Goal: Transaction & Acquisition: Purchase product/service

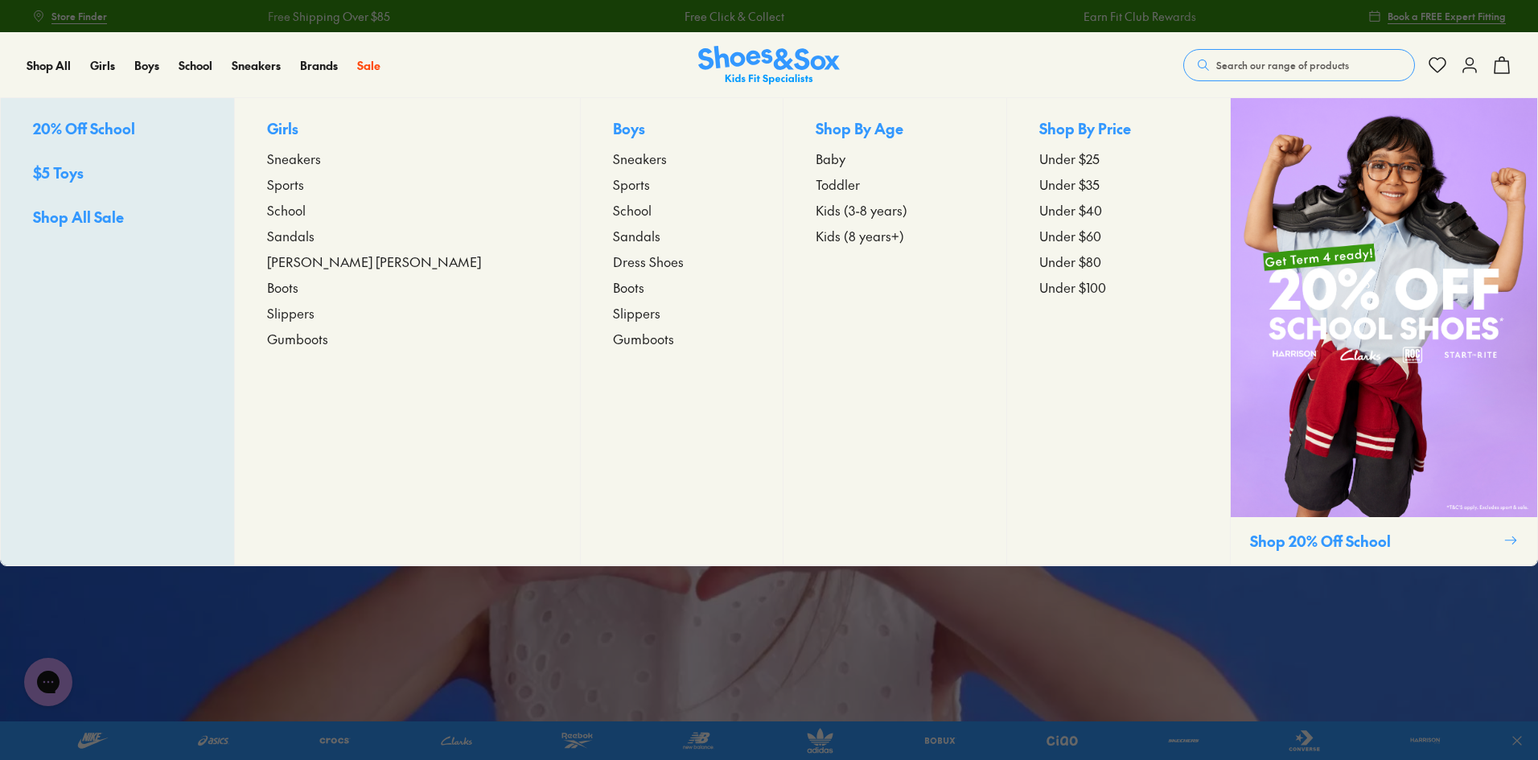
click at [304, 185] on span "Sports" at bounding box center [285, 184] width 37 height 19
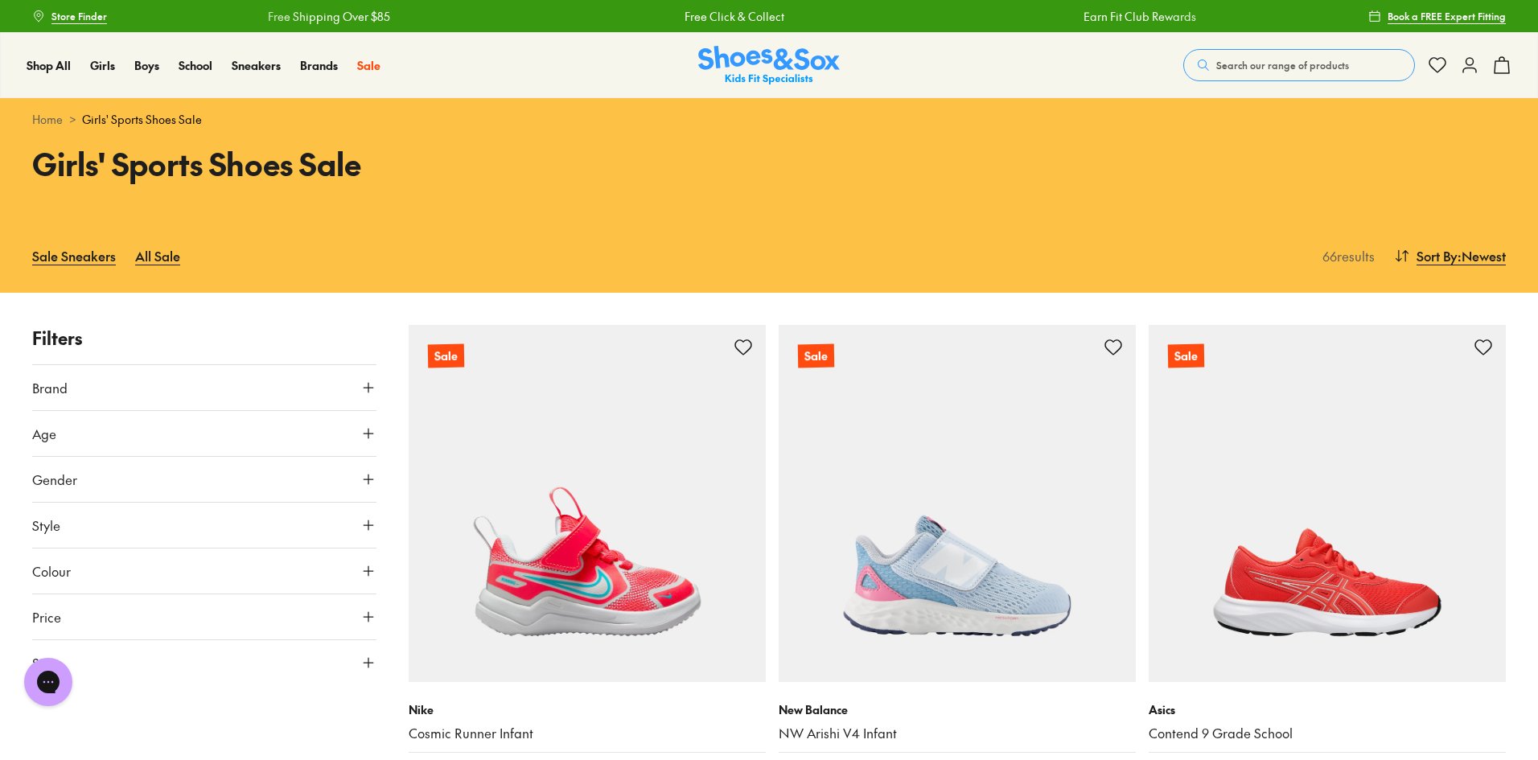
click at [252, 427] on button "Age" at bounding box center [204, 433] width 344 height 45
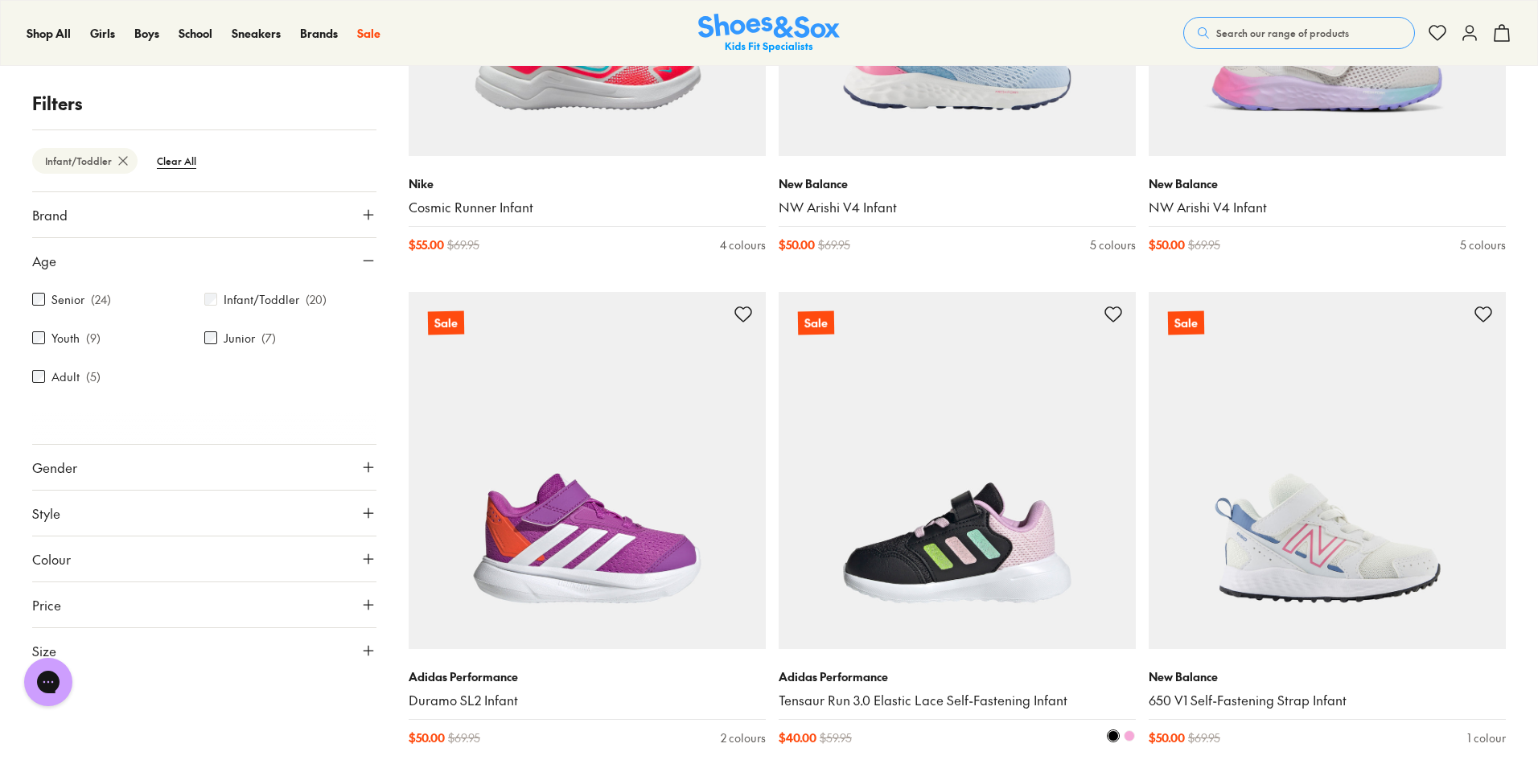
scroll to position [534, 0]
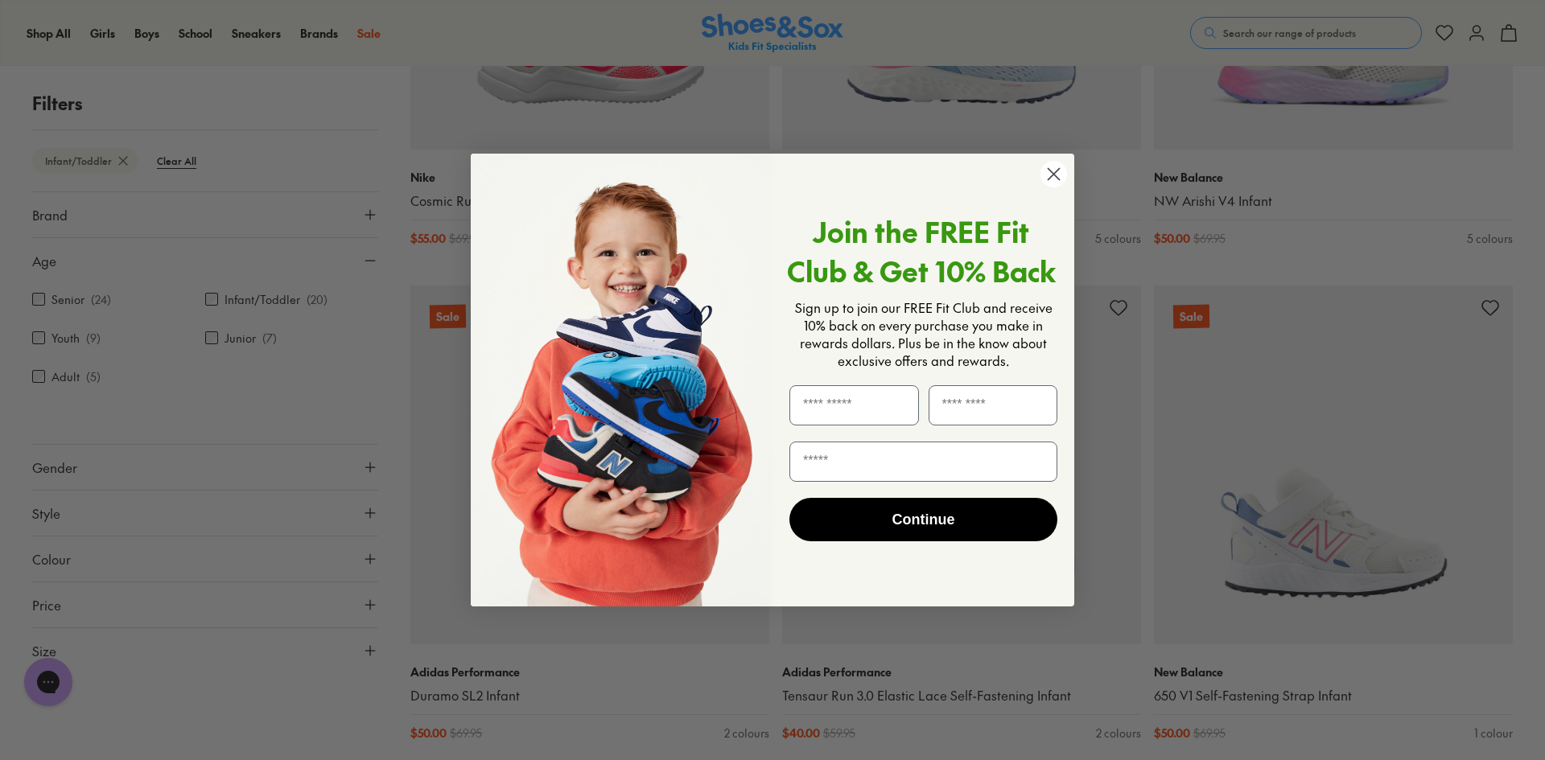
click at [1046, 171] on circle "Close dialog" at bounding box center [1053, 174] width 27 height 27
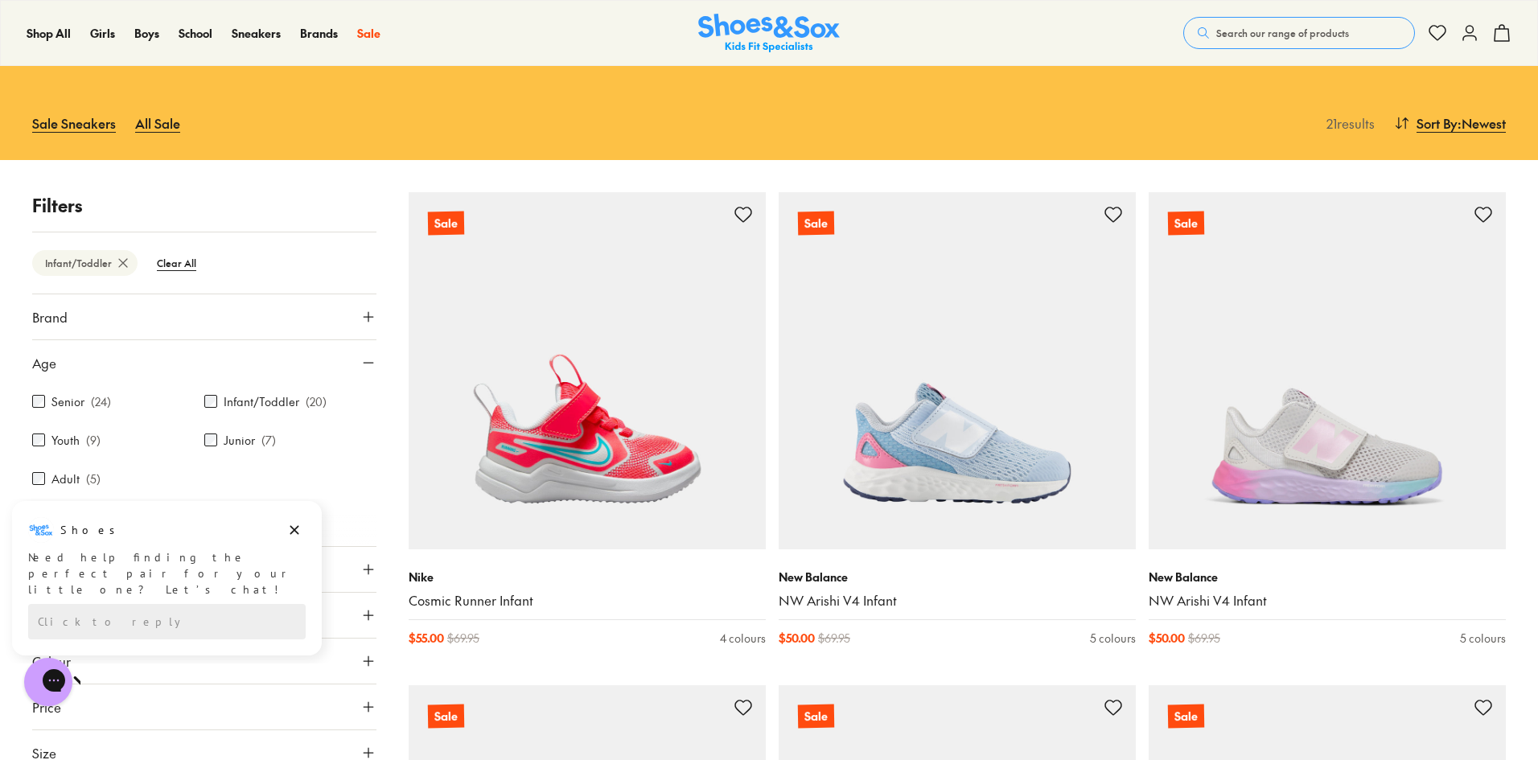
scroll to position [132, 0]
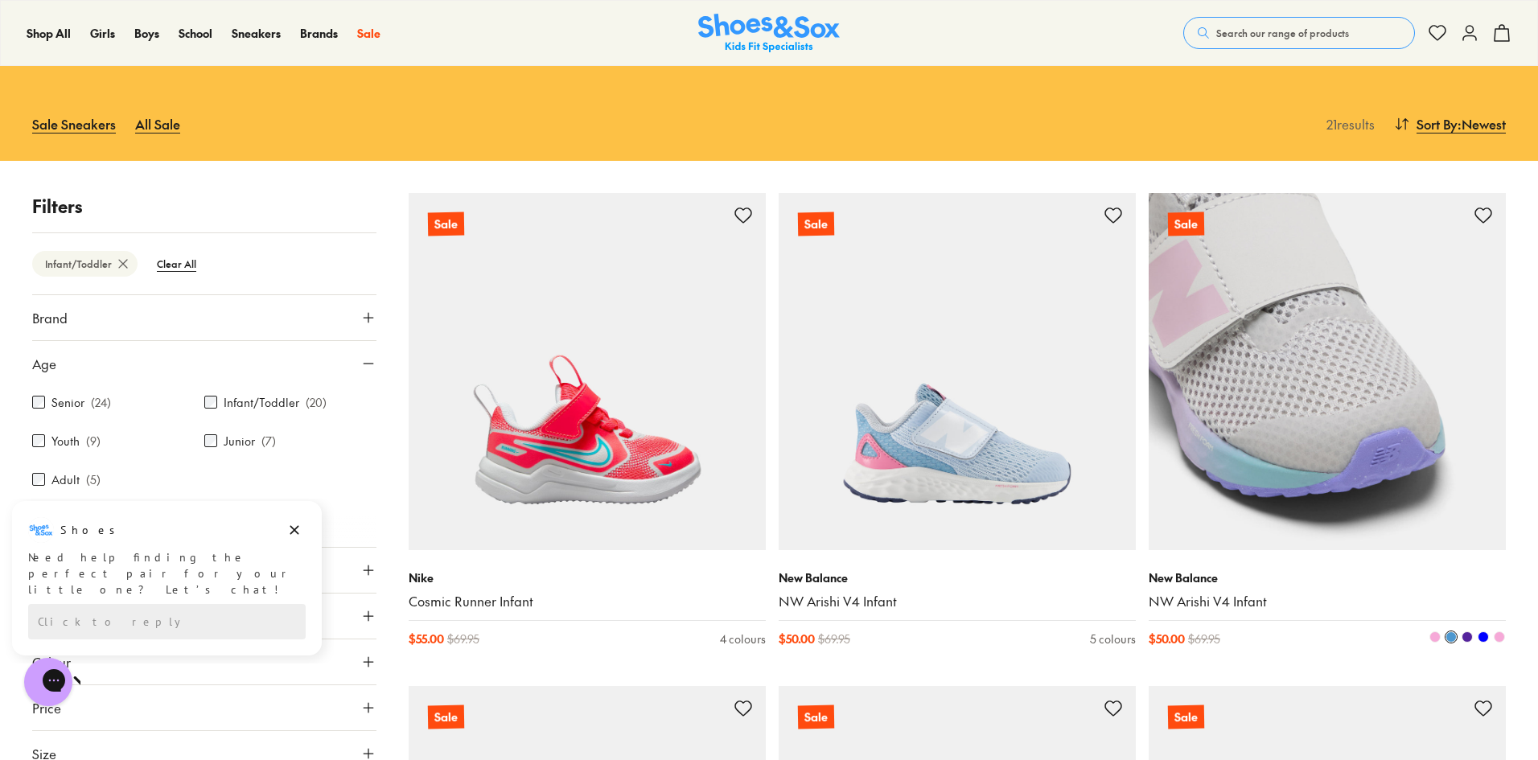
click at [1303, 372] on img at bounding box center [1327, 371] width 357 height 357
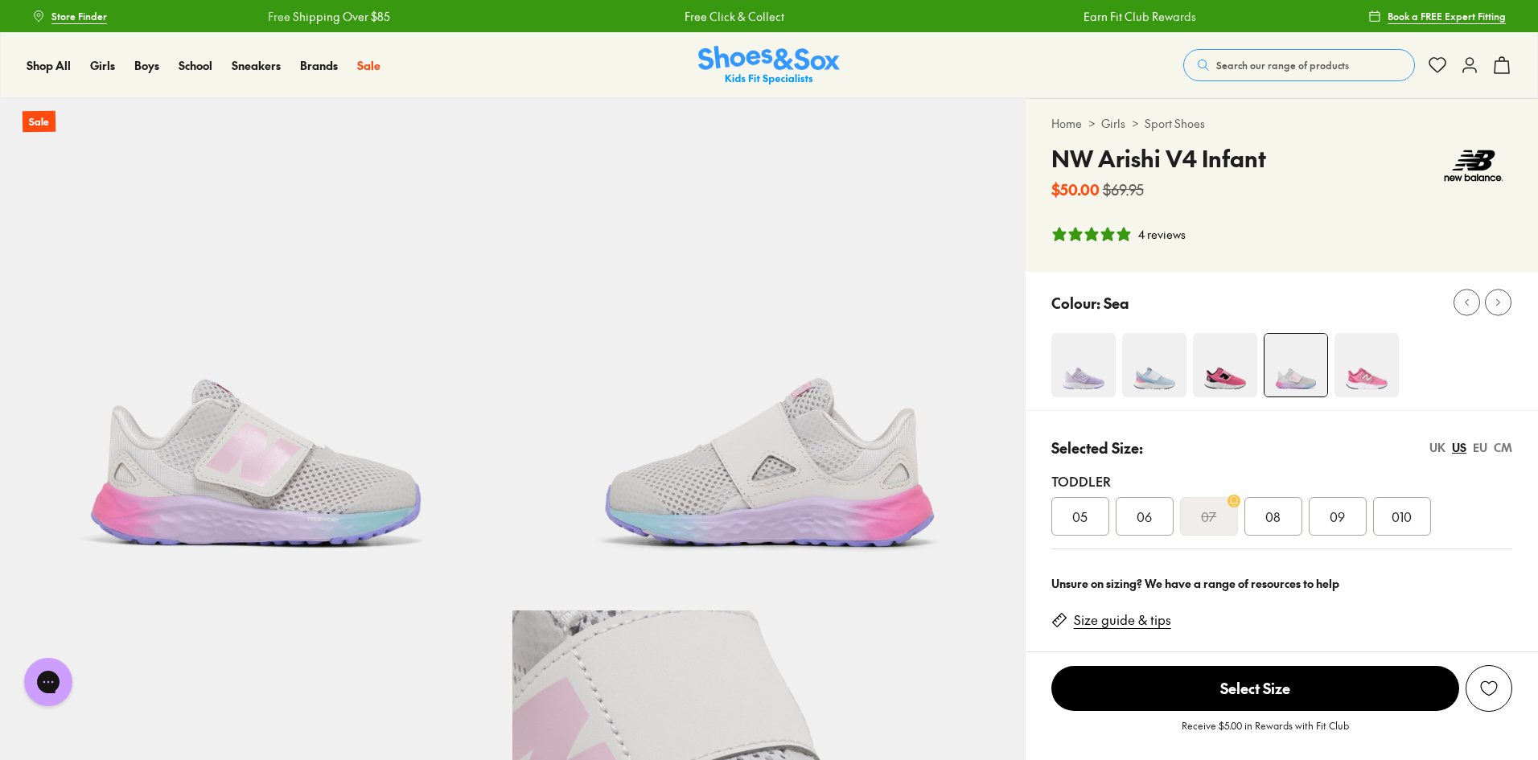
select select "*"
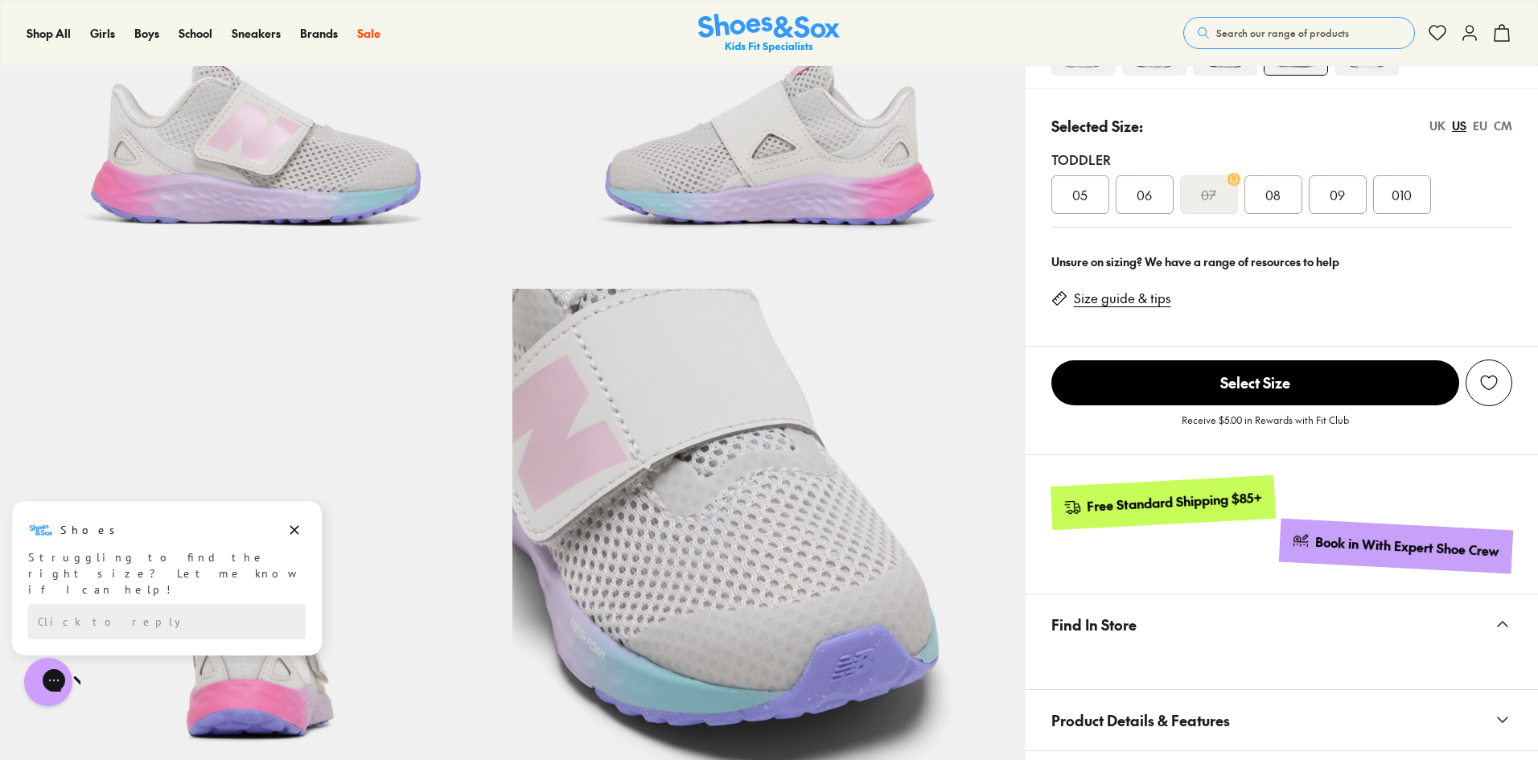
click at [1095, 298] on link "Size guide & tips" at bounding box center [1122, 299] width 97 height 18
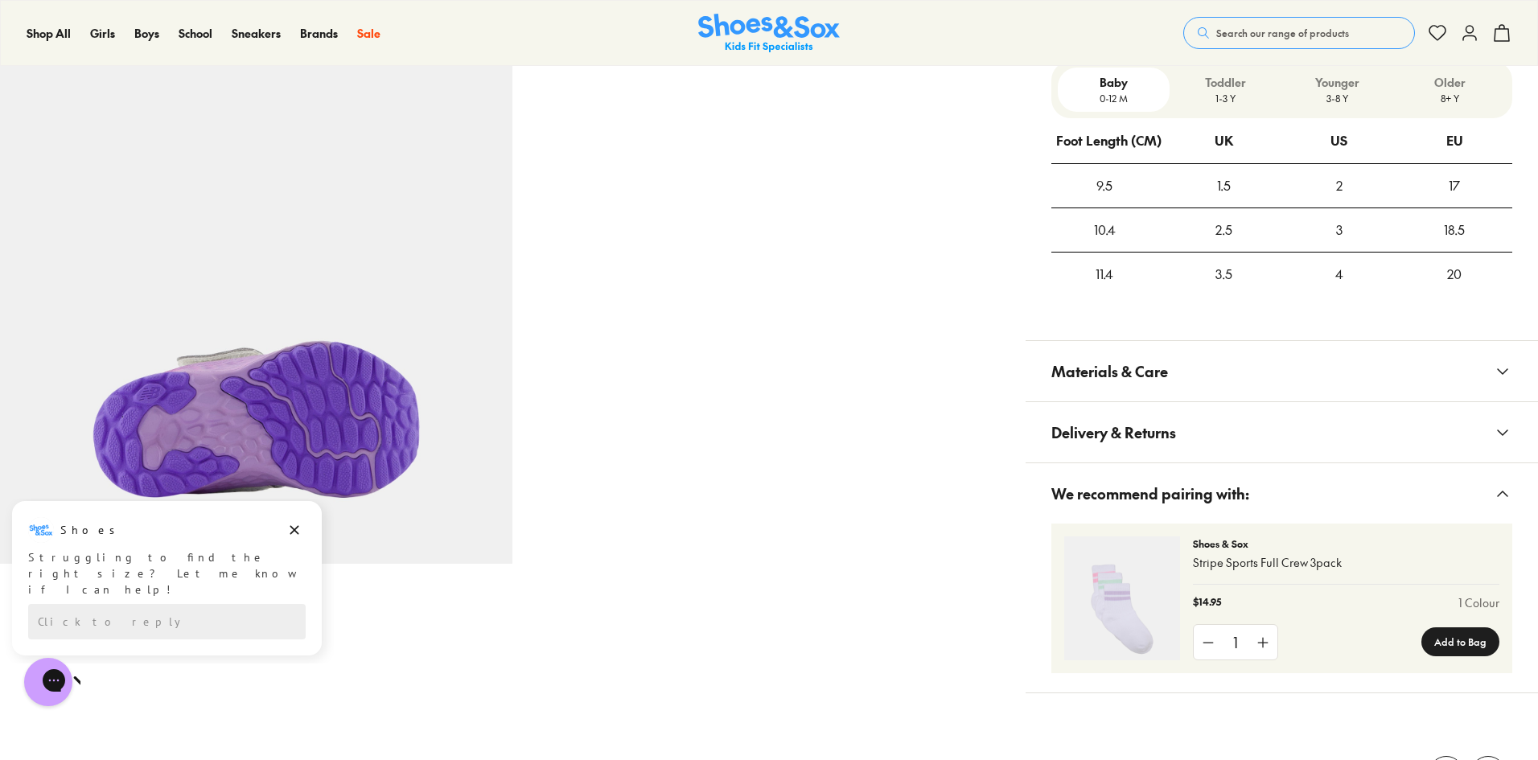
scroll to position [1073, 0]
click at [1221, 83] on p "Toddler" at bounding box center [1225, 81] width 99 height 17
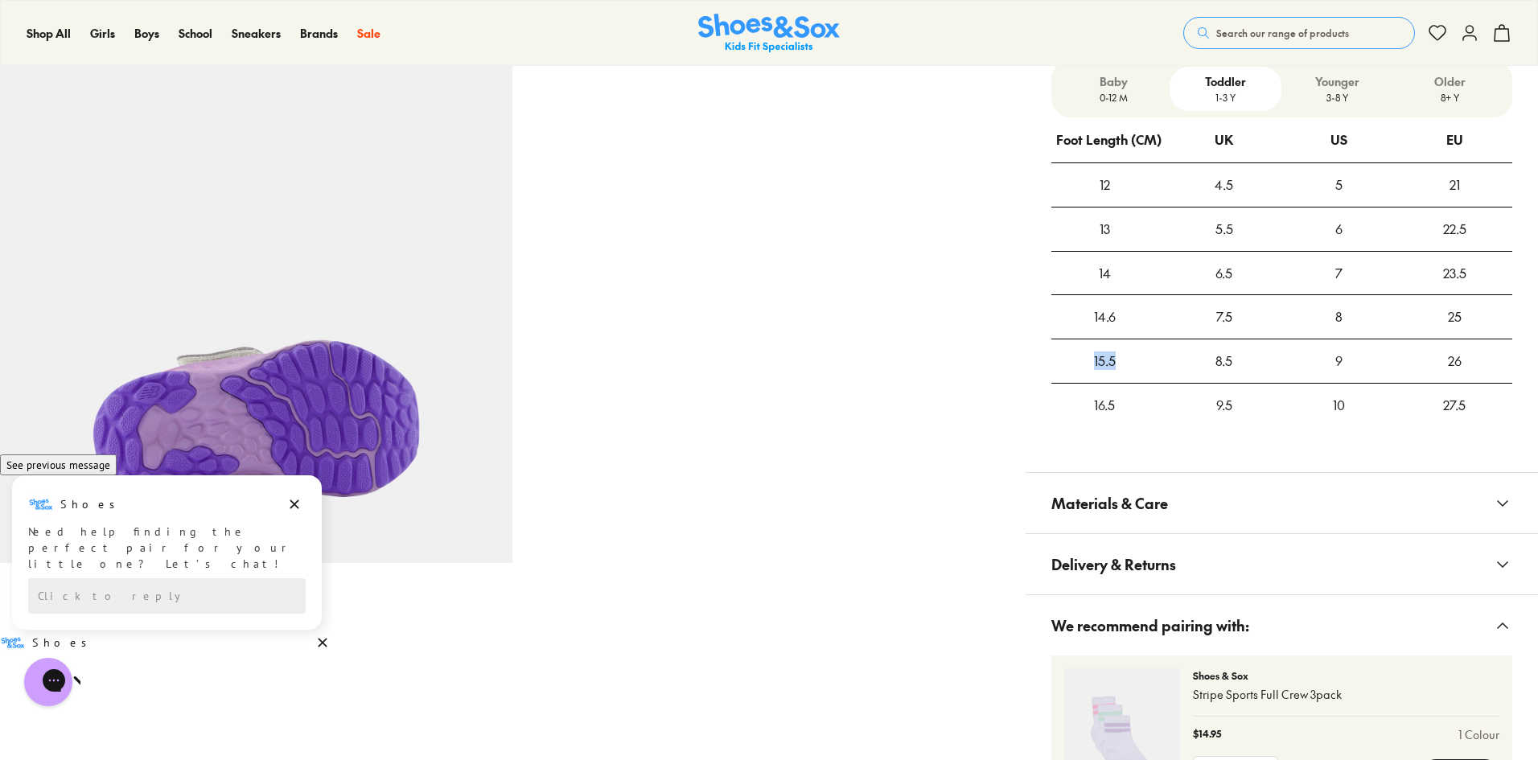
drag, startPoint x: 1119, startPoint y: 364, endPoint x: 1083, endPoint y: 364, distance: 36.2
click at [1083, 364] on div "15.5" at bounding box center [1104, 360] width 107 height 43
drag, startPoint x: 1465, startPoint y: 365, endPoint x: 1433, endPoint y: 356, distance: 33.6
click at [1433, 356] on div "26" at bounding box center [1454, 360] width 115 height 43
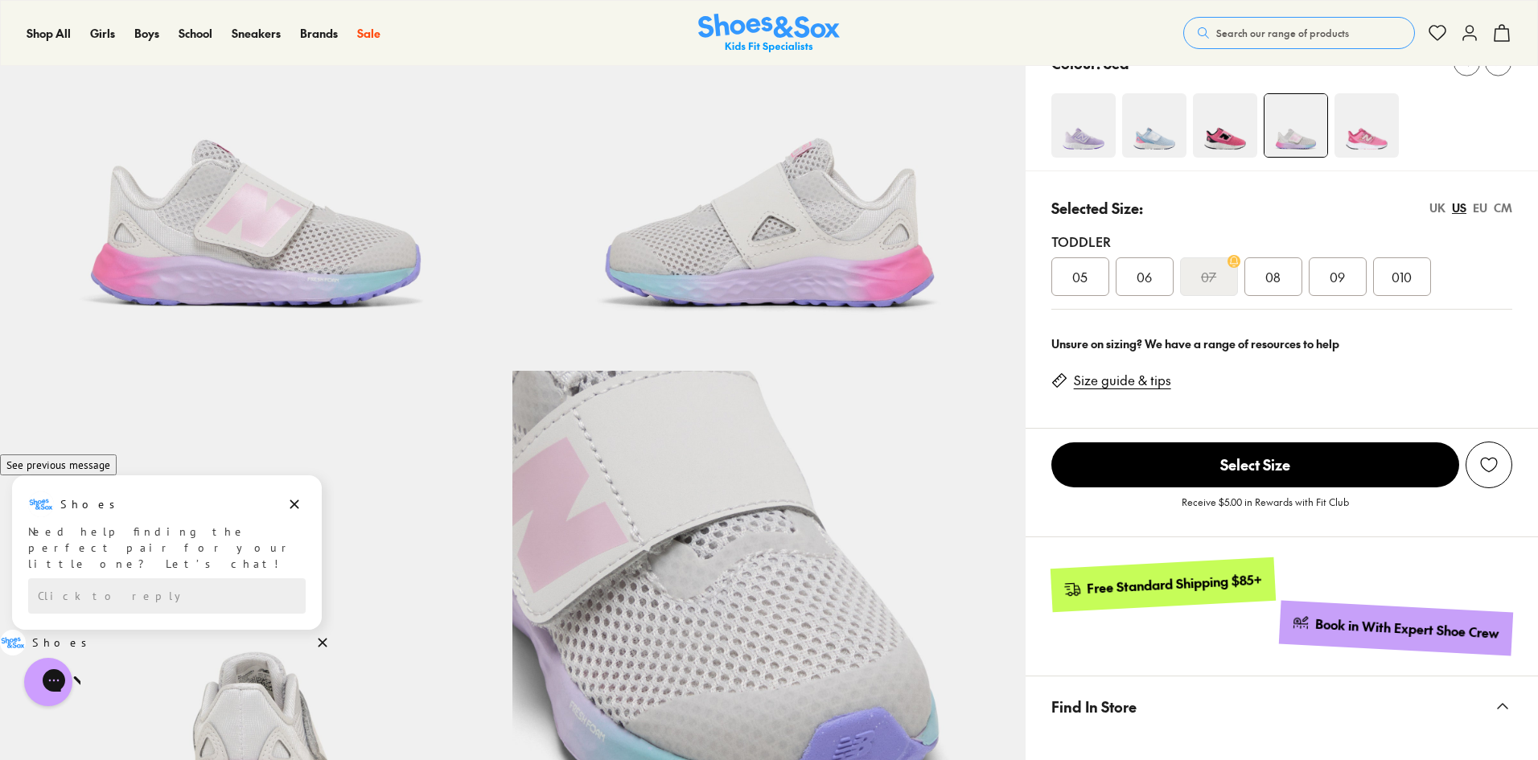
scroll to position [269, 0]
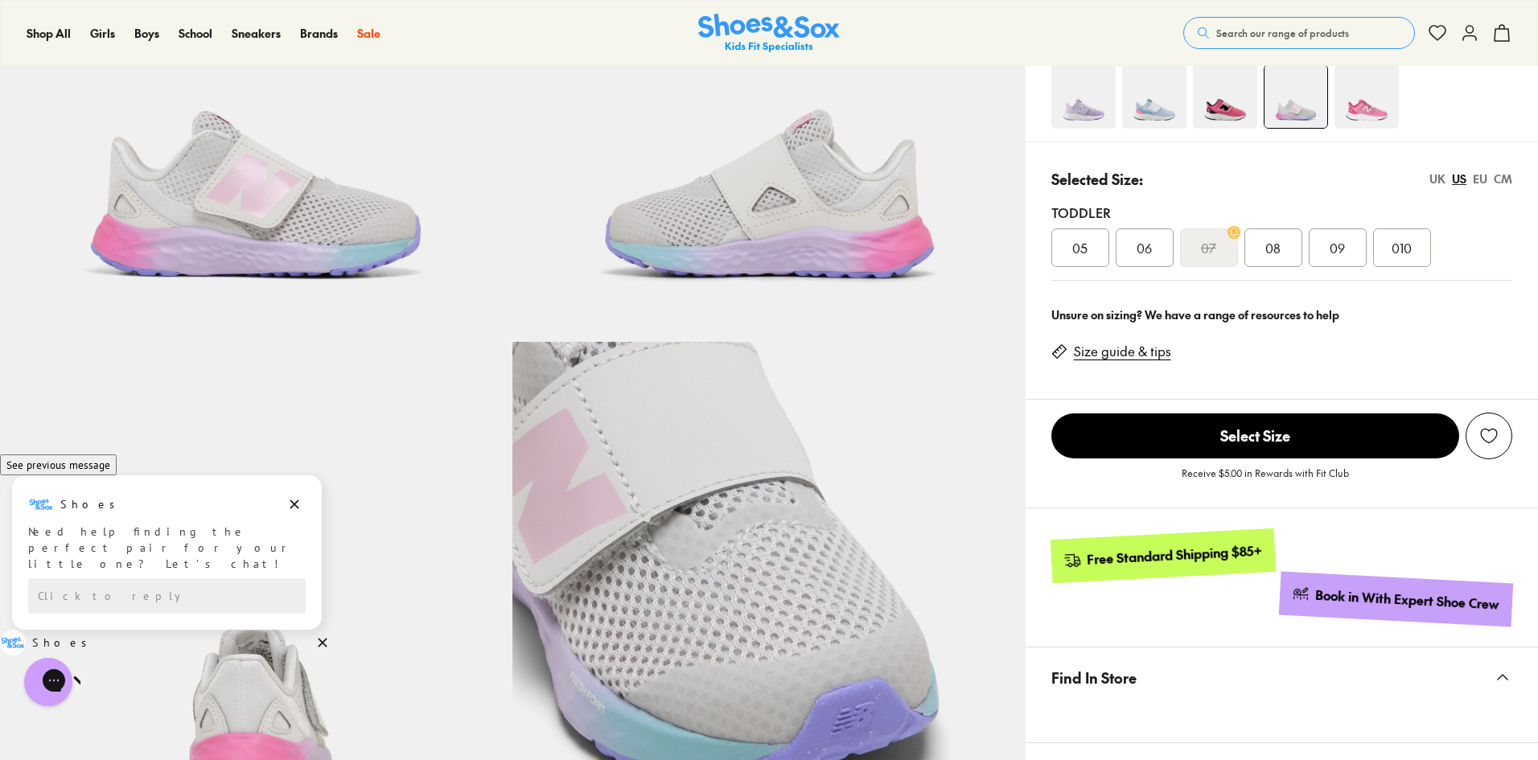
click at [1510, 175] on div "CM" at bounding box center [1503, 179] width 19 height 17
click at [1331, 245] on span "15.5" at bounding box center [1338, 247] width 22 height 19
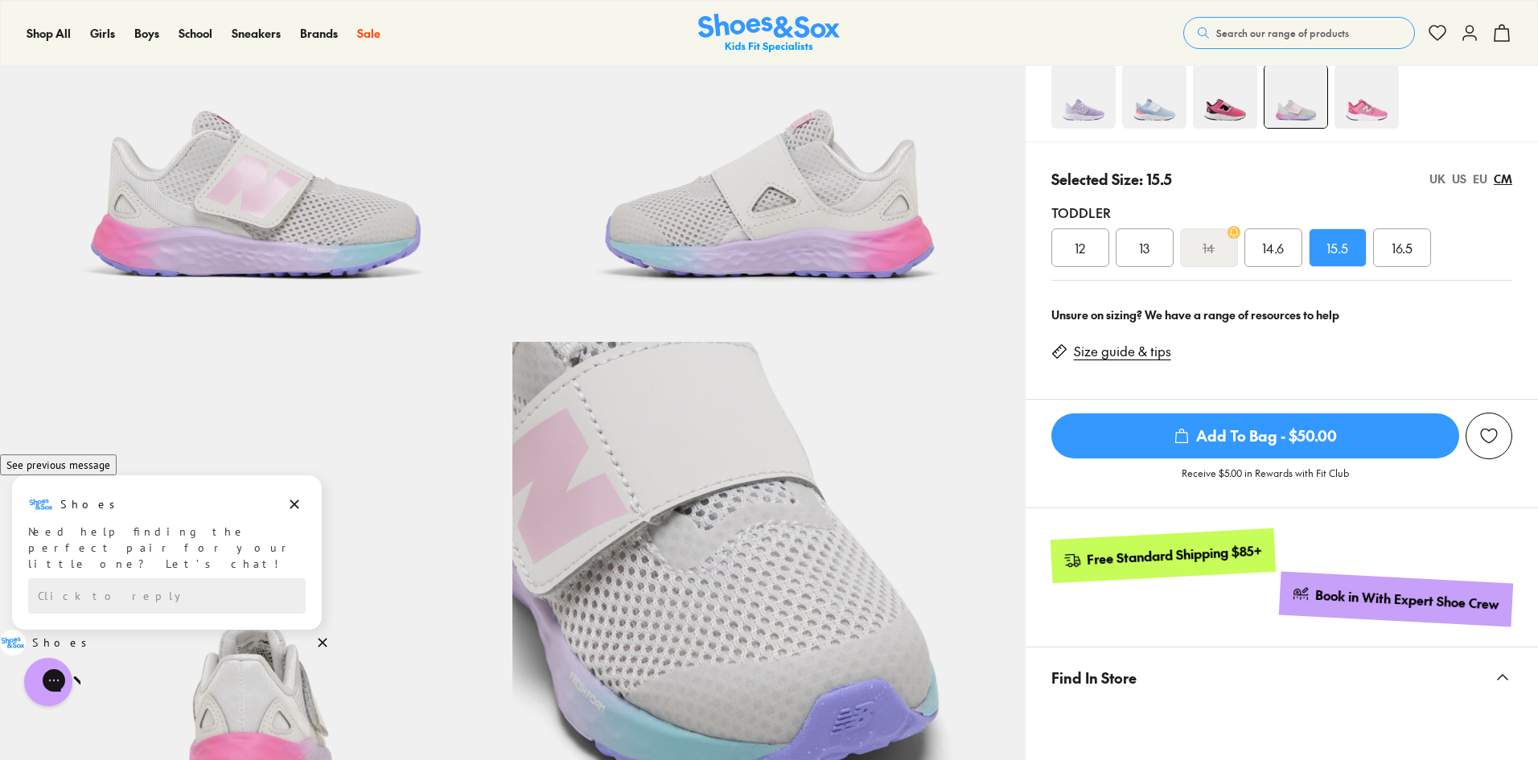
click at [1258, 440] on span "Add To Bag - $50.00" at bounding box center [1255, 436] width 408 height 45
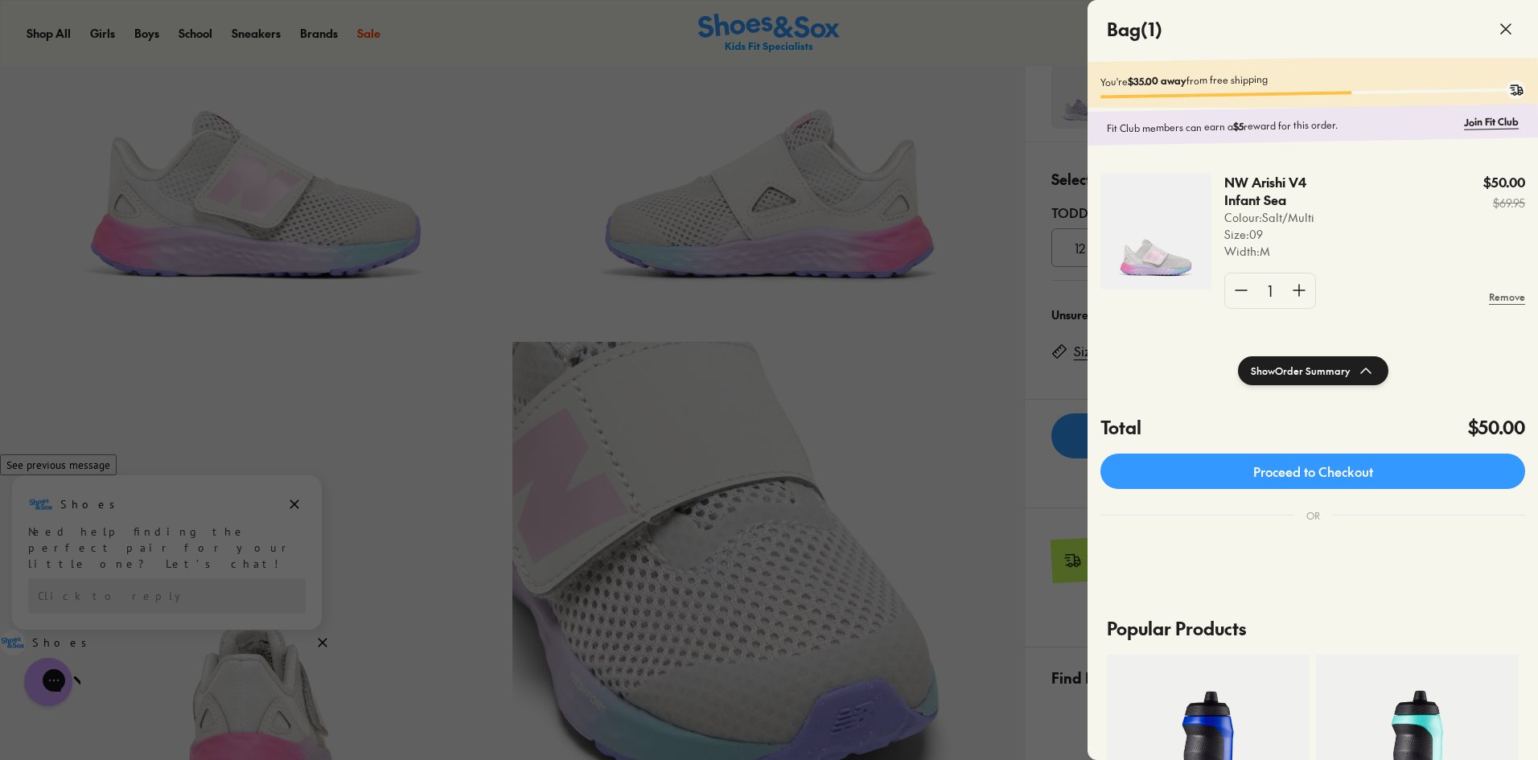
click at [1500, 23] on icon at bounding box center [1505, 28] width 19 height 19
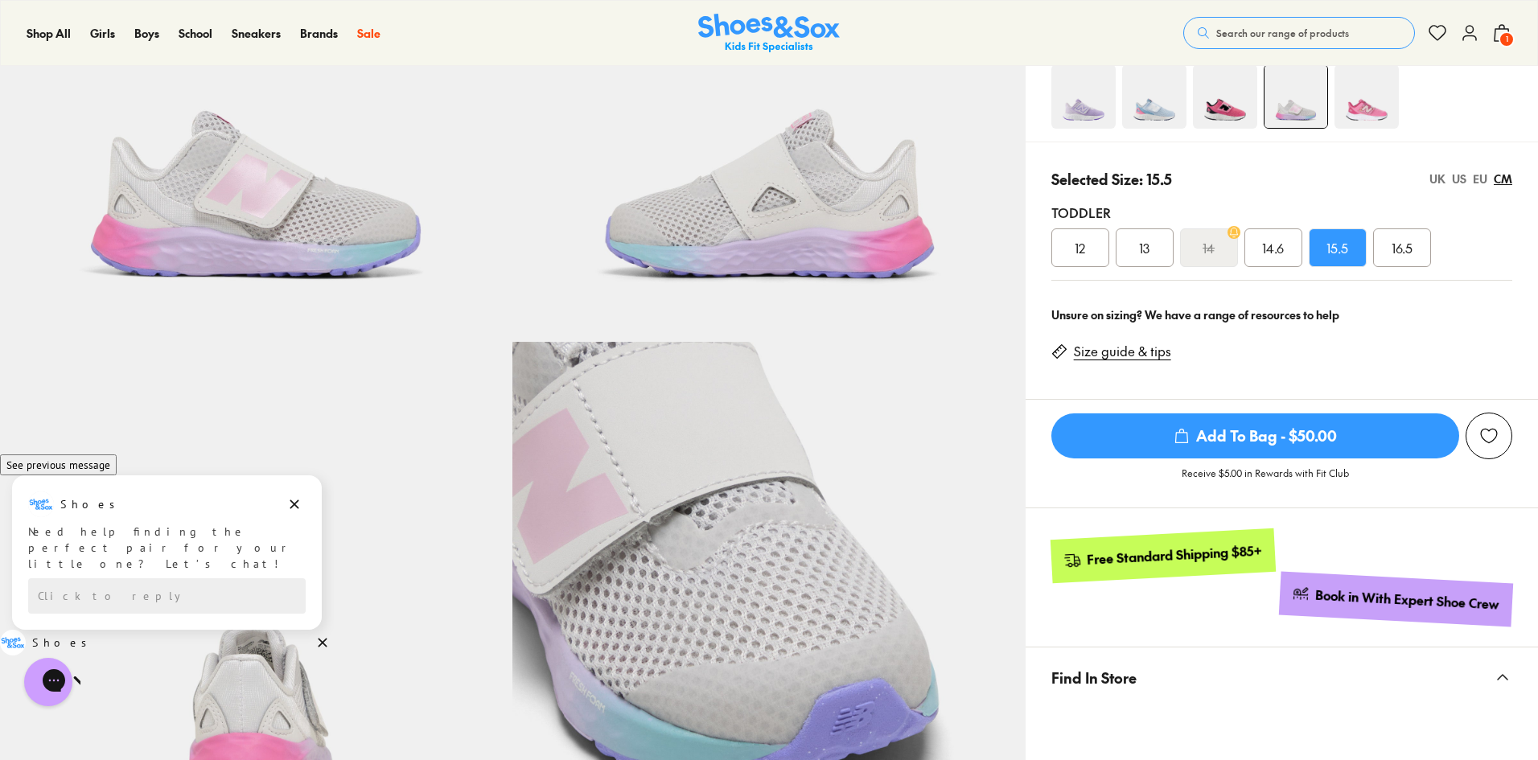
scroll to position [322, 0]
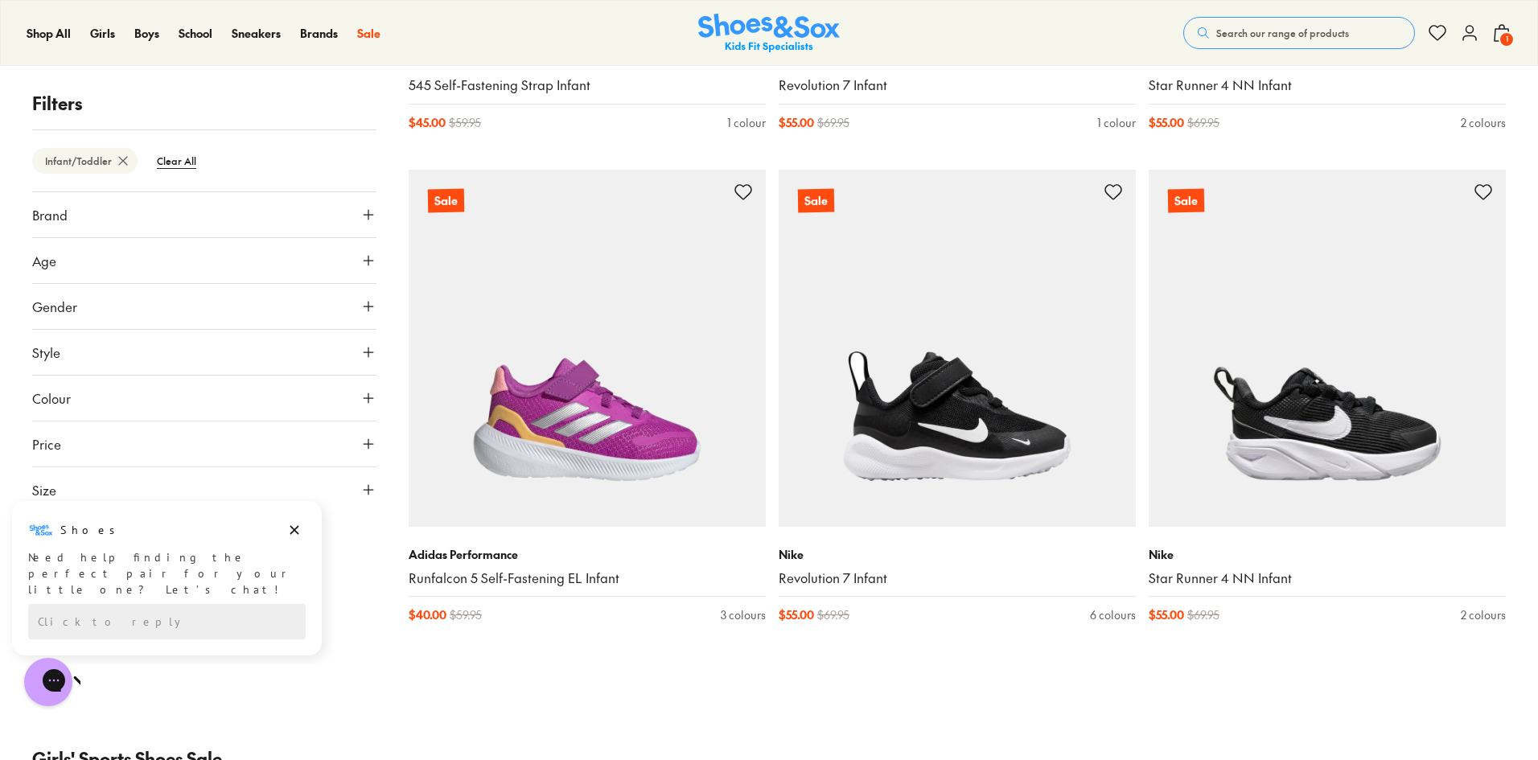
scroll to position [3146, 0]
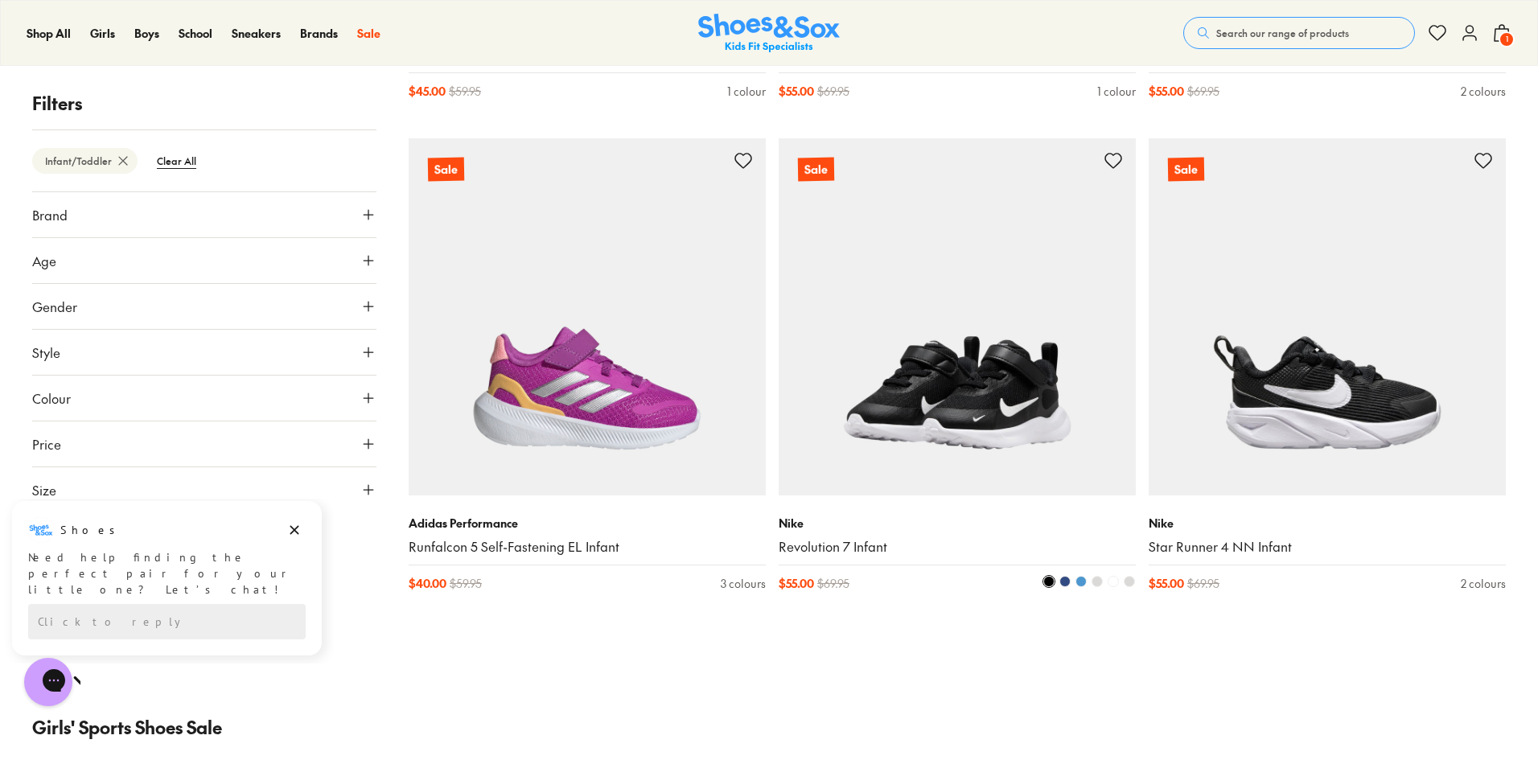
click at [948, 420] on img at bounding box center [957, 316] width 357 height 357
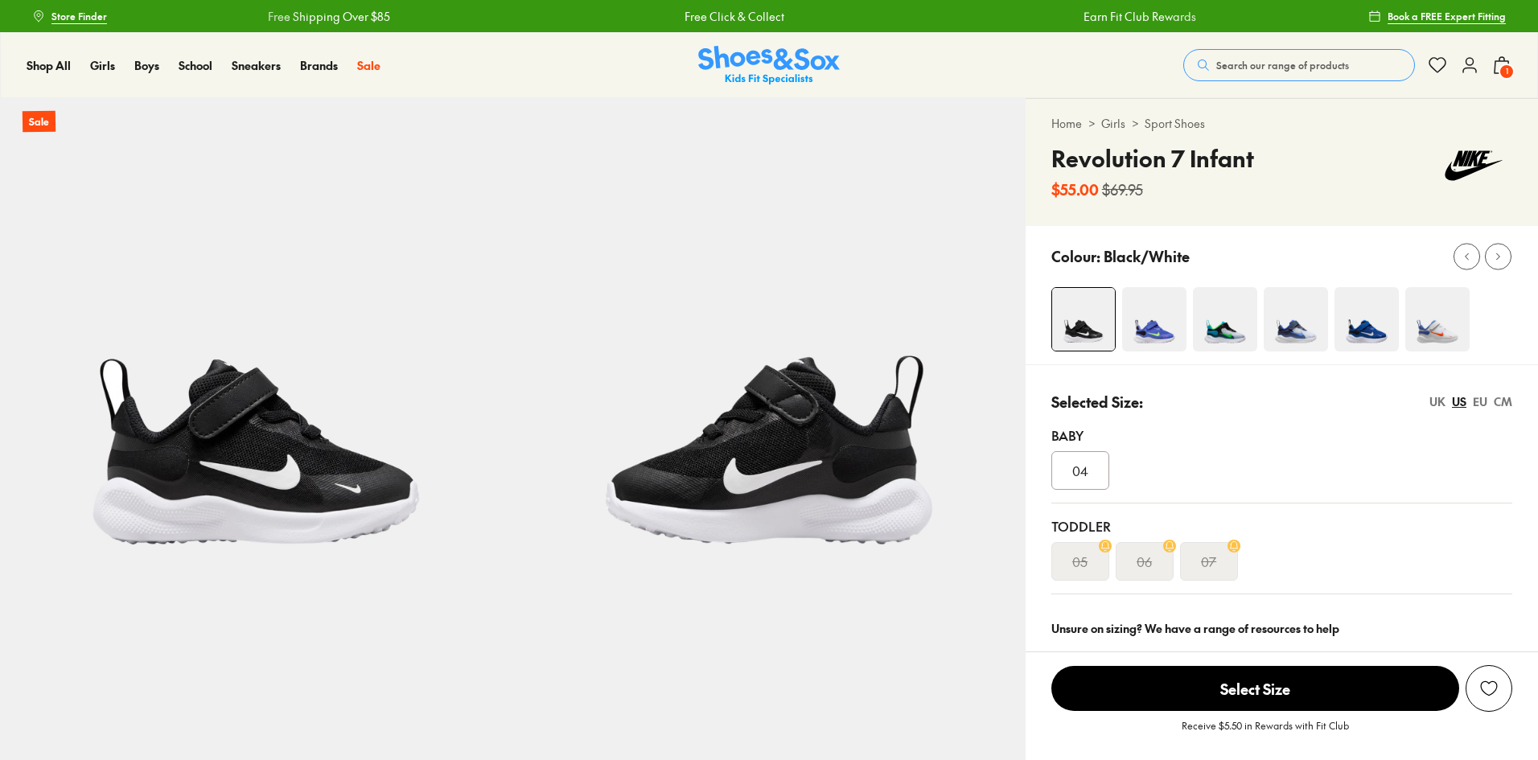
click at [813, 467] on img at bounding box center [768, 354] width 512 height 512
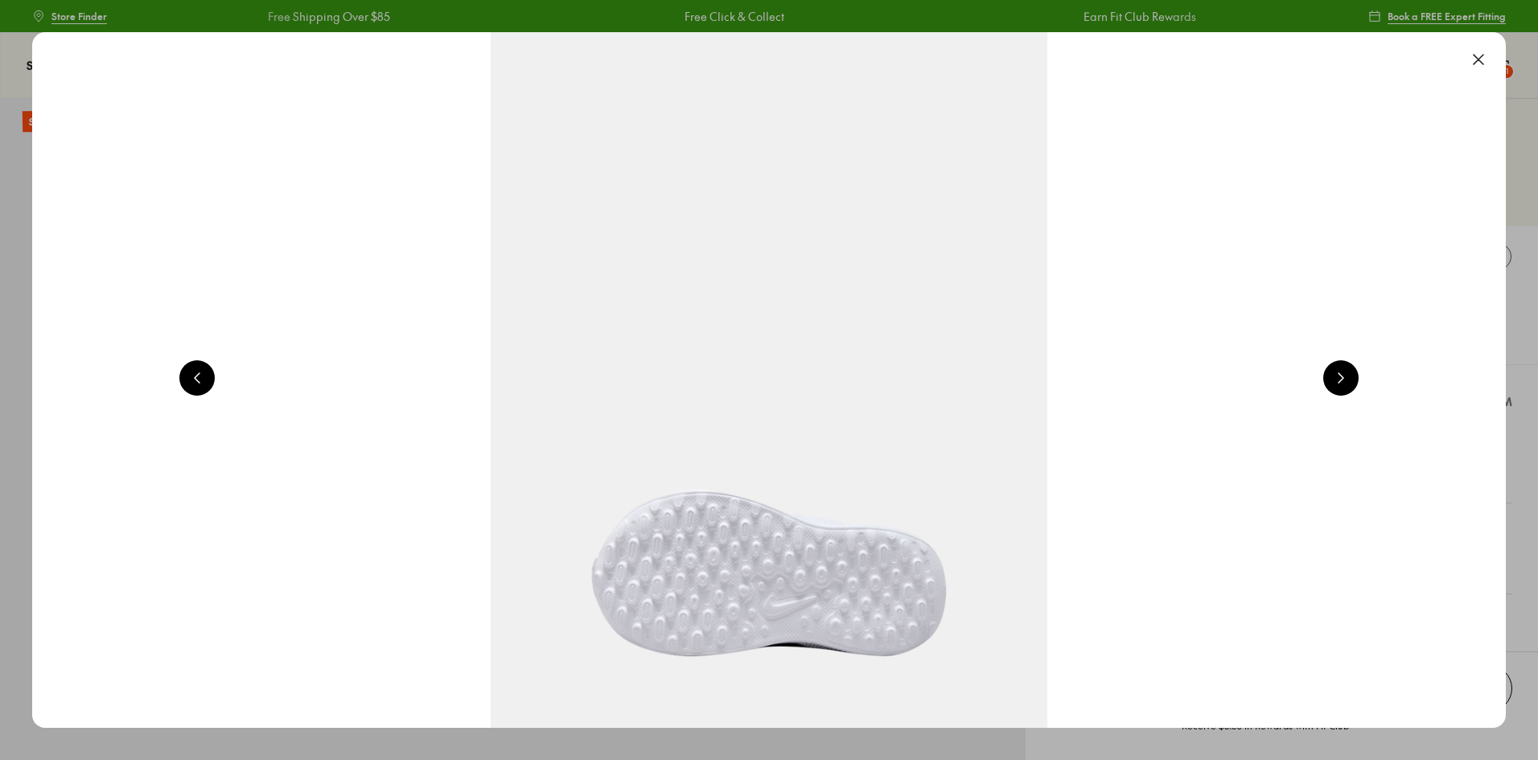
scroll to position [0, 2960]
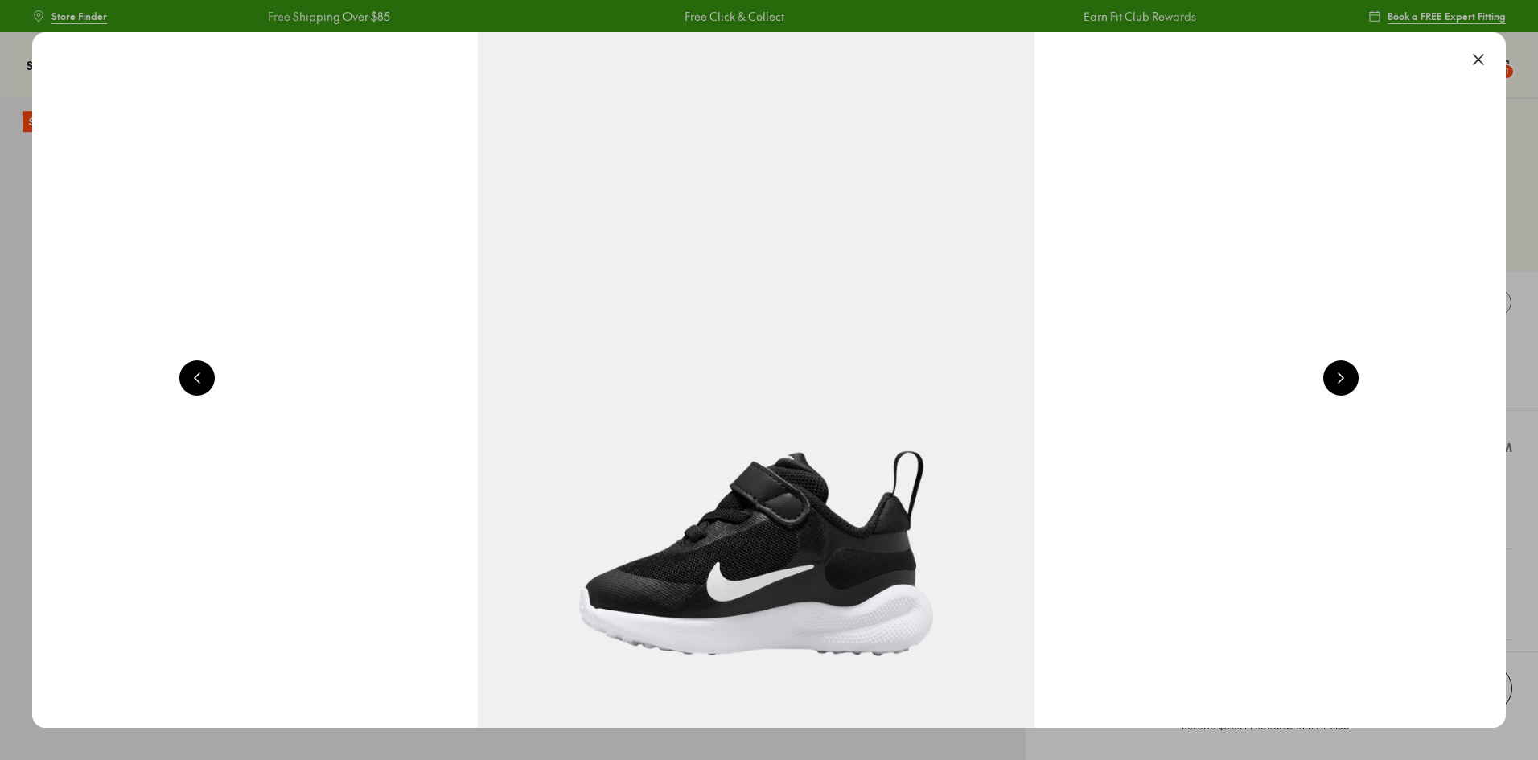
select select "*"
click at [1352, 376] on button at bounding box center [1340, 377] width 35 height 35
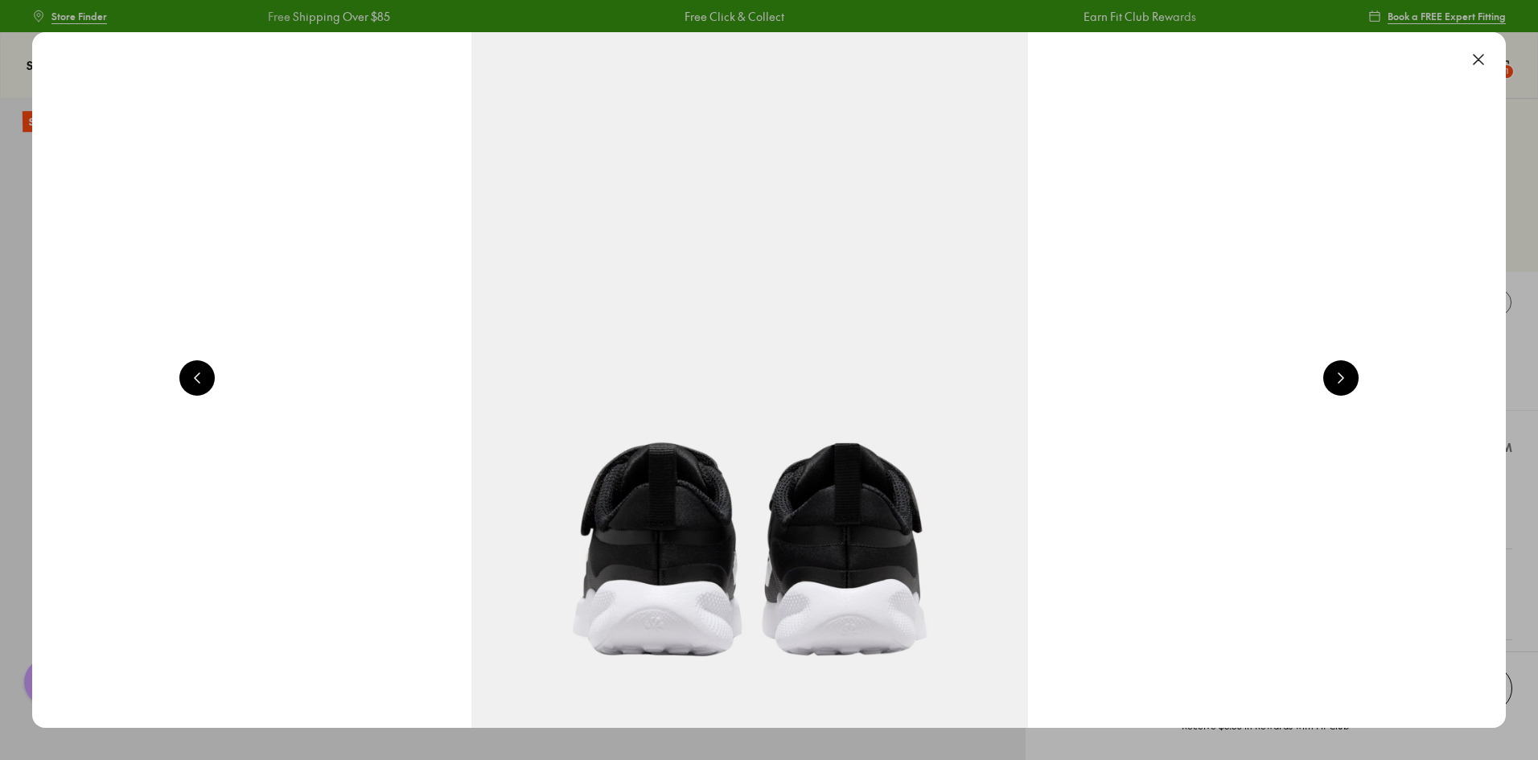
click at [1352, 376] on button at bounding box center [1340, 377] width 35 height 35
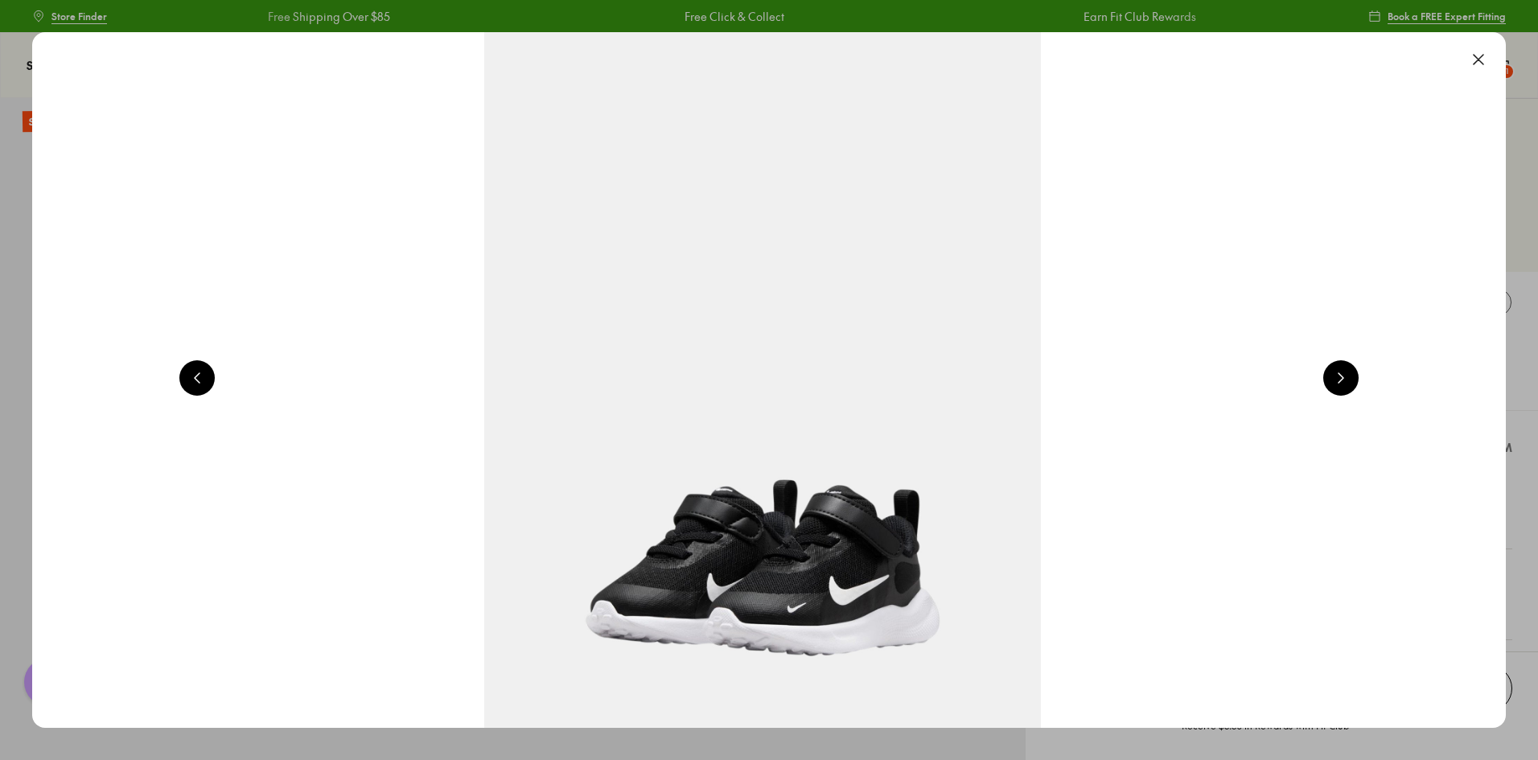
scroll to position [0, 5921]
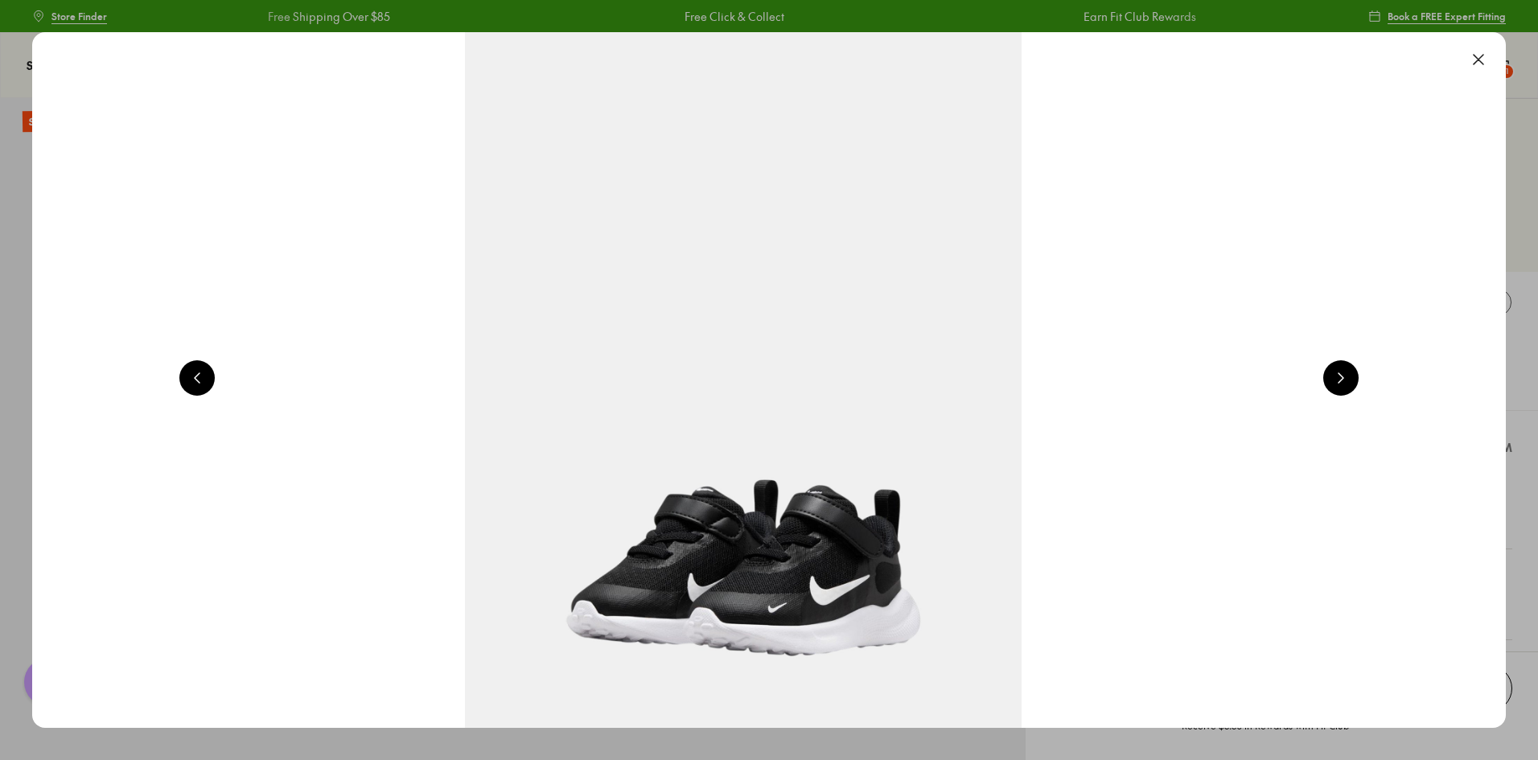
click at [1352, 376] on button at bounding box center [1340, 377] width 35 height 35
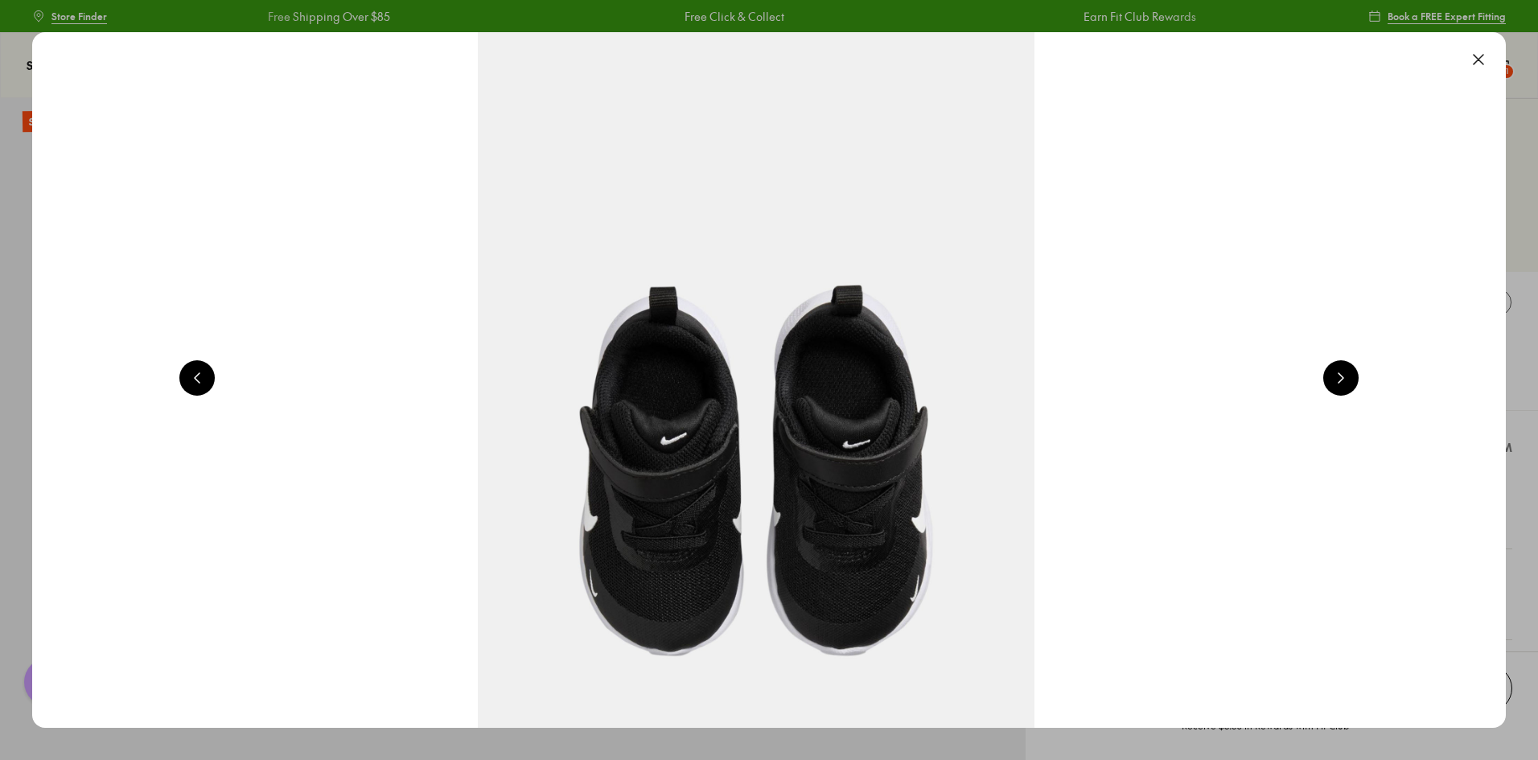
scroll to position [0, 7401]
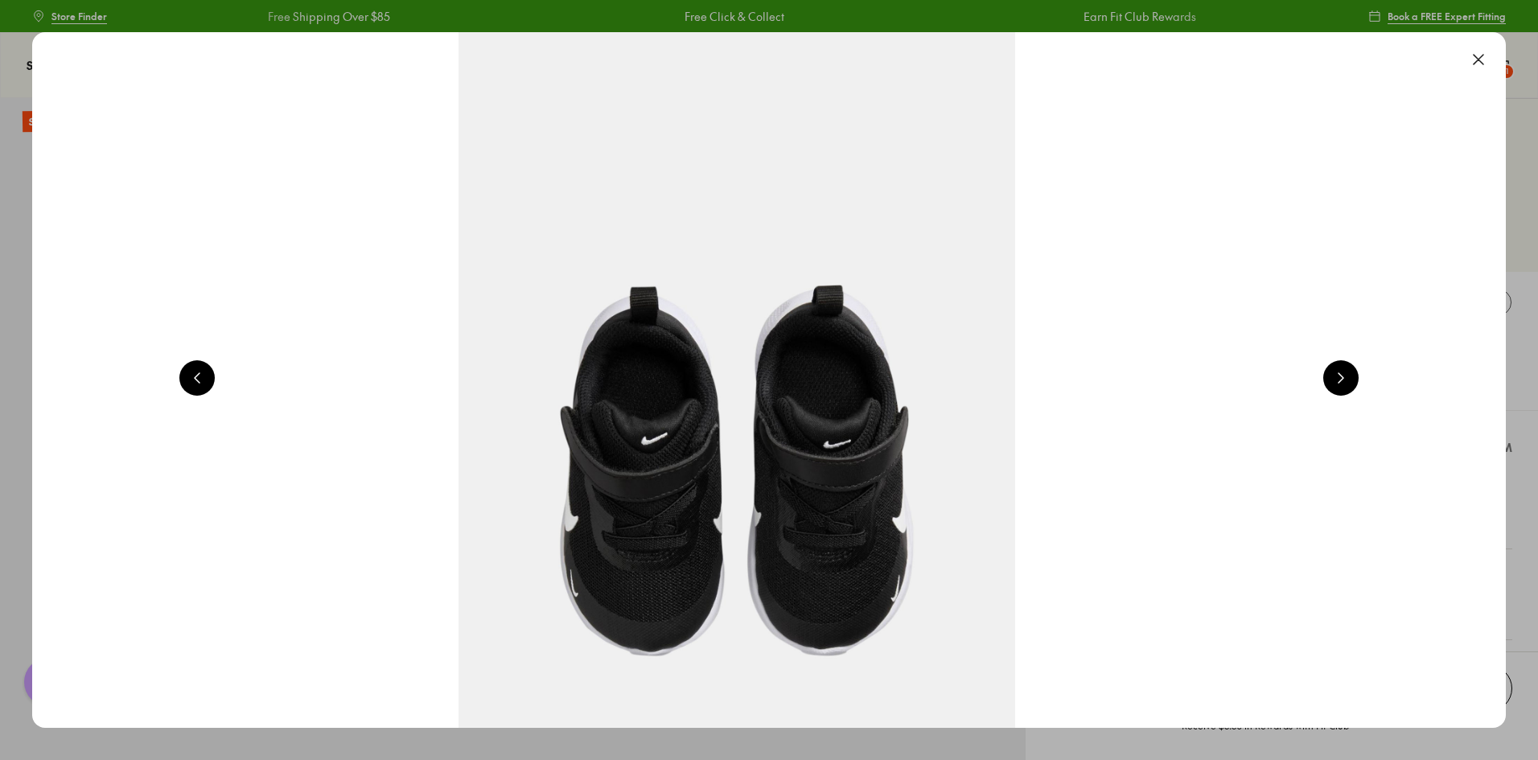
click at [1352, 376] on button at bounding box center [1340, 377] width 35 height 35
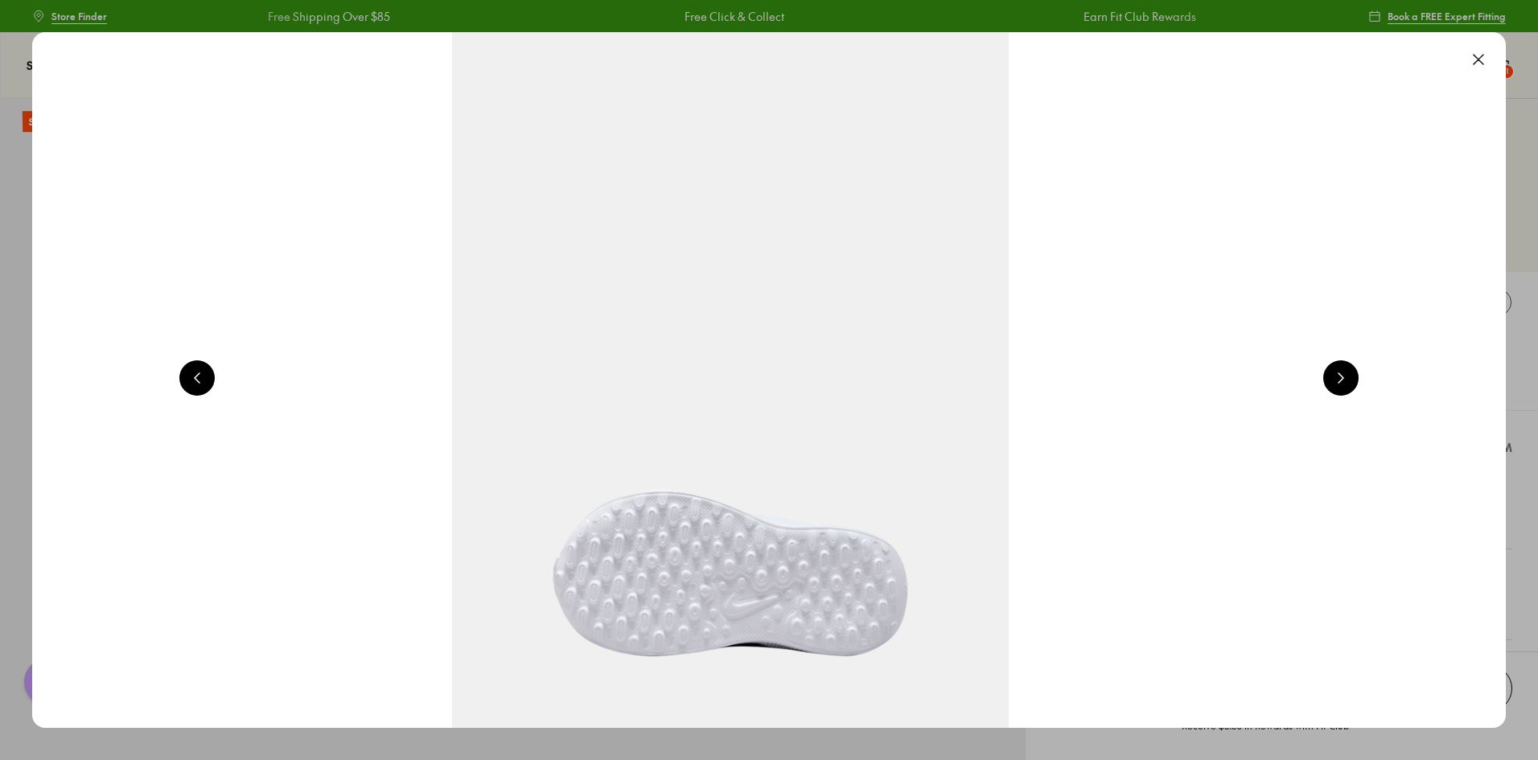
click at [1352, 376] on button at bounding box center [1340, 377] width 35 height 35
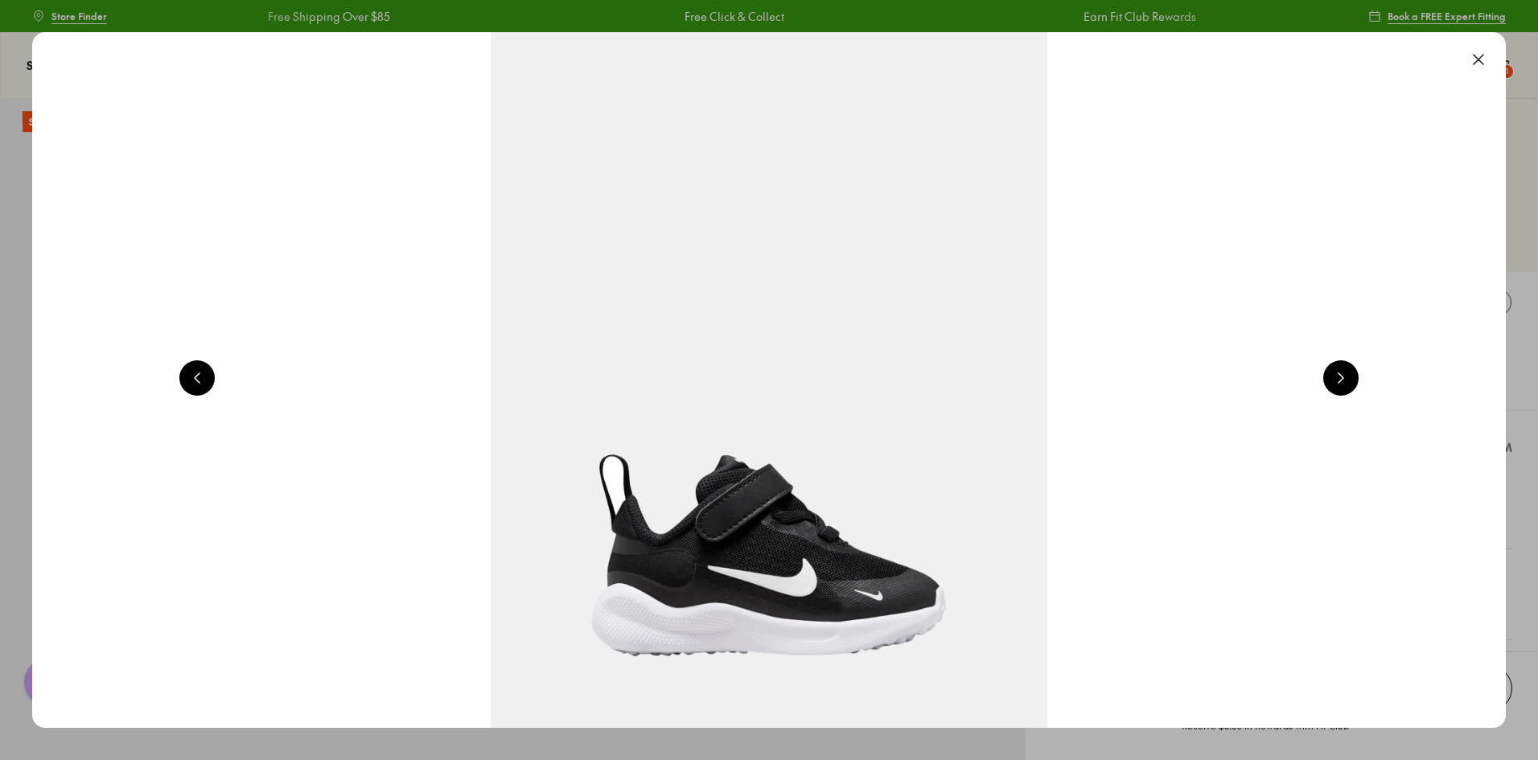
scroll to position [0, 1480]
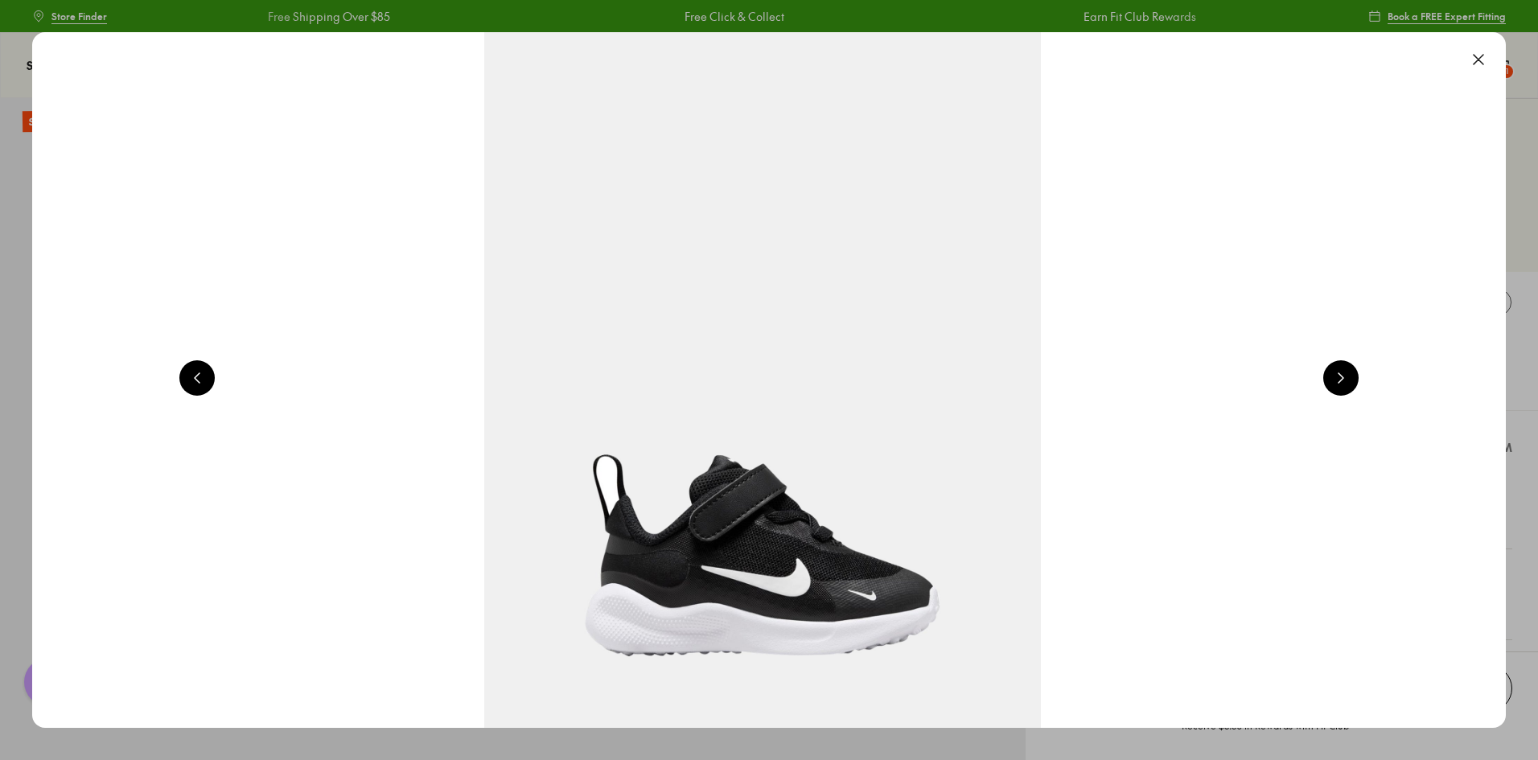
click at [1352, 376] on button at bounding box center [1340, 377] width 35 height 35
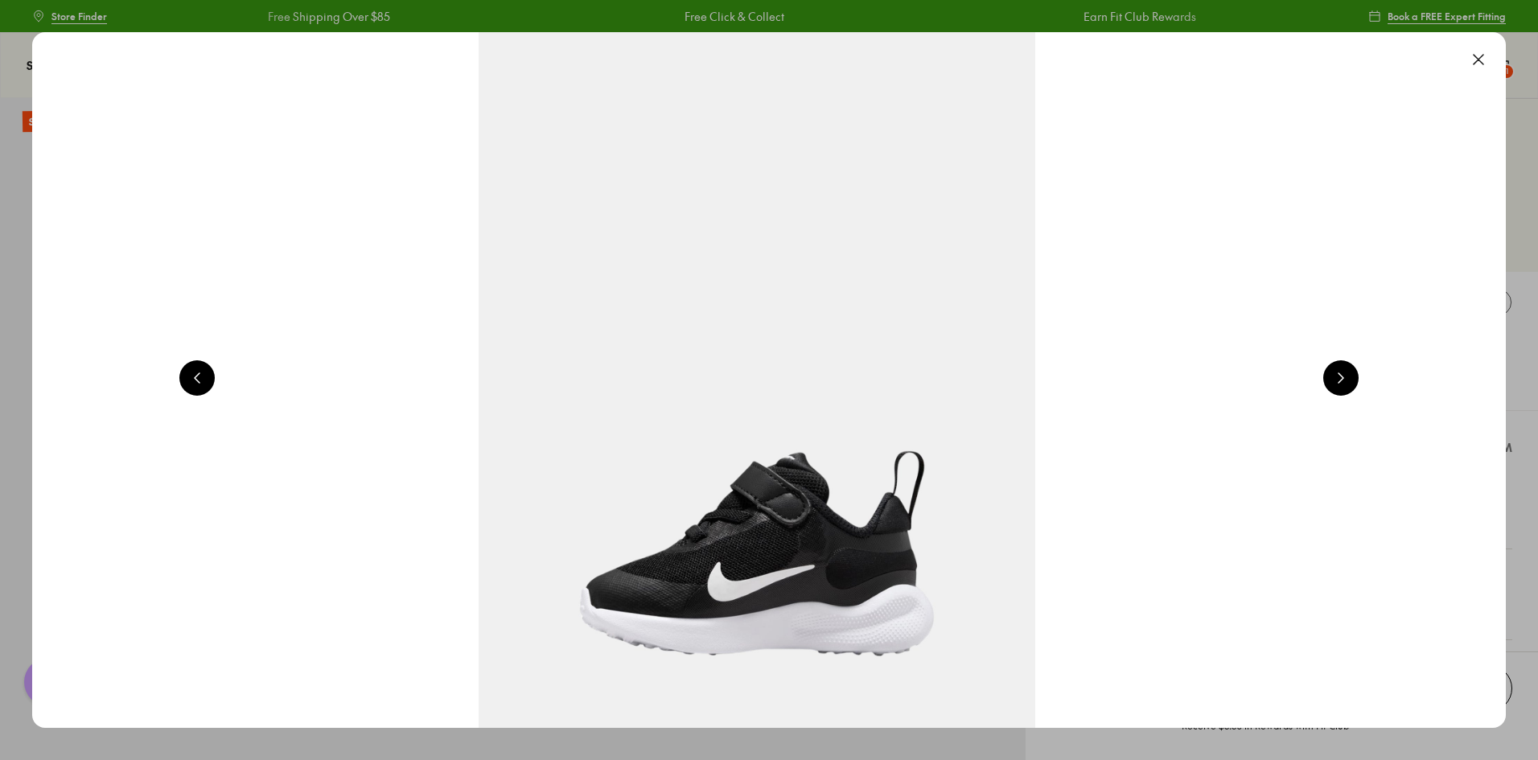
scroll to position [0, 2960]
click at [1352, 376] on button at bounding box center [1340, 377] width 35 height 35
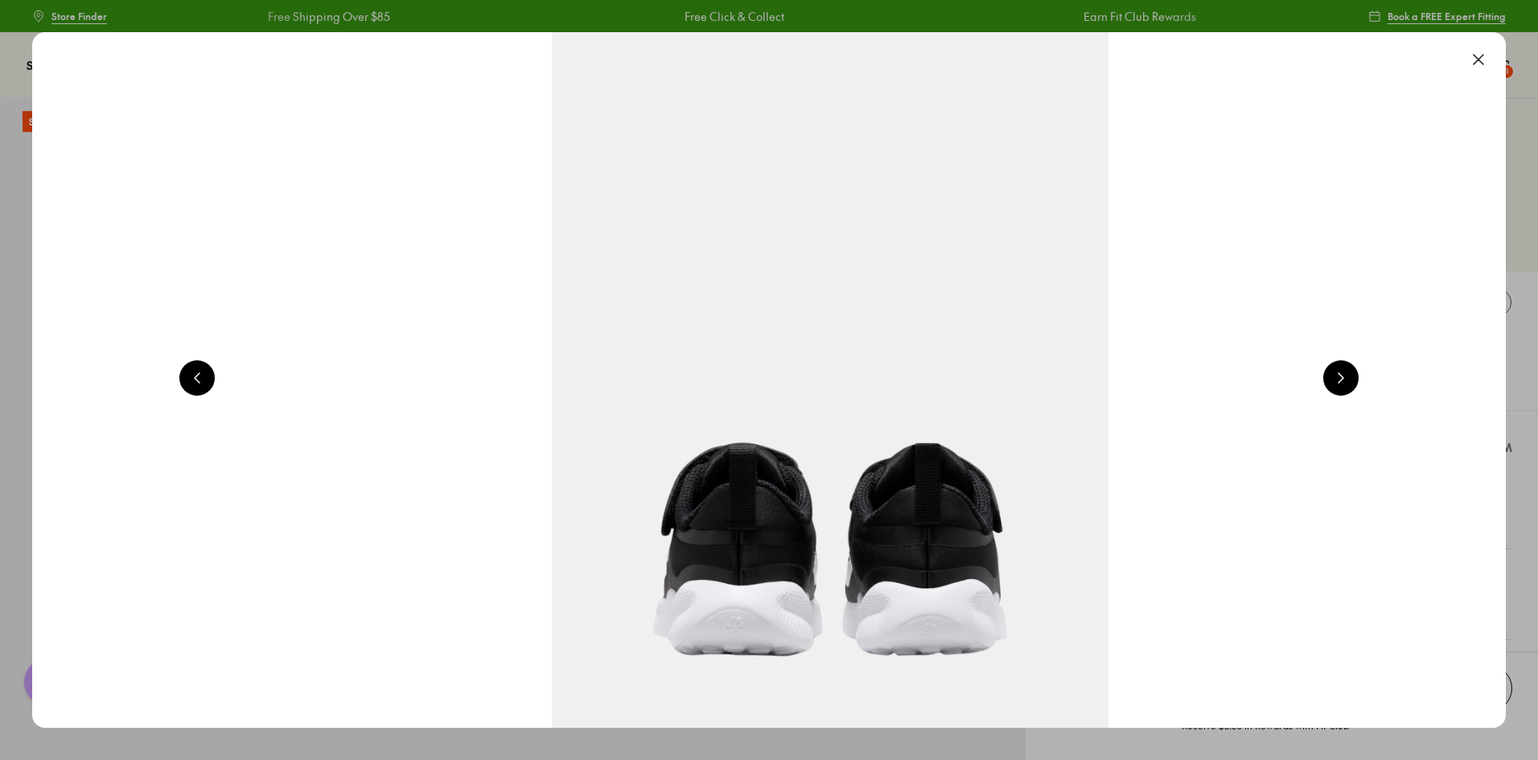
scroll to position [0, 4441]
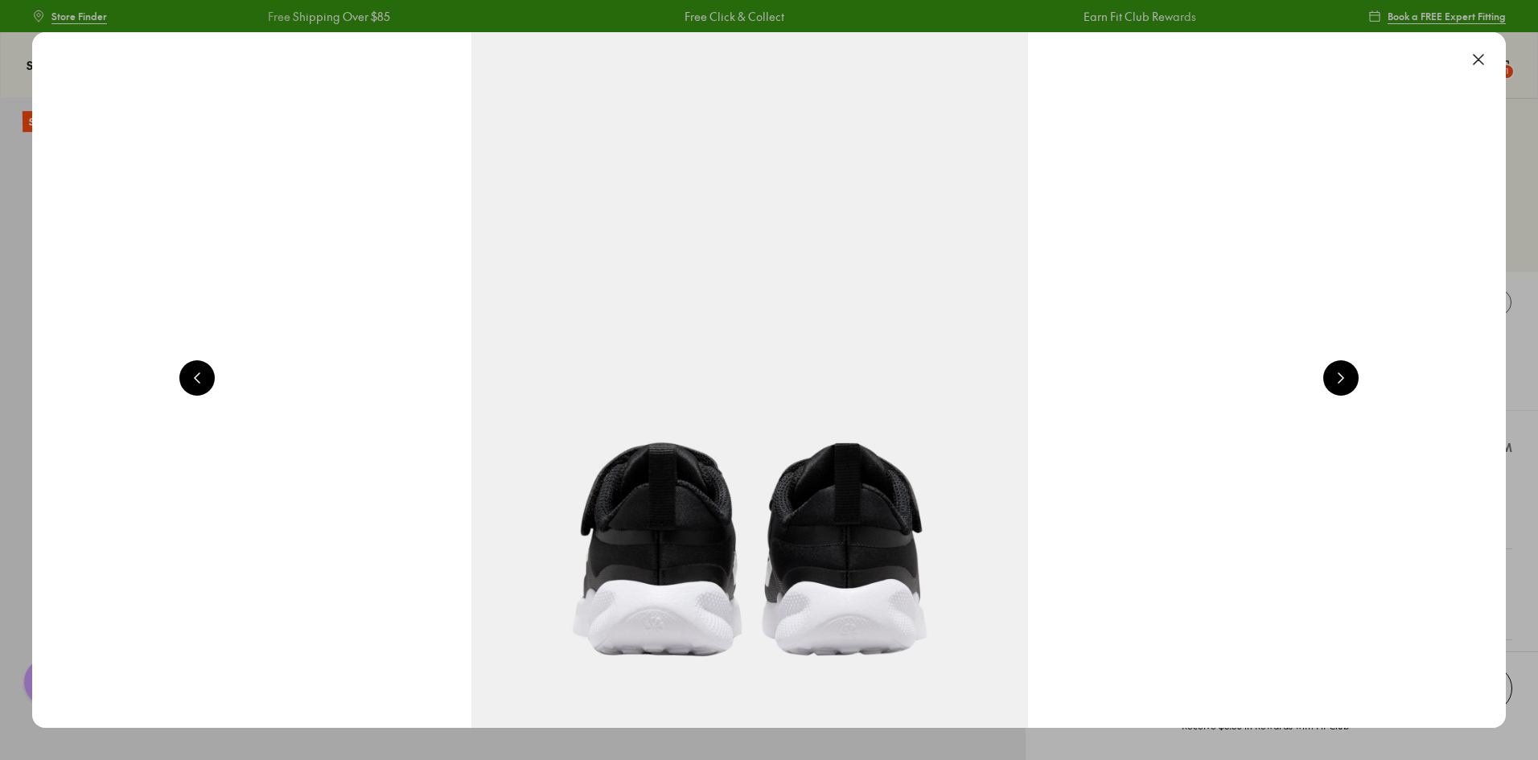
click at [1352, 376] on button at bounding box center [1340, 377] width 35 height 35
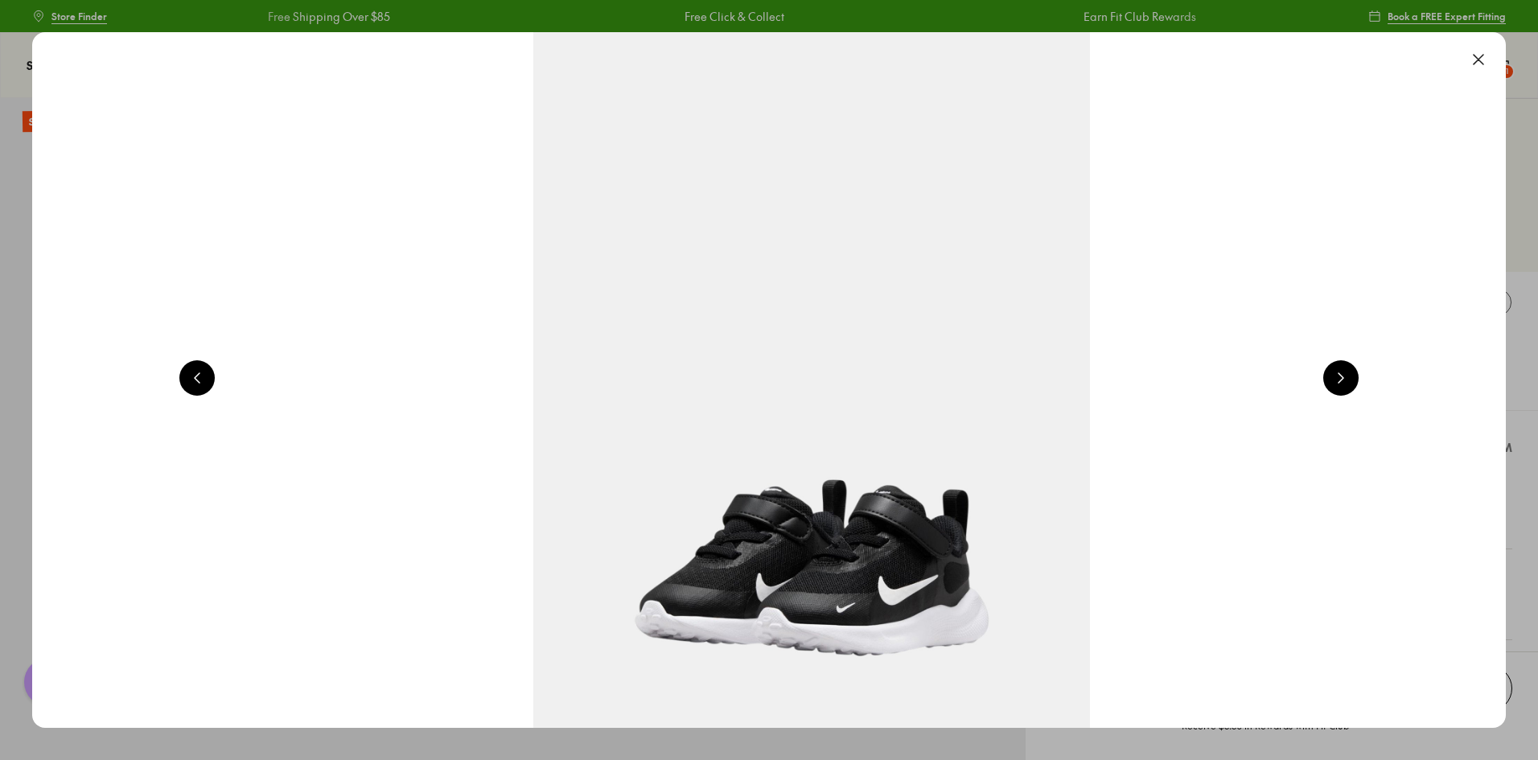
scroll to position [0, 5921]
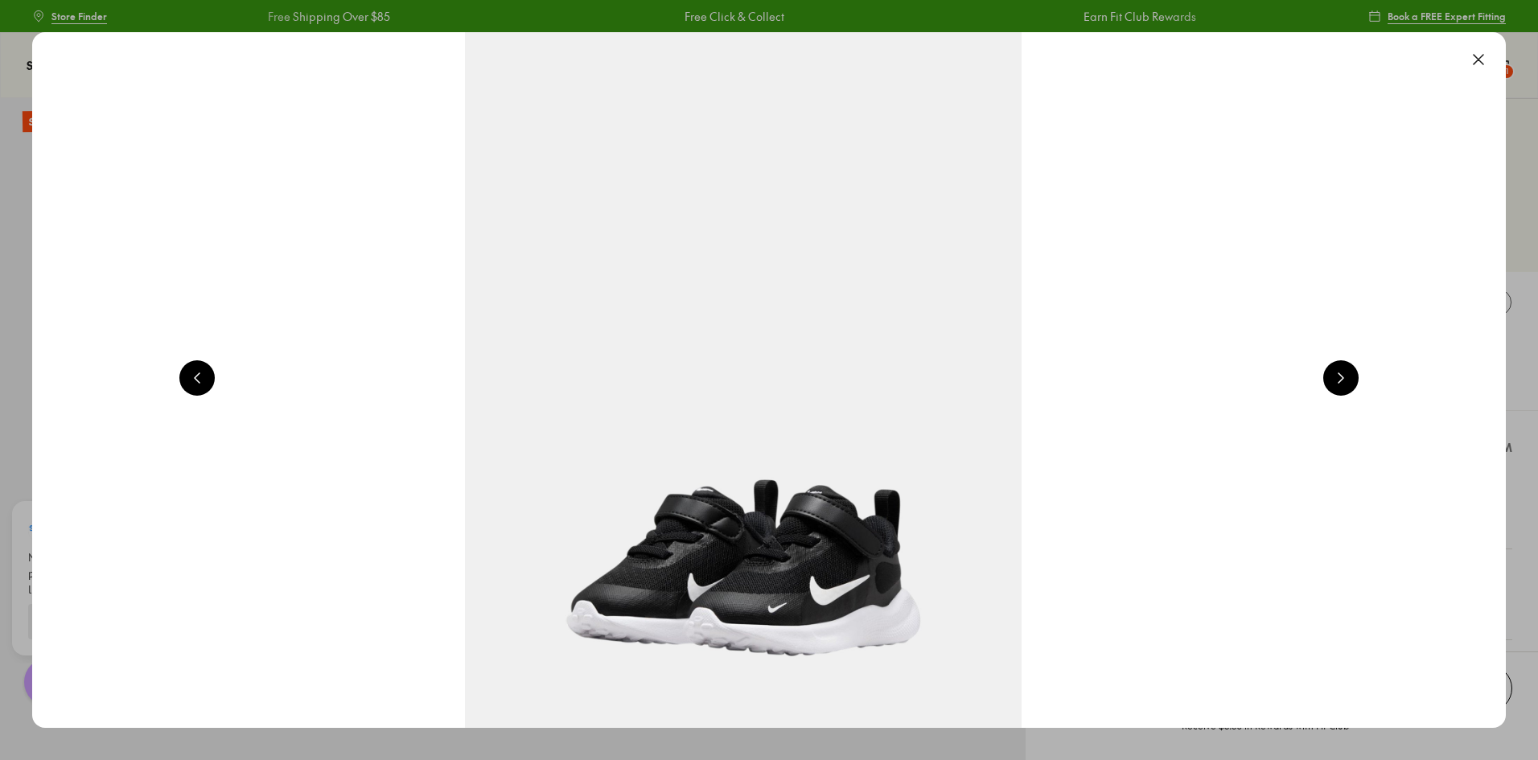
click at [1484, 58] on button at bounding box center [1478, 59] width 35 height 35
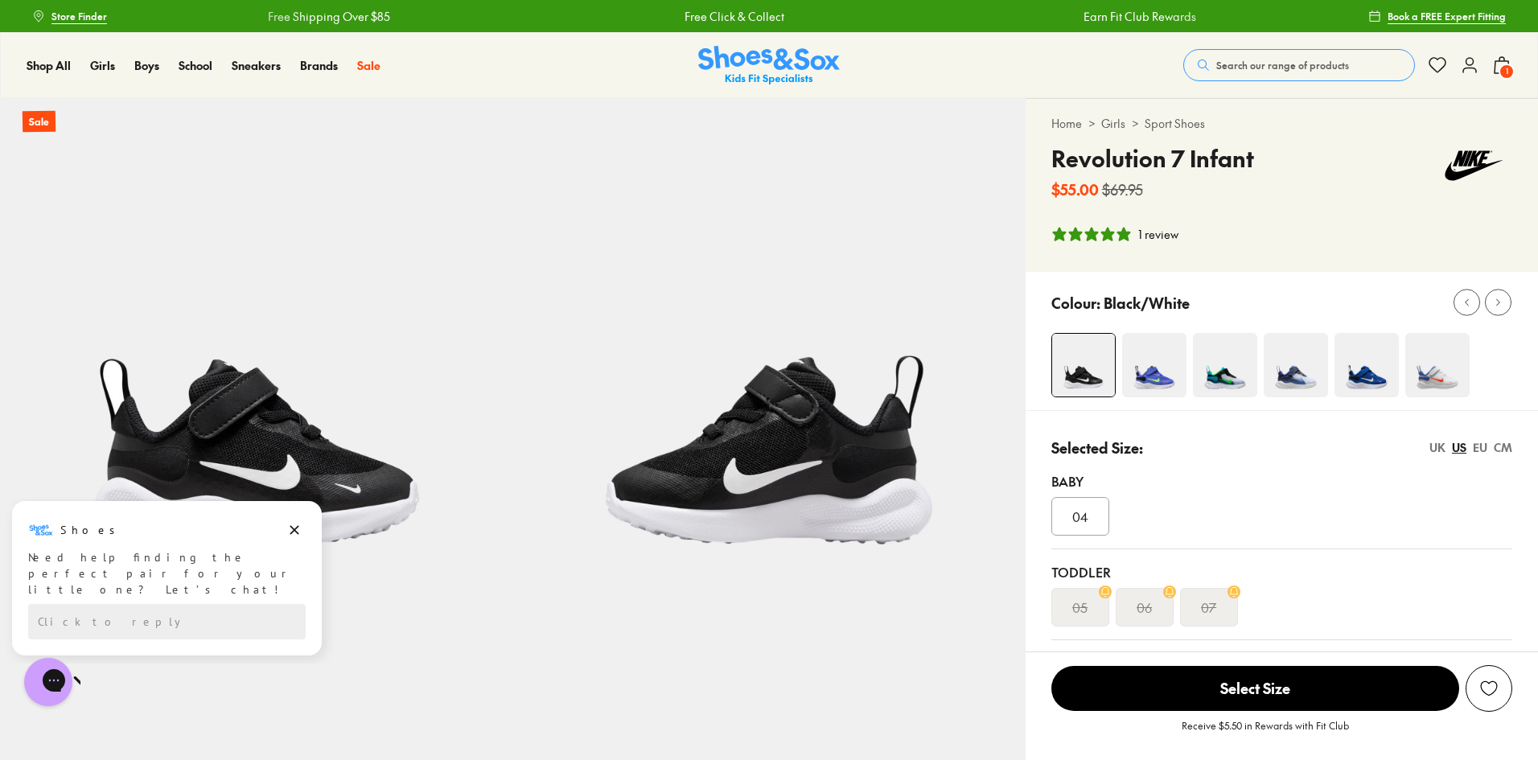
scroll to position [161, 0]
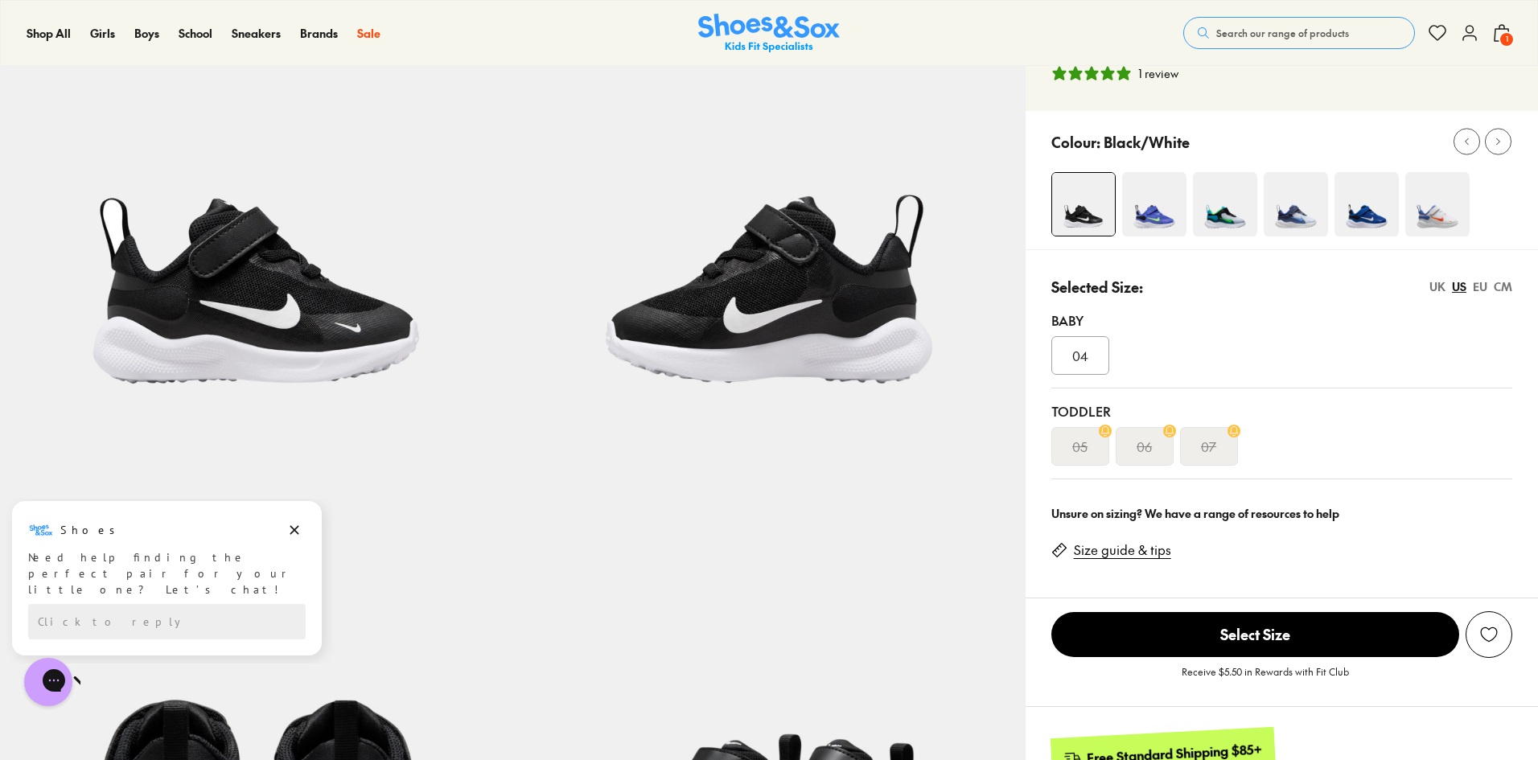
click at [1153, 221] on img at bounding box center [1154, 204] width 64 height 64
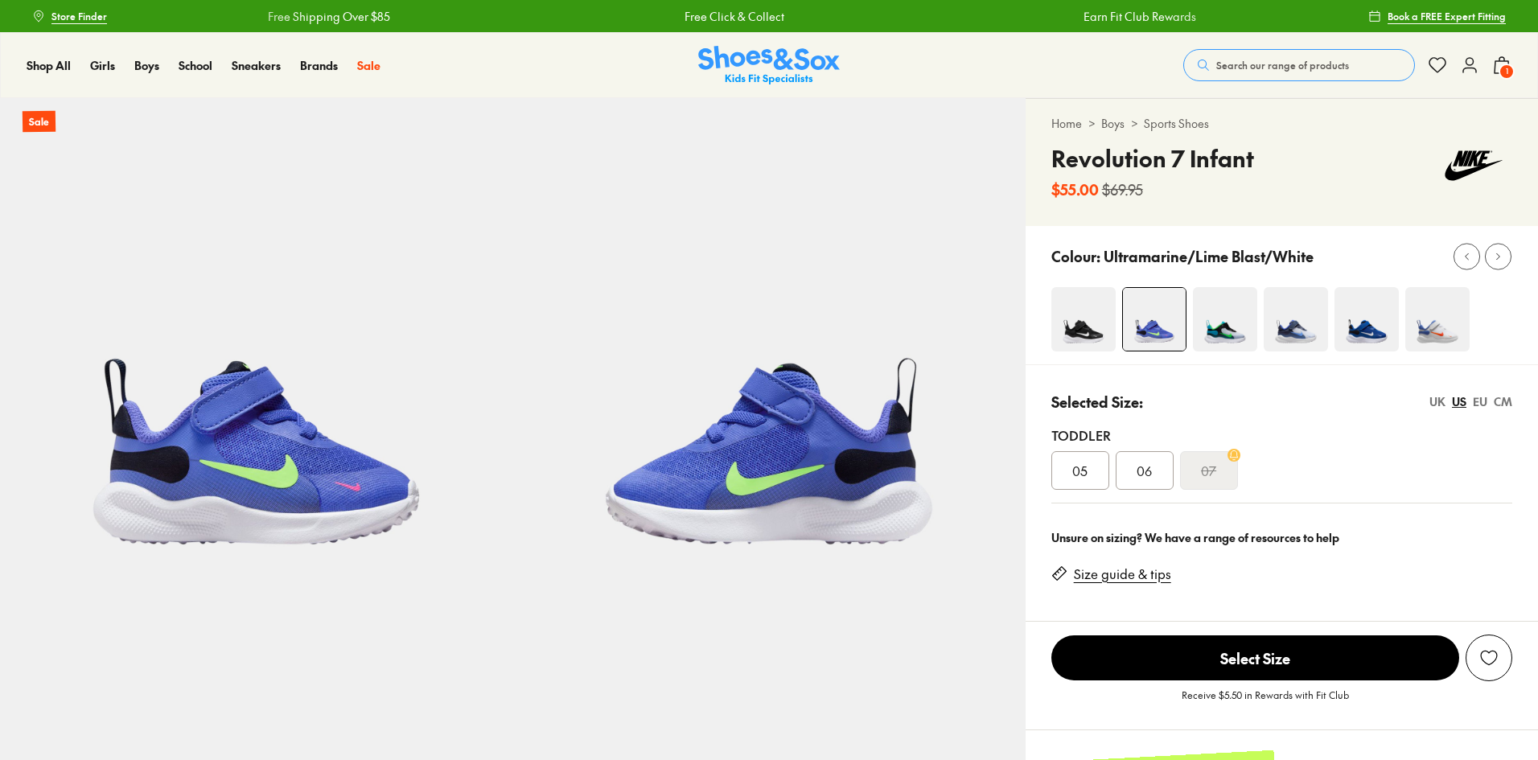
select select "*"
click at [1508, 405] on div "CM" at bounding box center [1503, 401] width 19 height 17
click at [1223, 329] on img at bounding box center [1225, 319] width 64 height 64
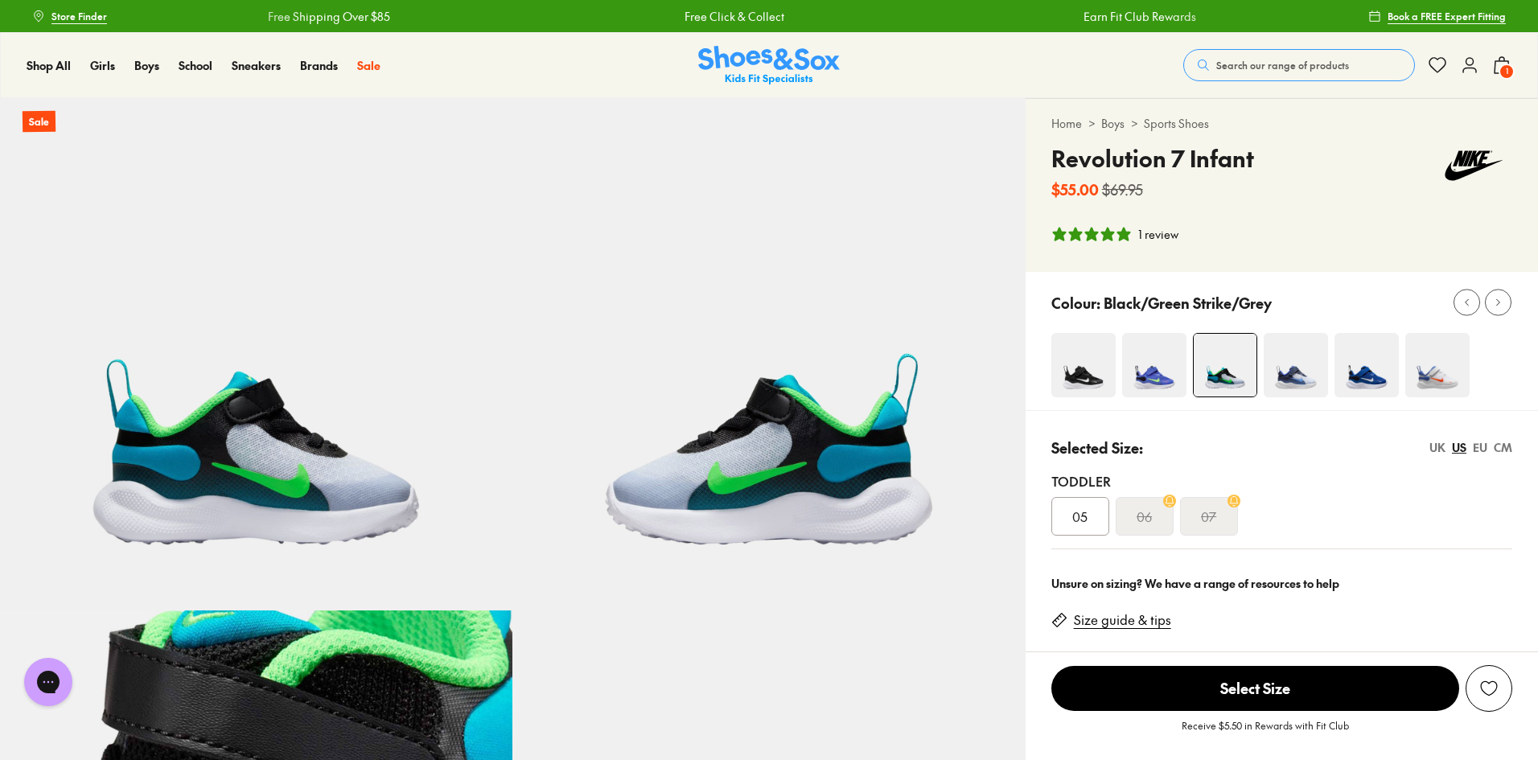
select select "*"
click at [1296, 372] on img at bounding box center [1296, 365] width 64 height 64
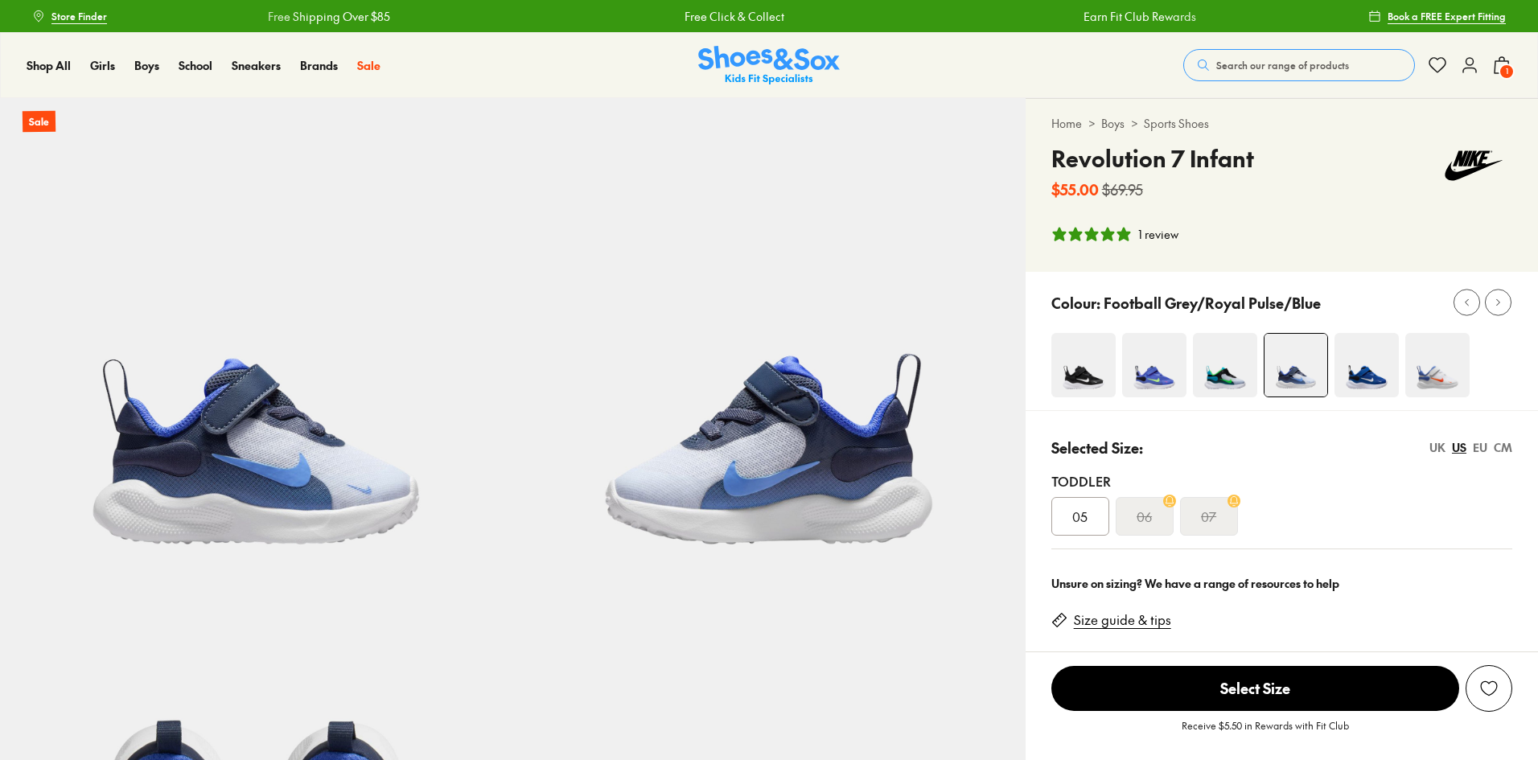
select select "*"
click at [1343, 376] on img at bounding box center [1367, 365] width 64 height 64
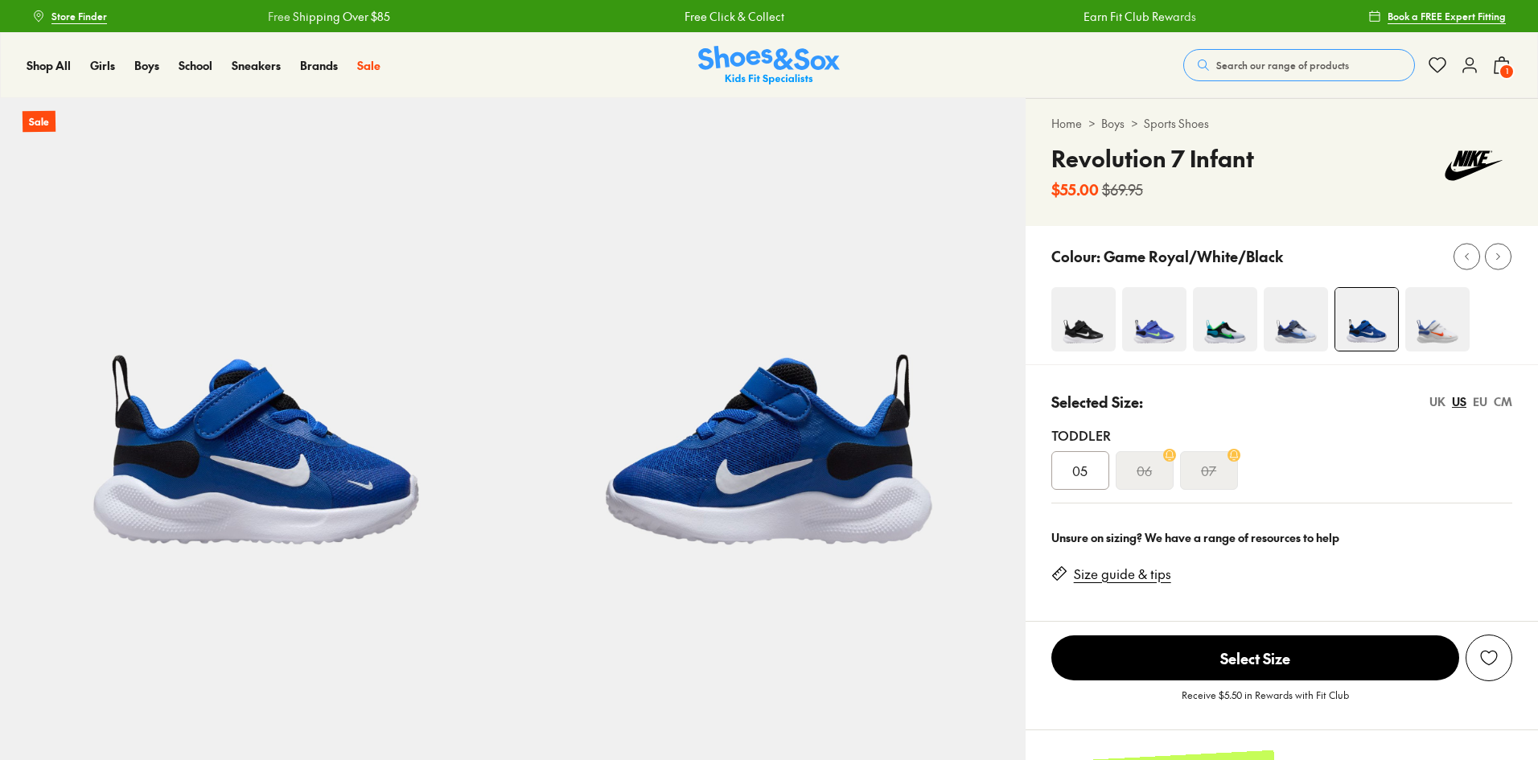
click at [1430, 333] on img at bounding box center [1437, 319] width 64 height 64
select select "*"
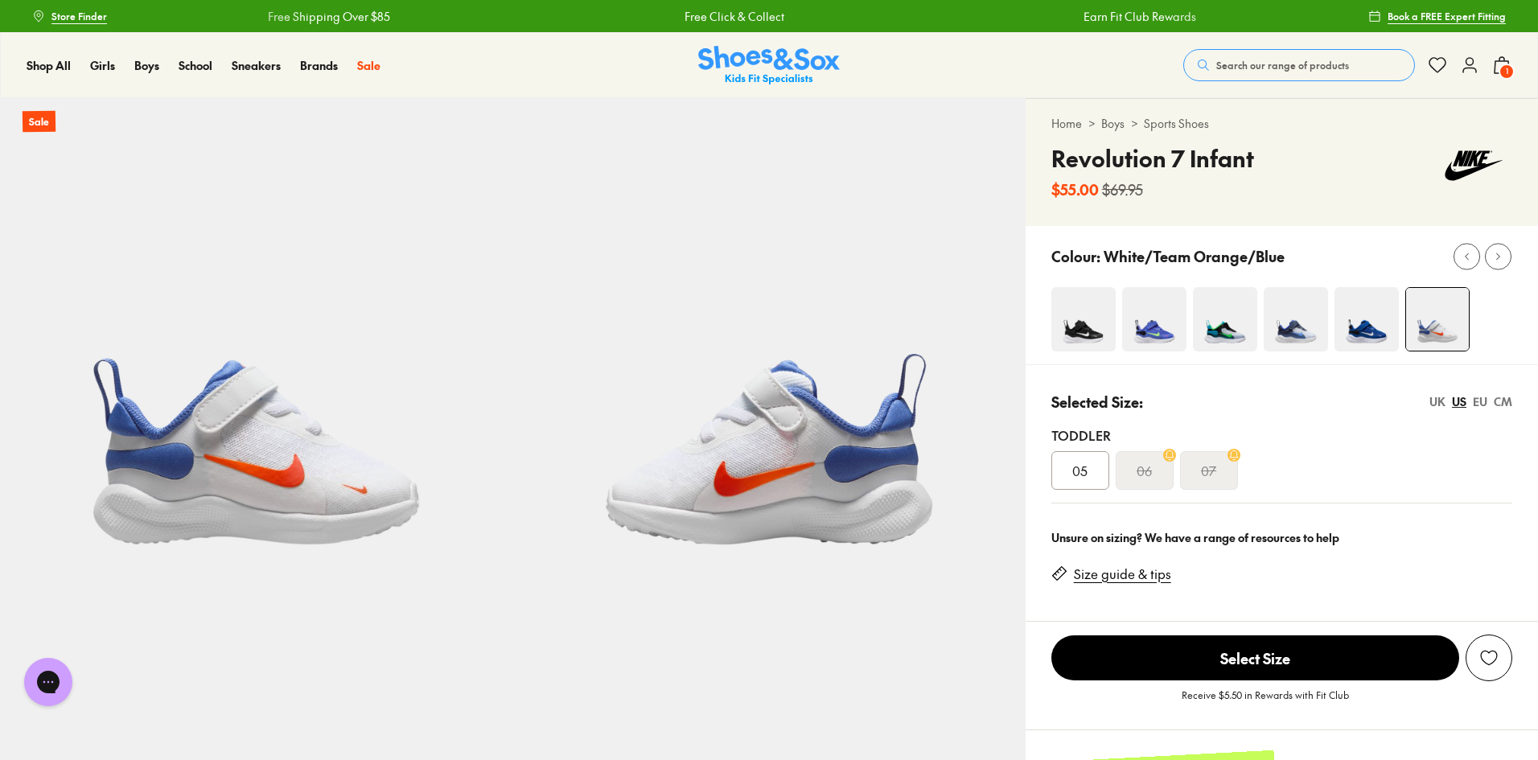
select select "*"
click at [1501, 399] on div "CM" at bounding box center [1503, 401] width 19 height 17
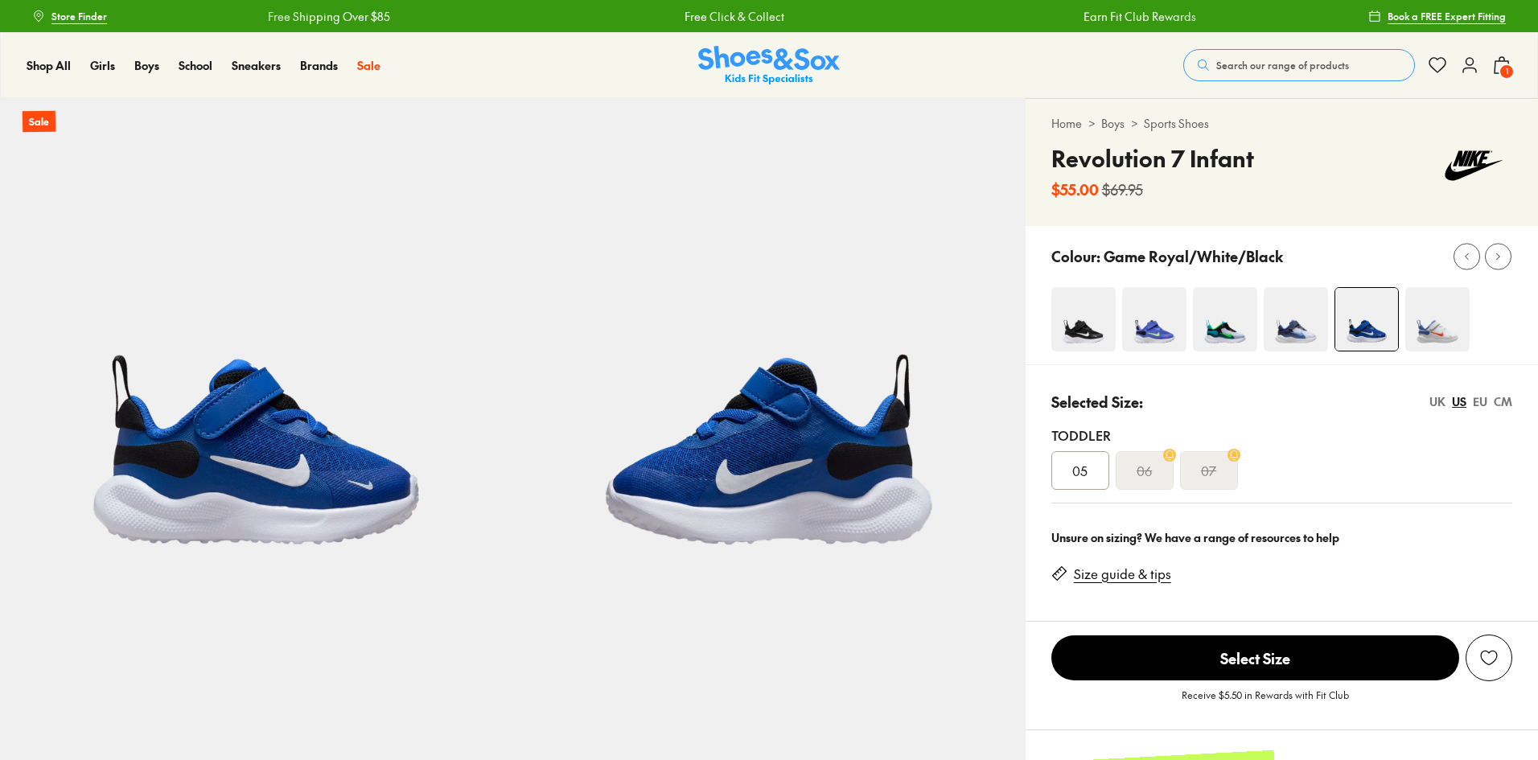
select select "*"
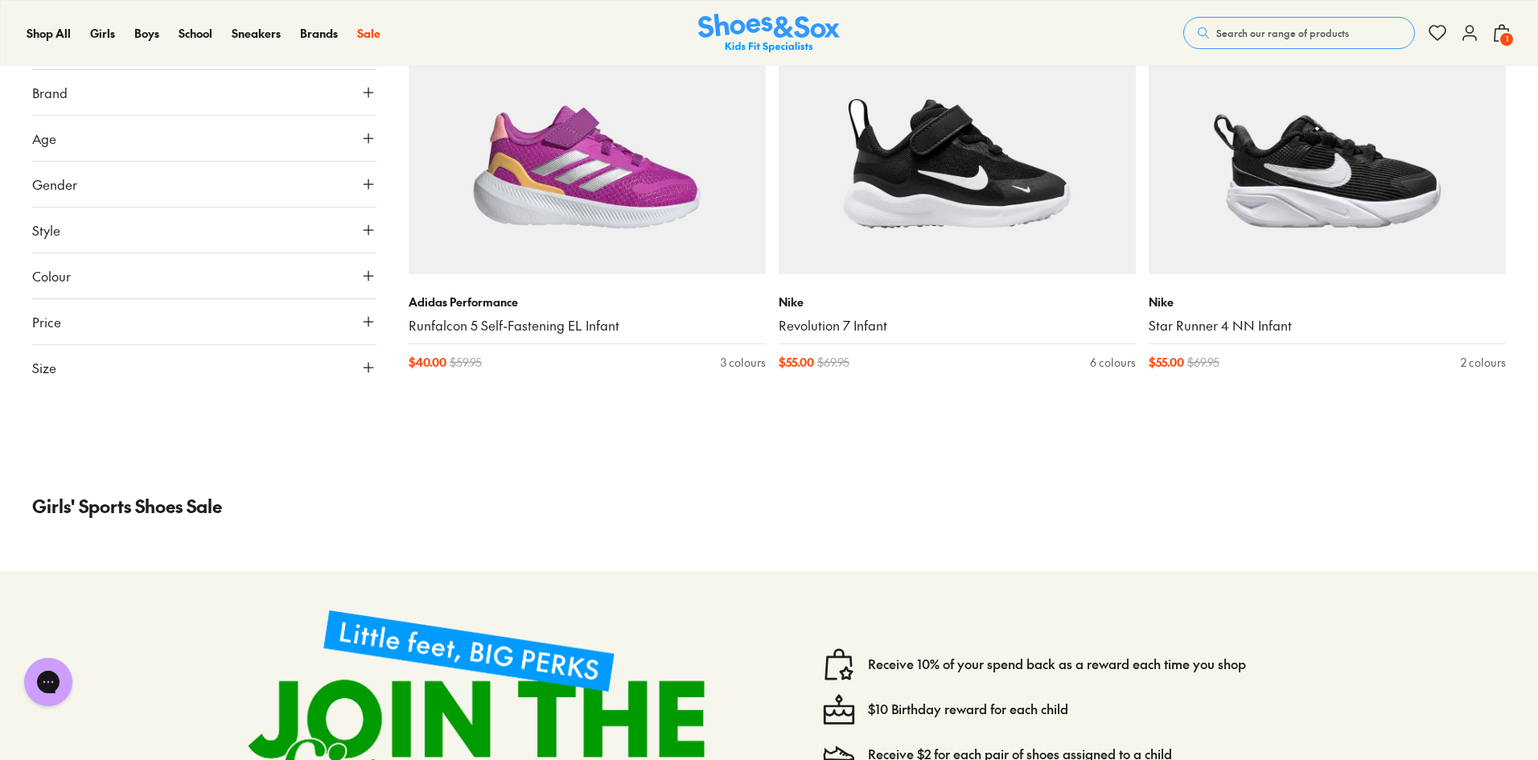
scroll to position [3368, 0]
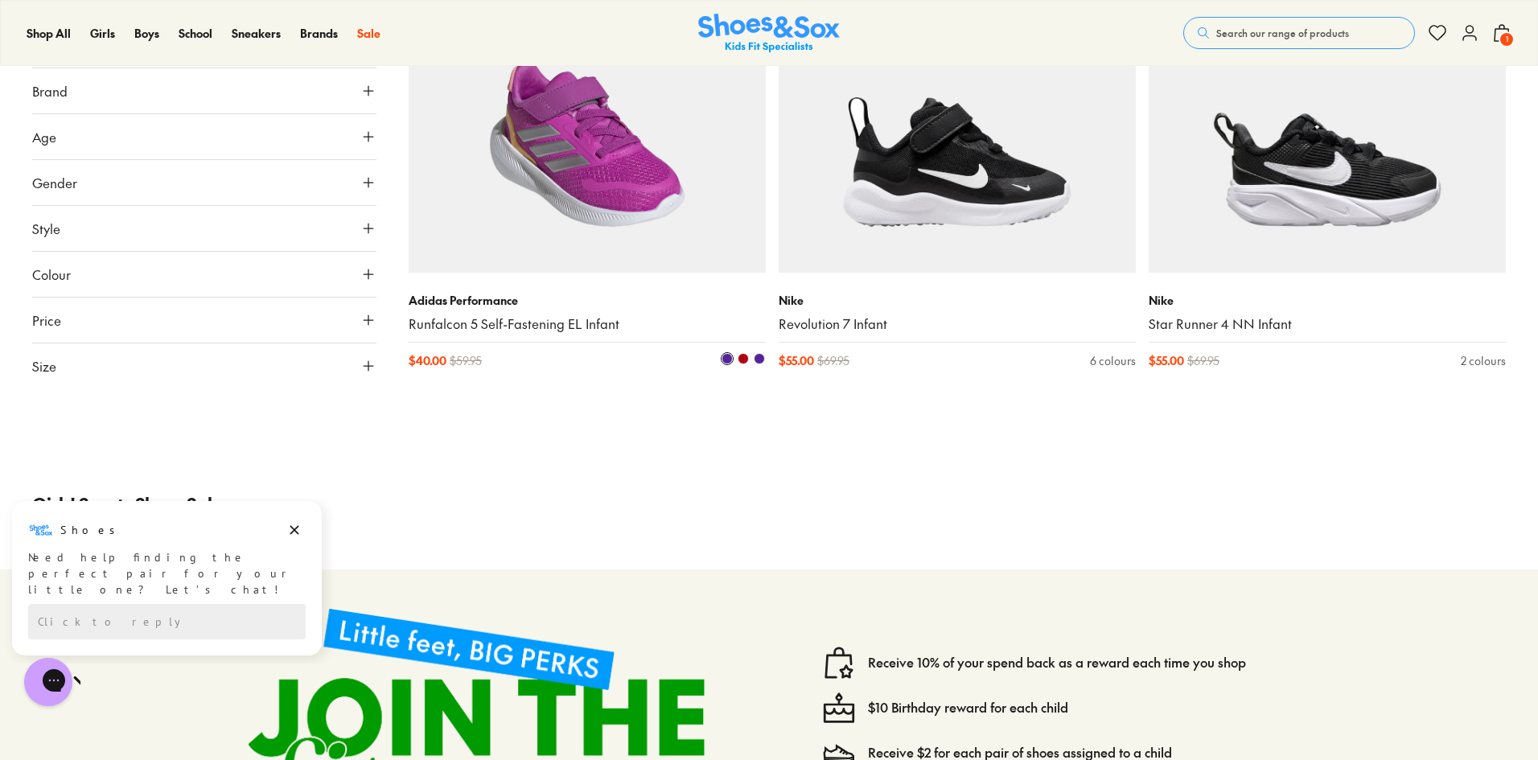
click at [614, 170] on img at bounding box center [587, 94] width 357 height 357
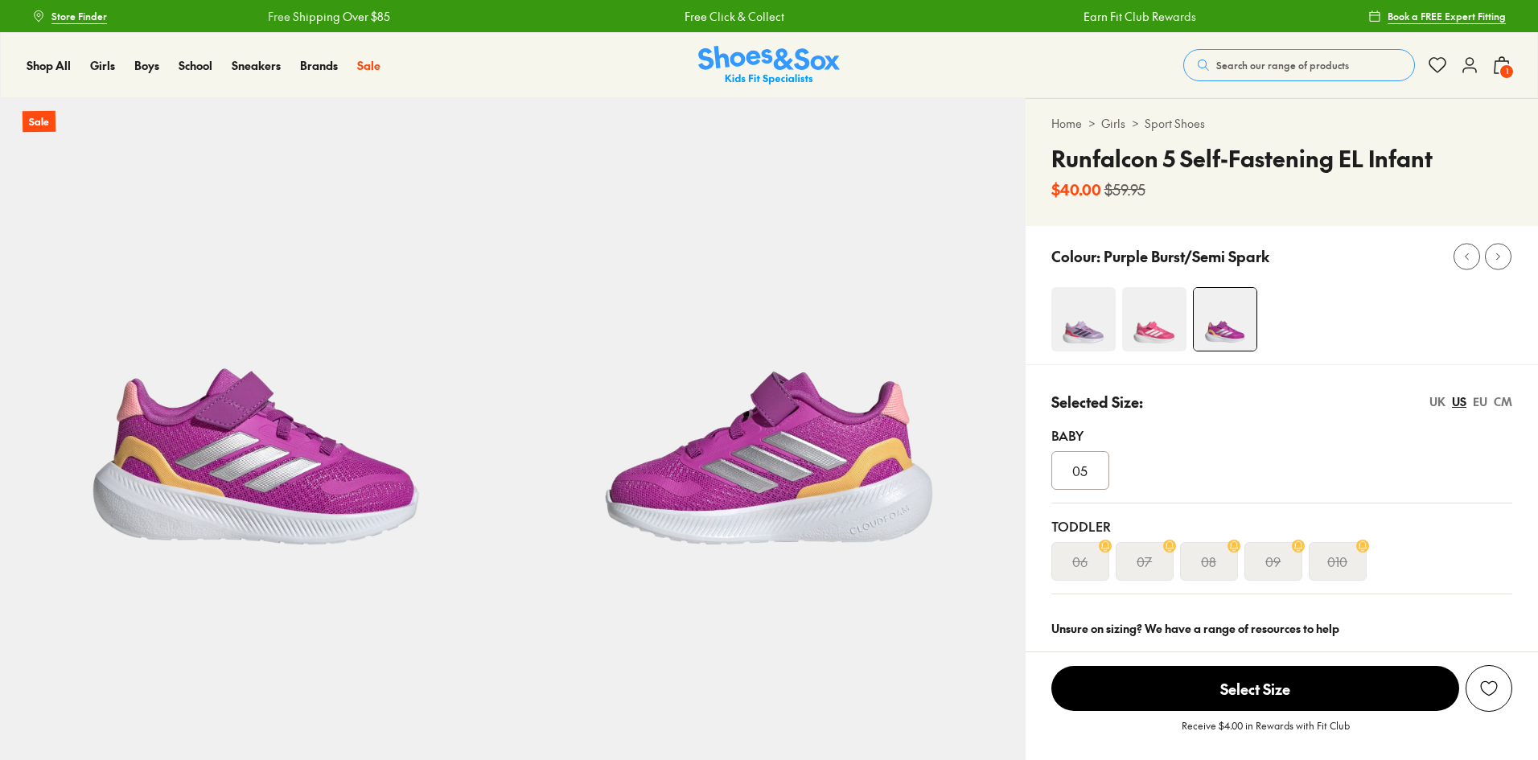
select select "*"
click at [1503, 398] on div "CM" at bounding box center [1503, 401] width 19 height 17
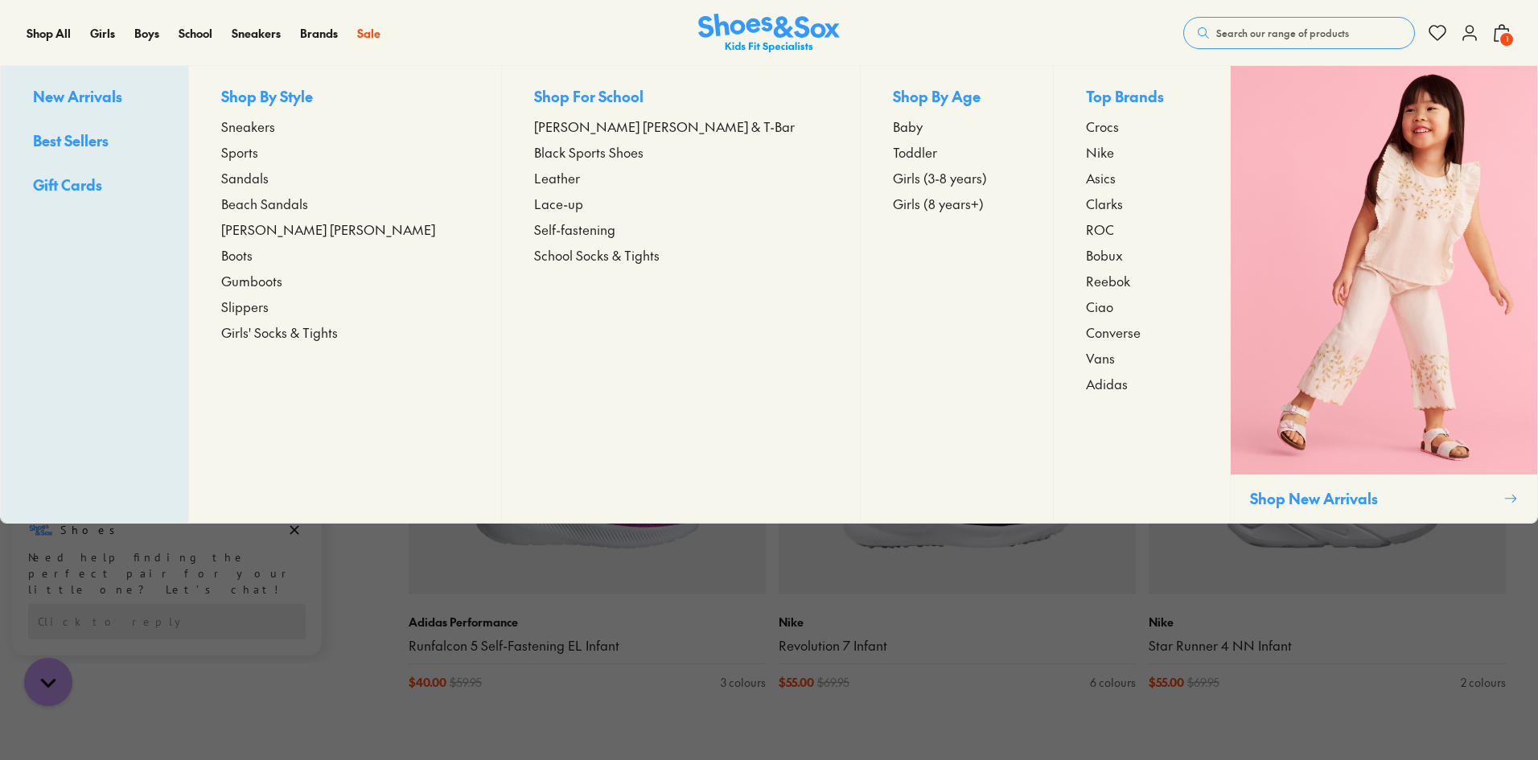
click at [275, 127] on span "Sneakers" at bounding box center [248, 126] width 54 height 19
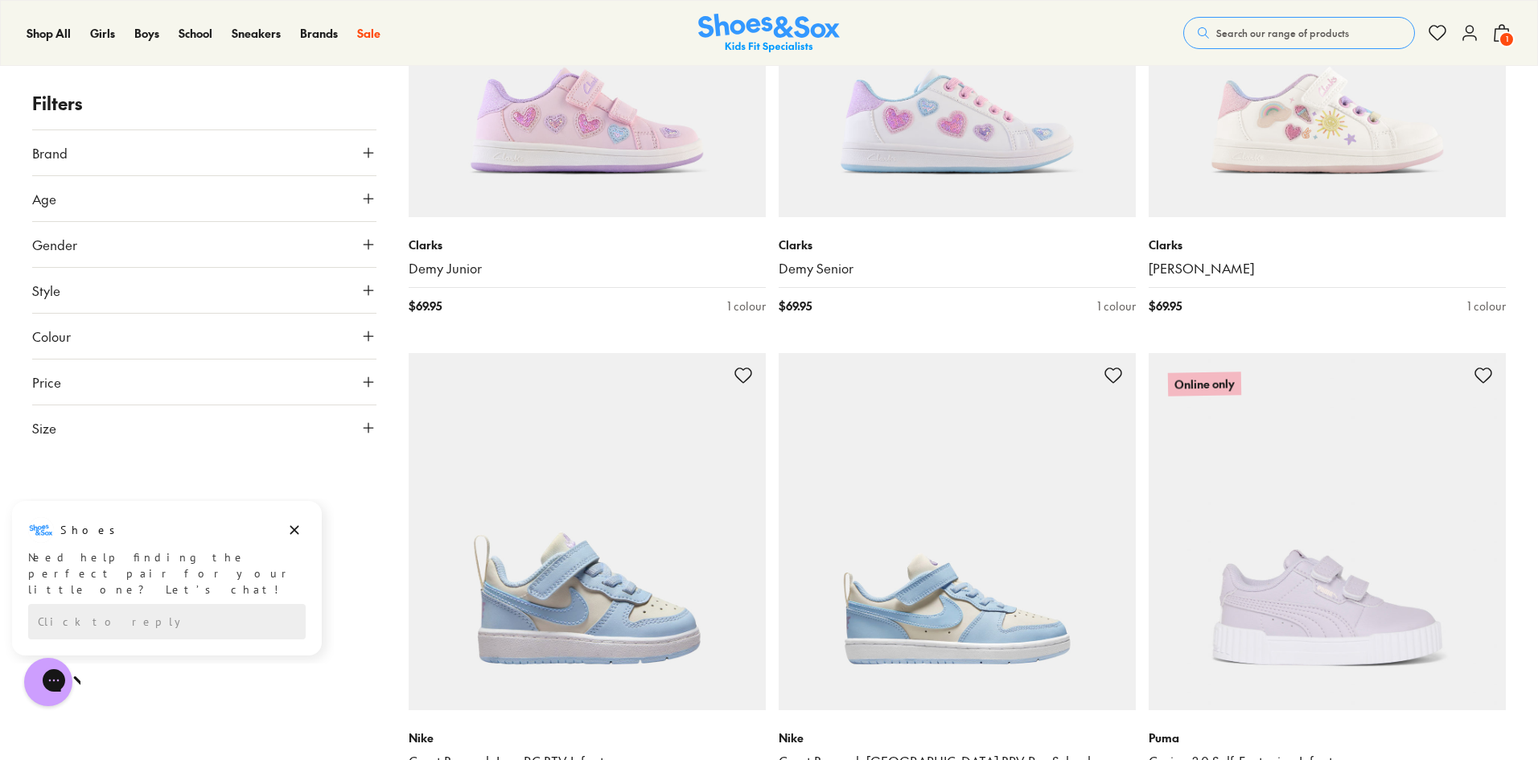
scroll to position [4425, 0]
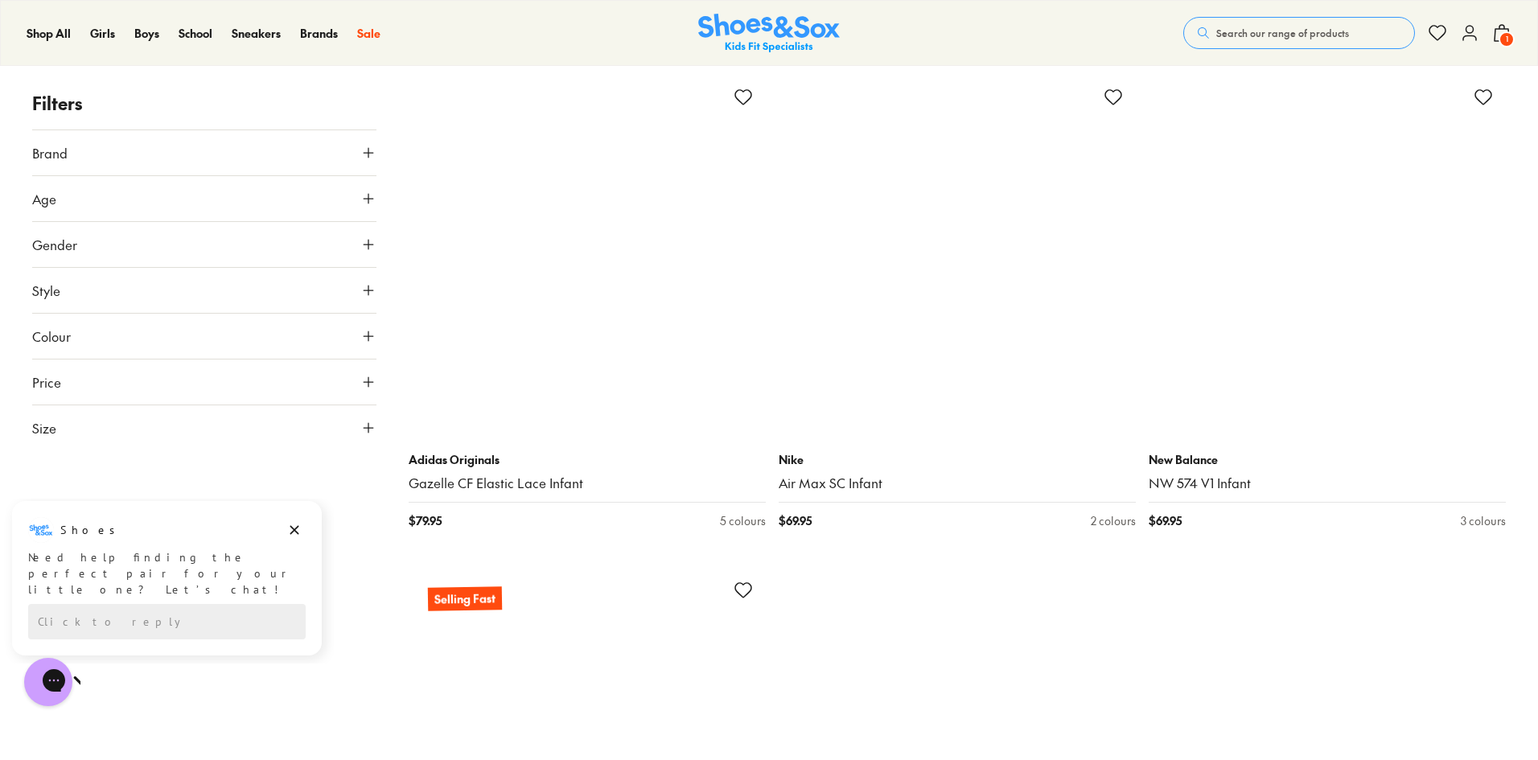
scroll to position [10136, 0]
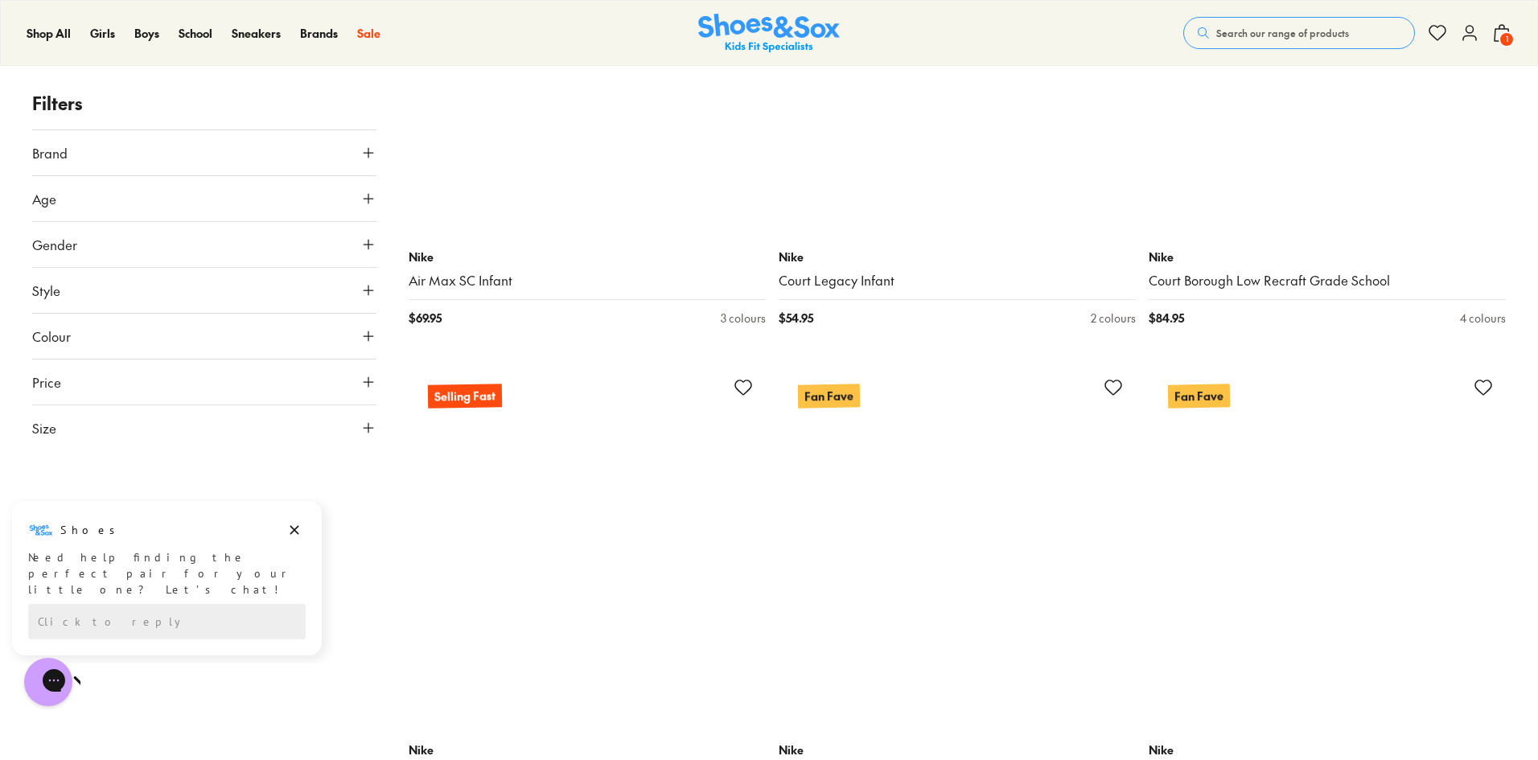
scroll to position [11263, 0]
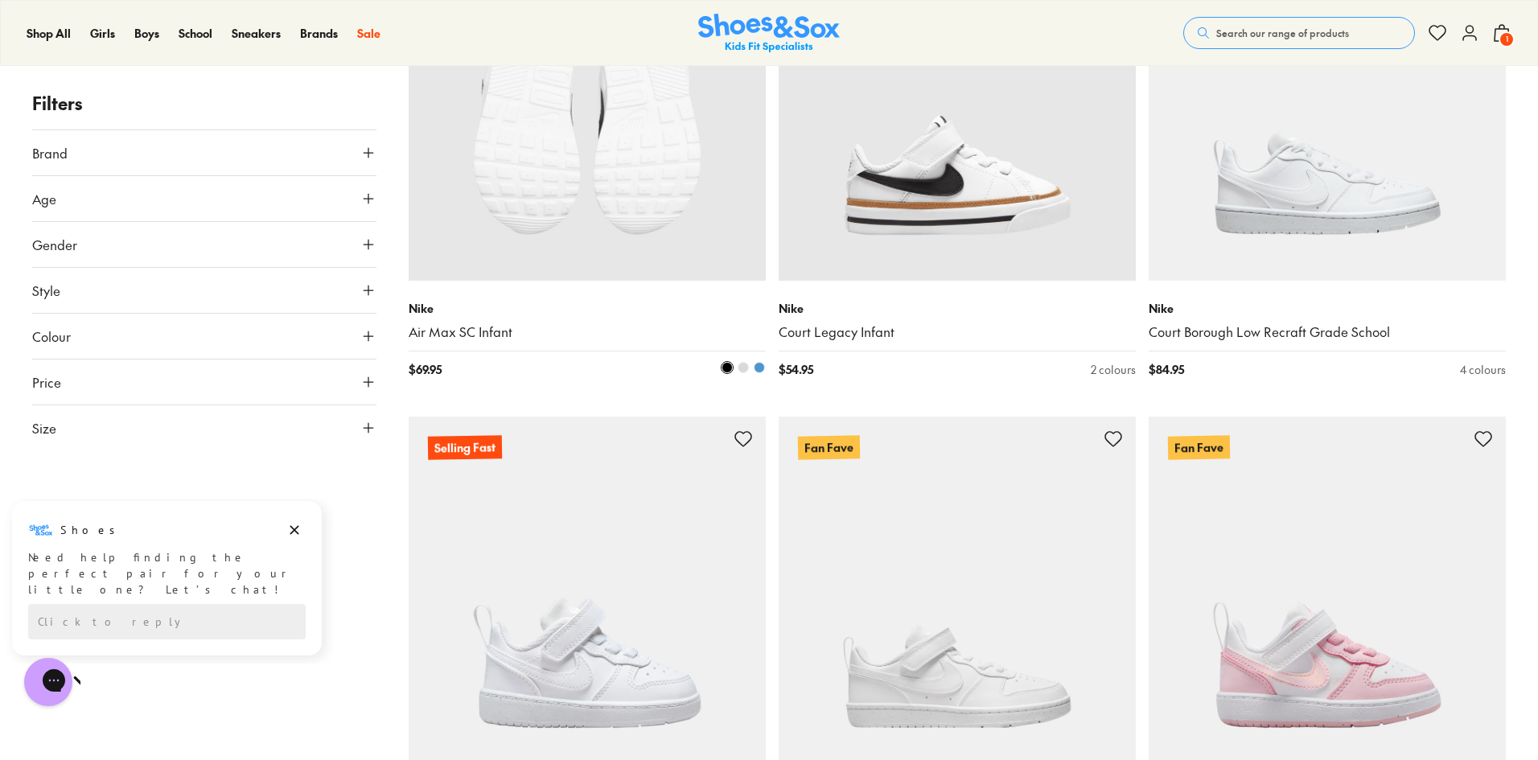
click at [578, 165] on img at bounding box center [587, 102] width 357 height 357
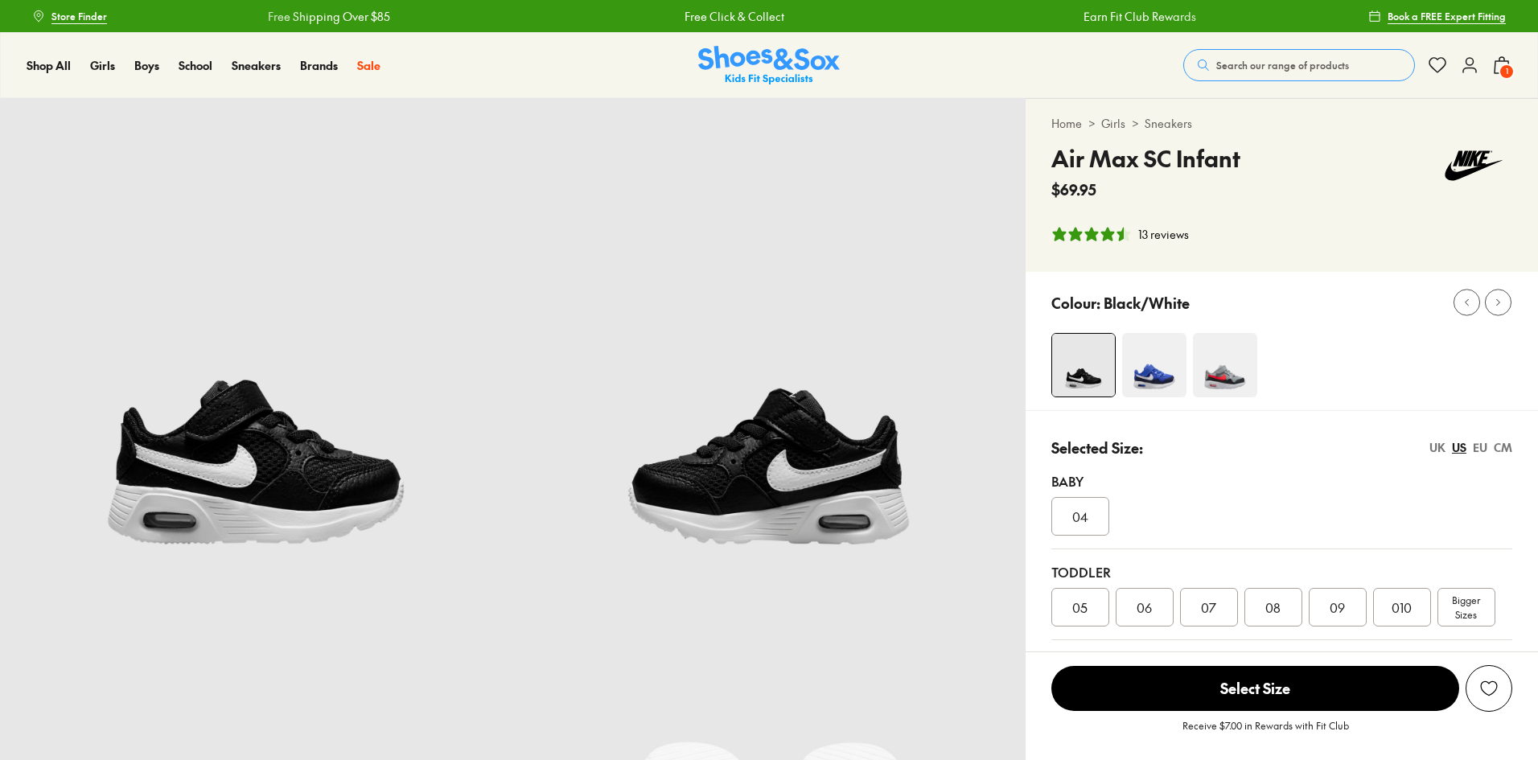
select select "*"
click at [1501, 446] on div "CM" at bounding box center [1503, 447] width 19 height 17
click at [784, 470] on img at bounding box center [768, 354] width 512 height 512
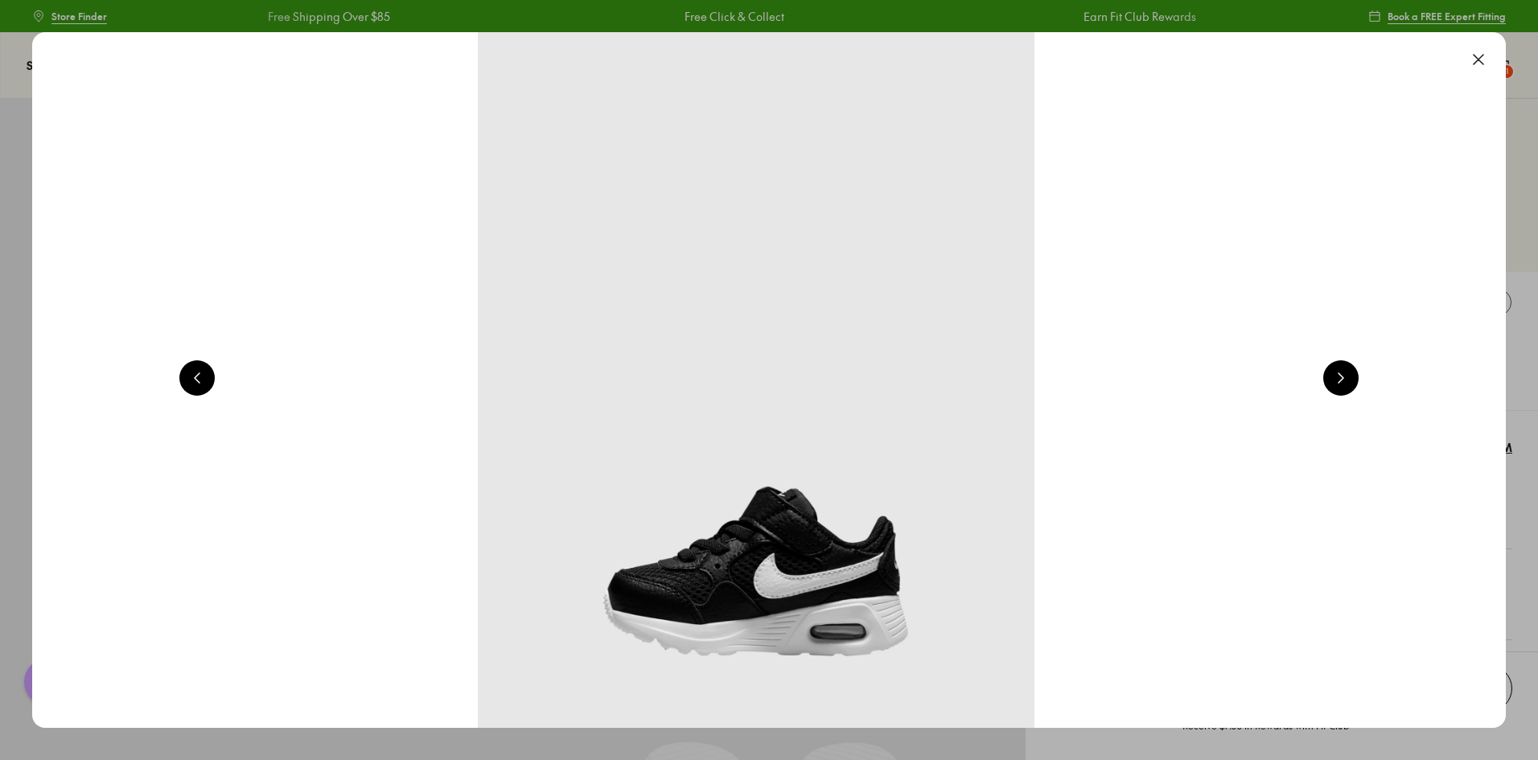
click at [1350, 383] on button at bounding box center [1340, 377] width 35 height 35
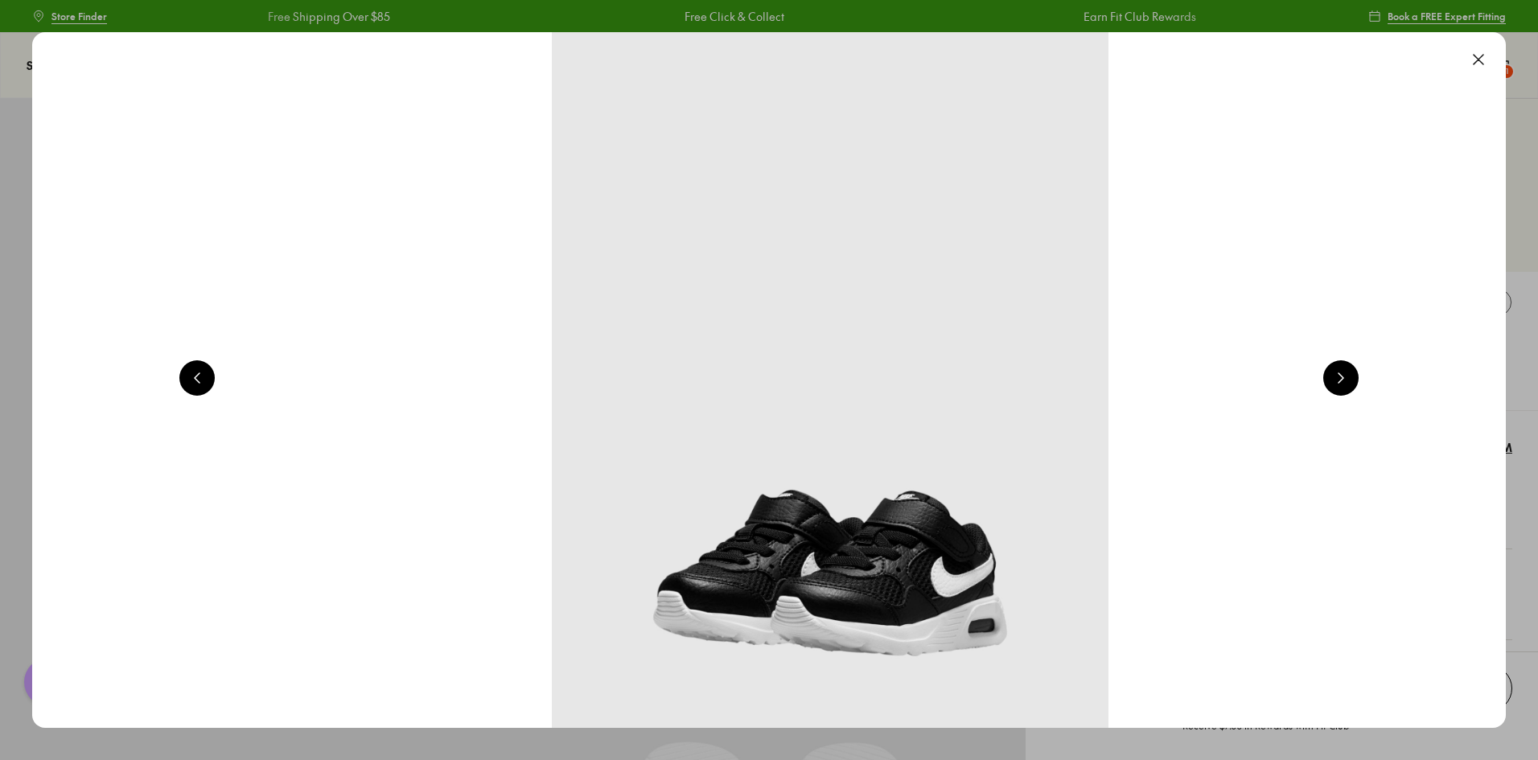
scroll to position [0, 4441]
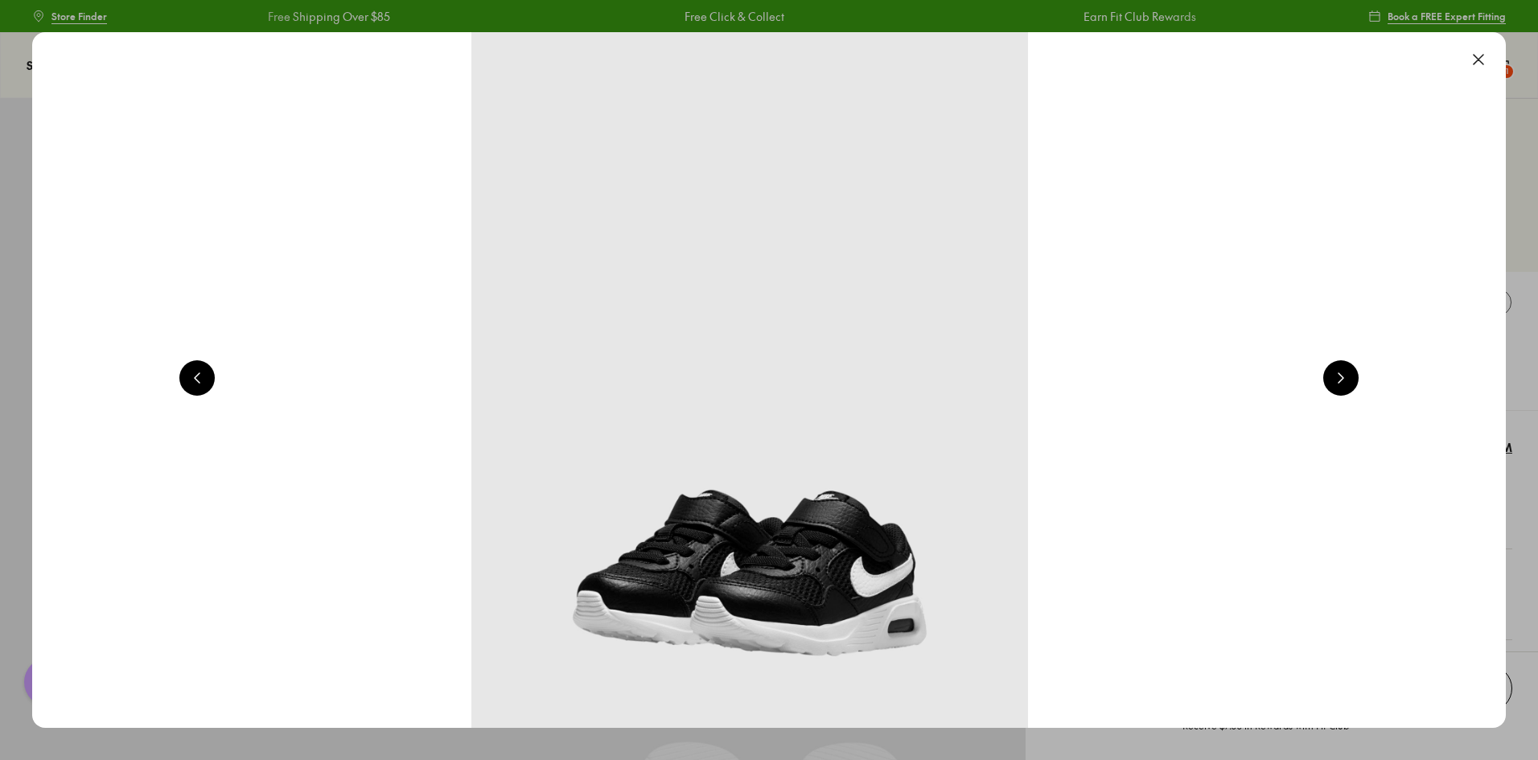
click at [1350, 383] on button at bounding box center [1340, 377] width 35 height 35
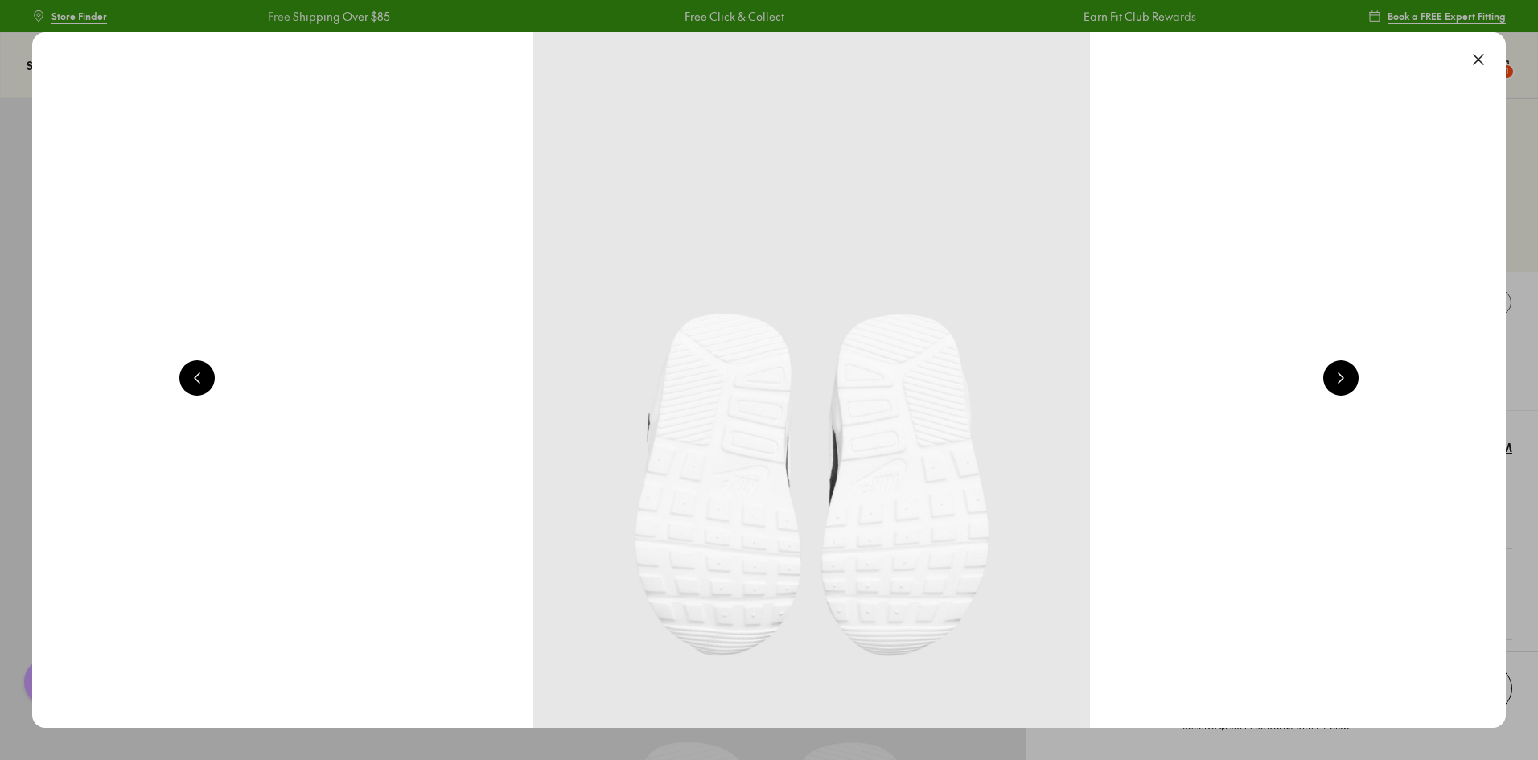
scroll to position [0, 5921]
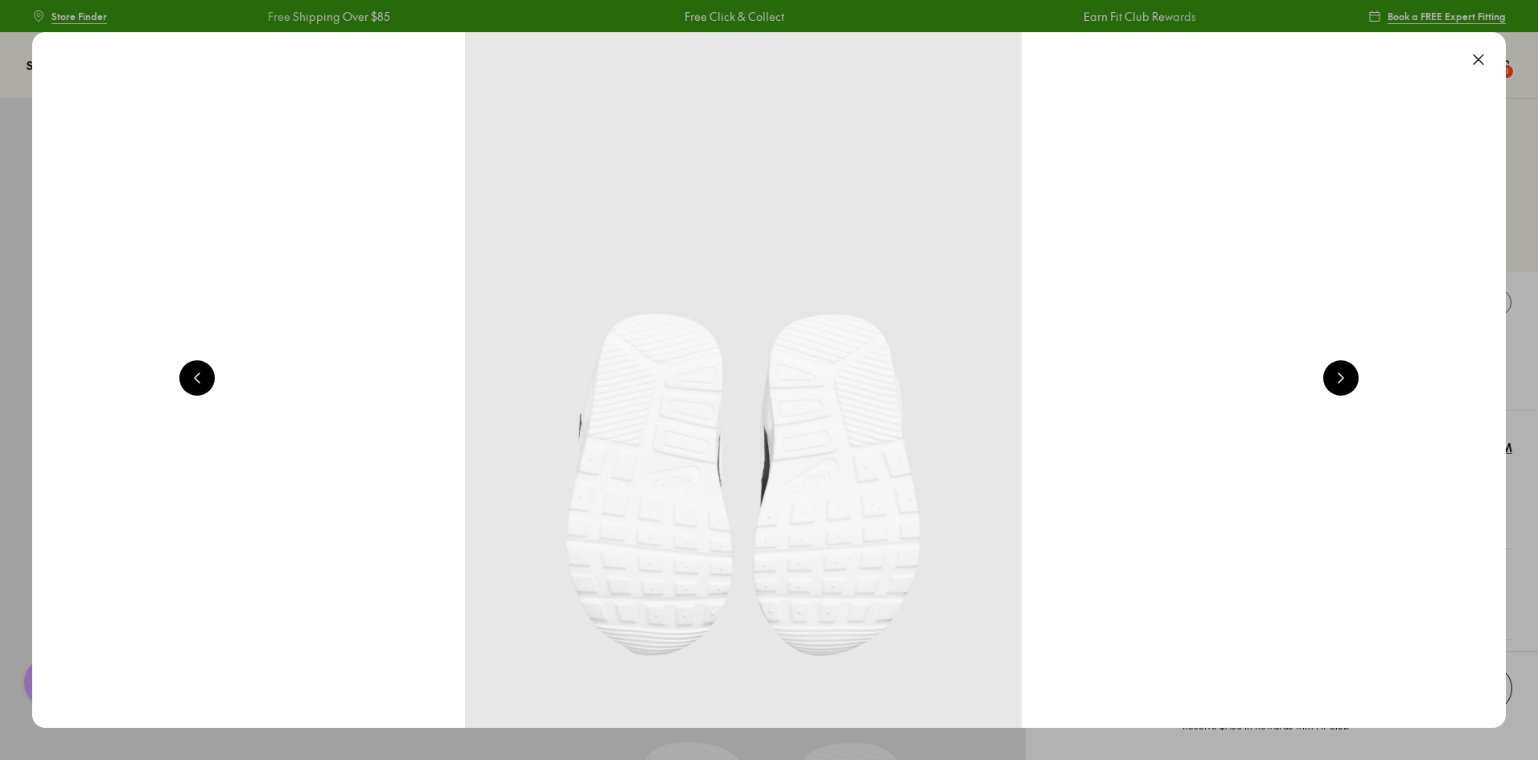
click at [1479, 55] on button at bounding box center [1478, 59] width 35 height 35
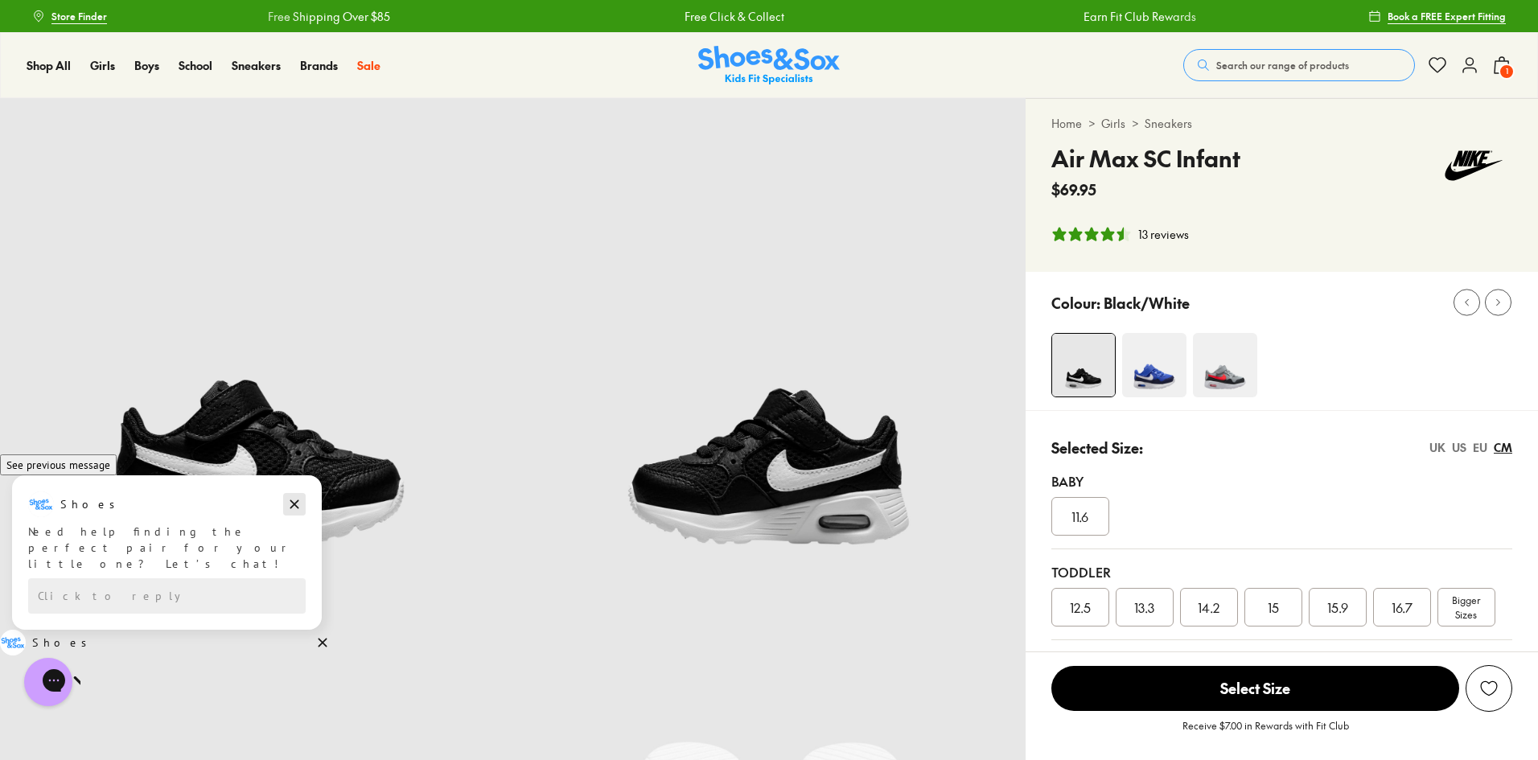
click at [293, 514] on icon "Dismiss campaign" at bounding box center [294, 504] width 16 height 19
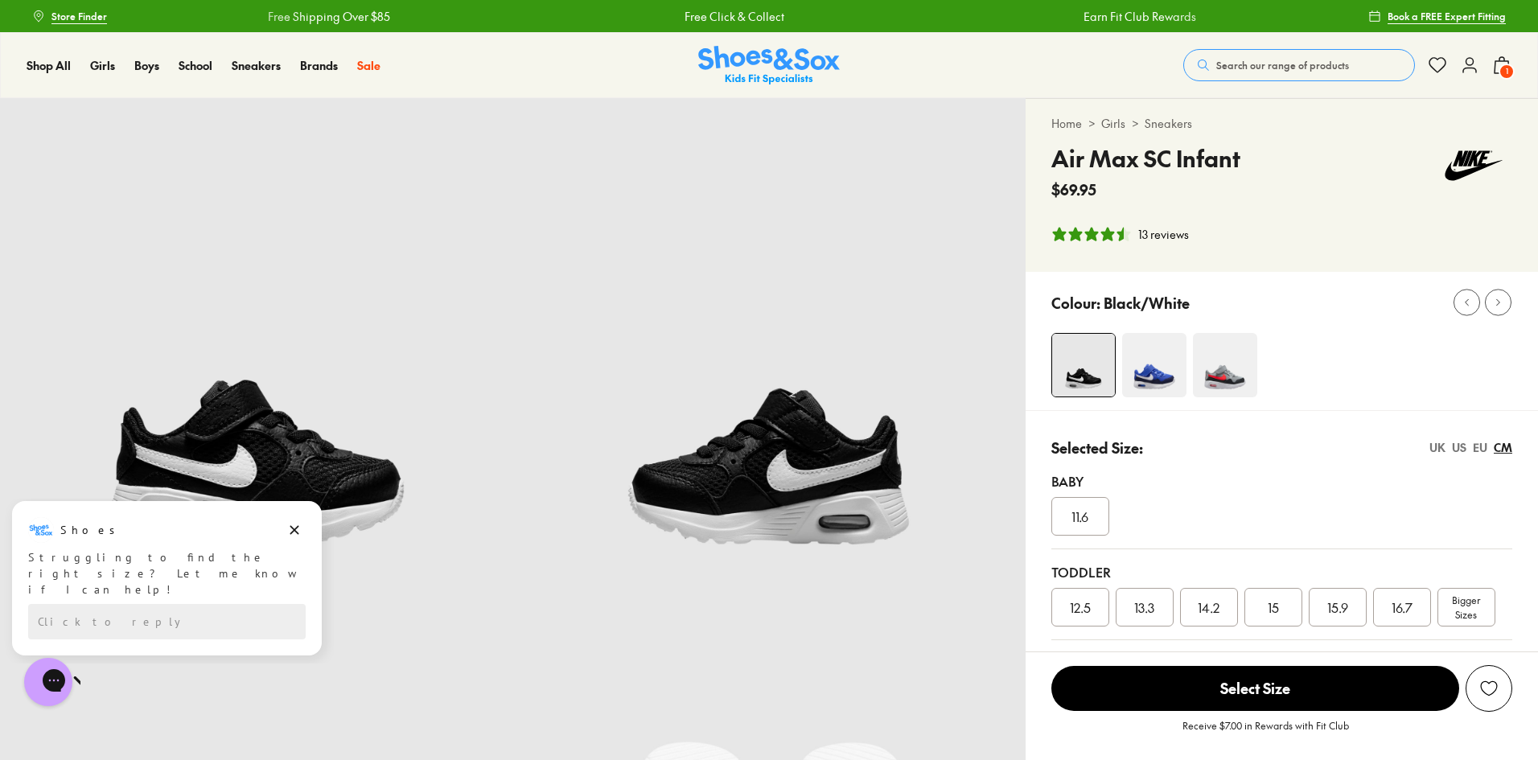
click at [1508, 63] on use at bounding box center [1502, 65] width 14 height 16
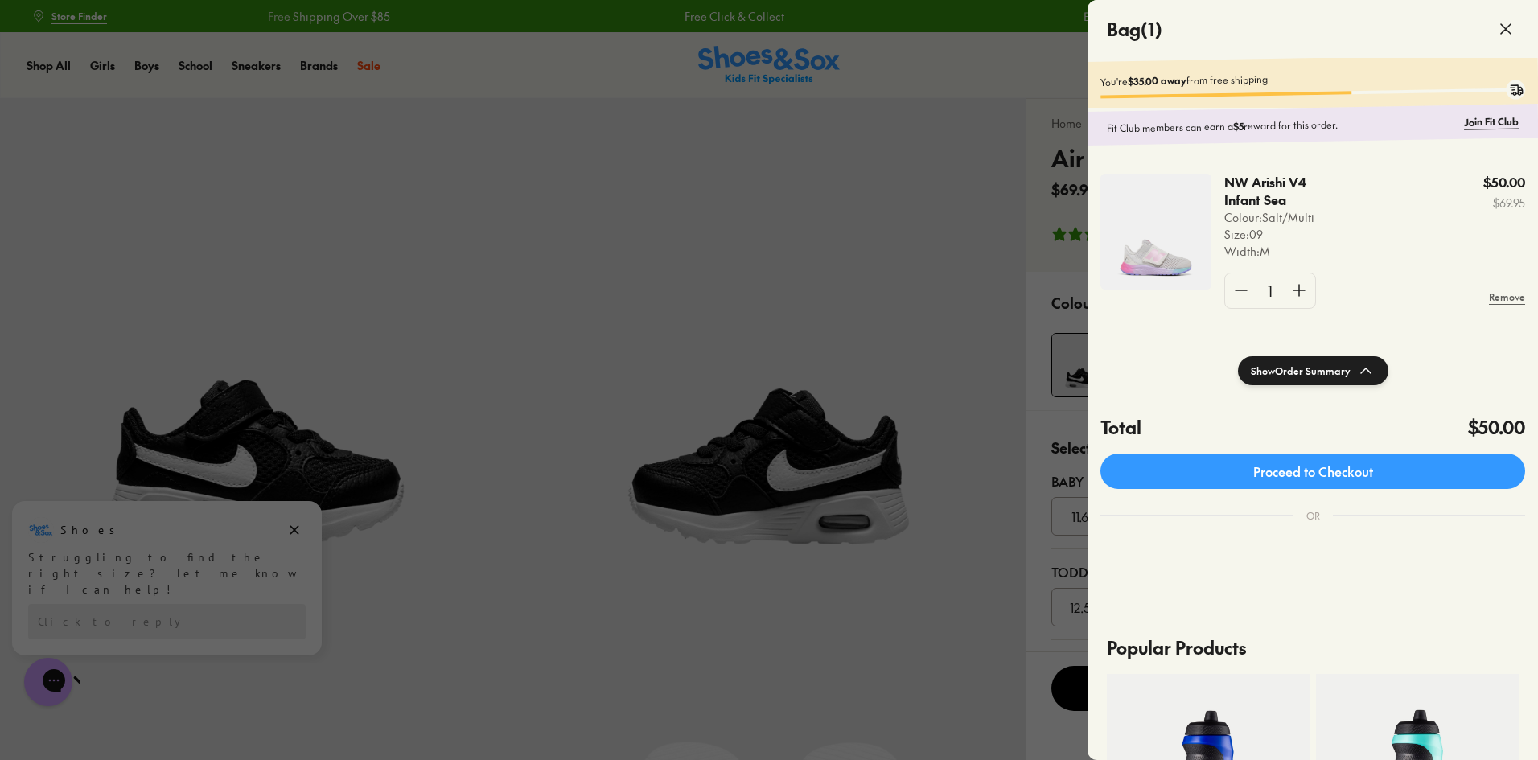
click at [1137, 253] on img at bounding box center [1156, 232] width 111 height 116
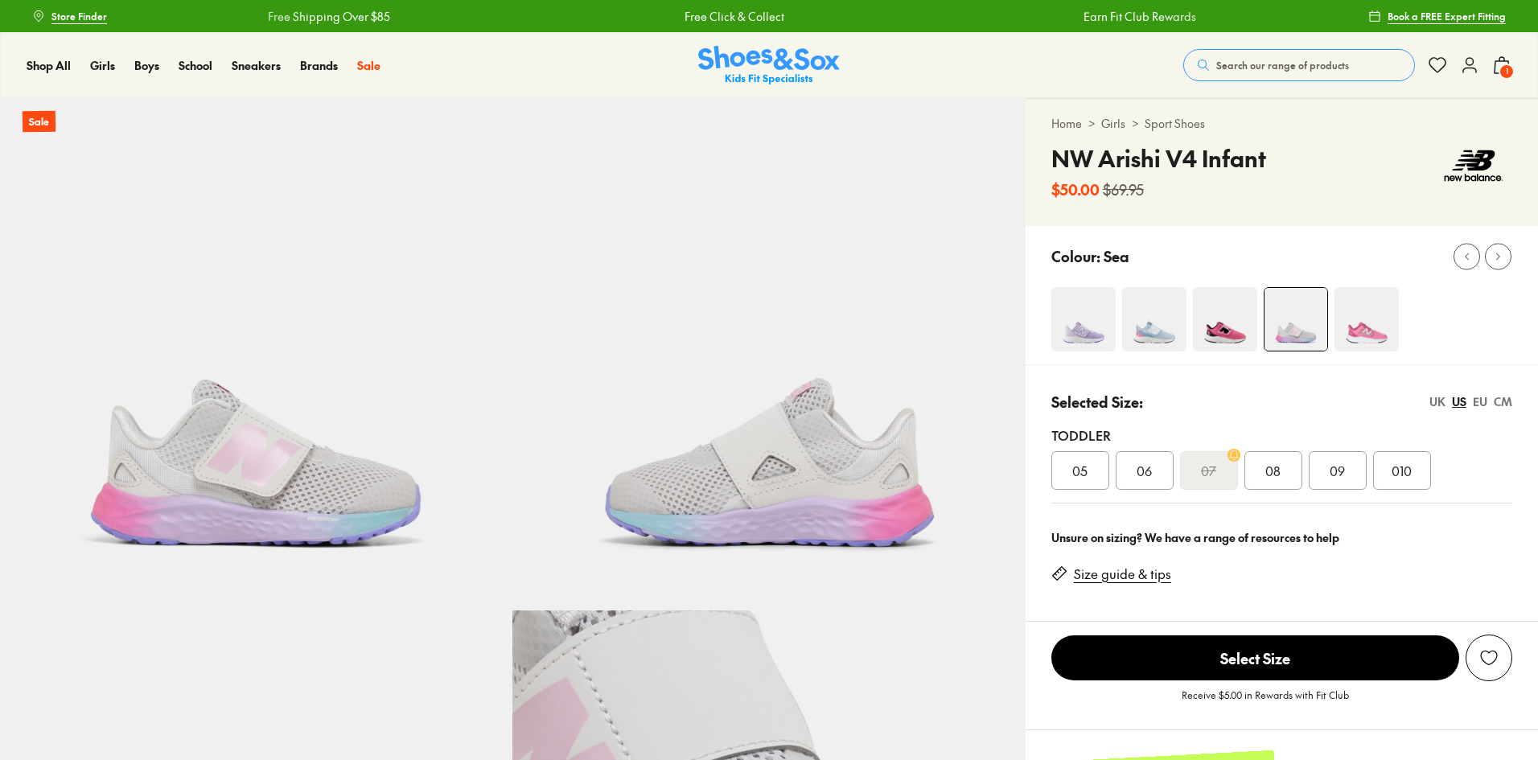
select select "*"
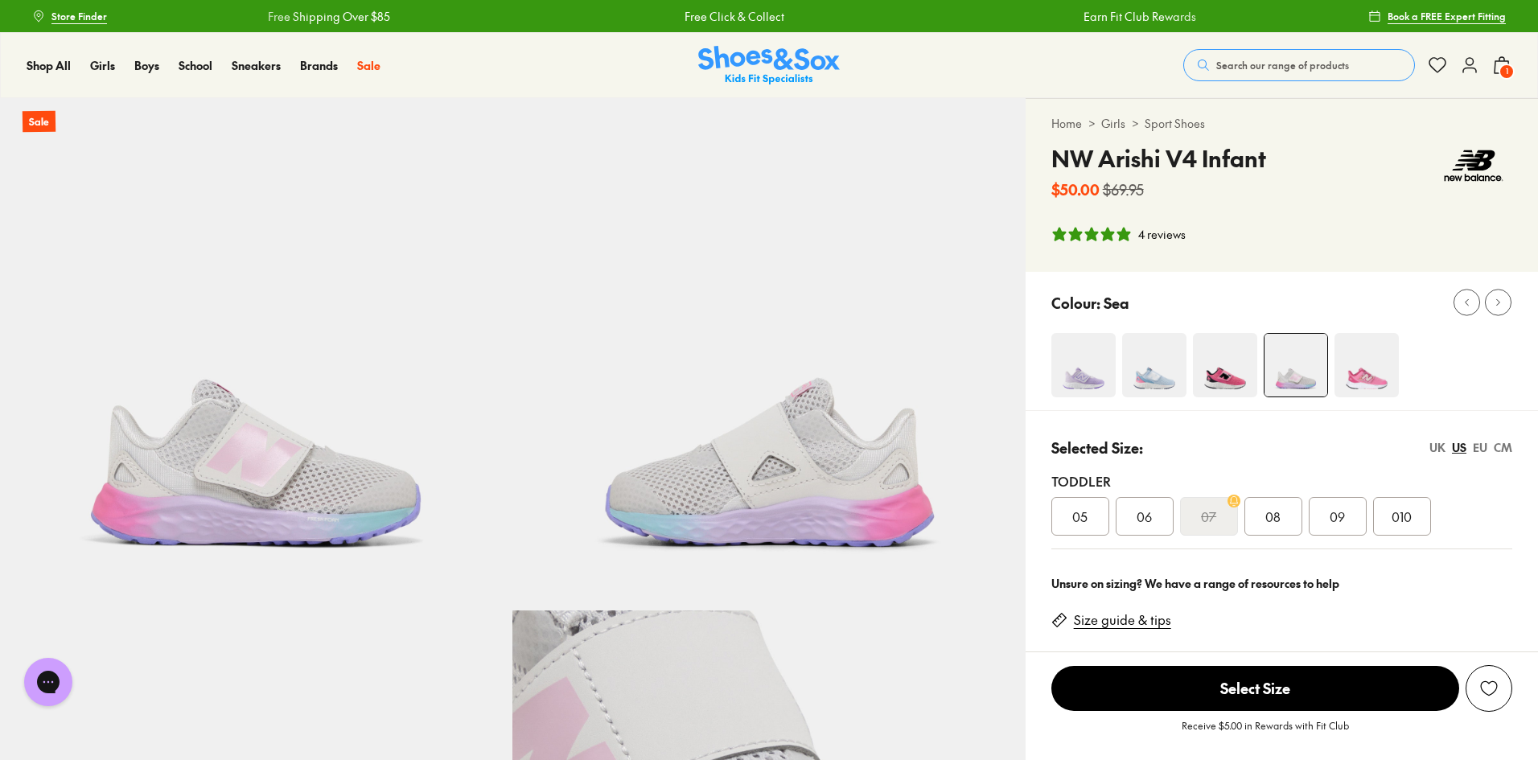
click at [771, 481] on img at bounding box center [768, 354] width 512 height 512
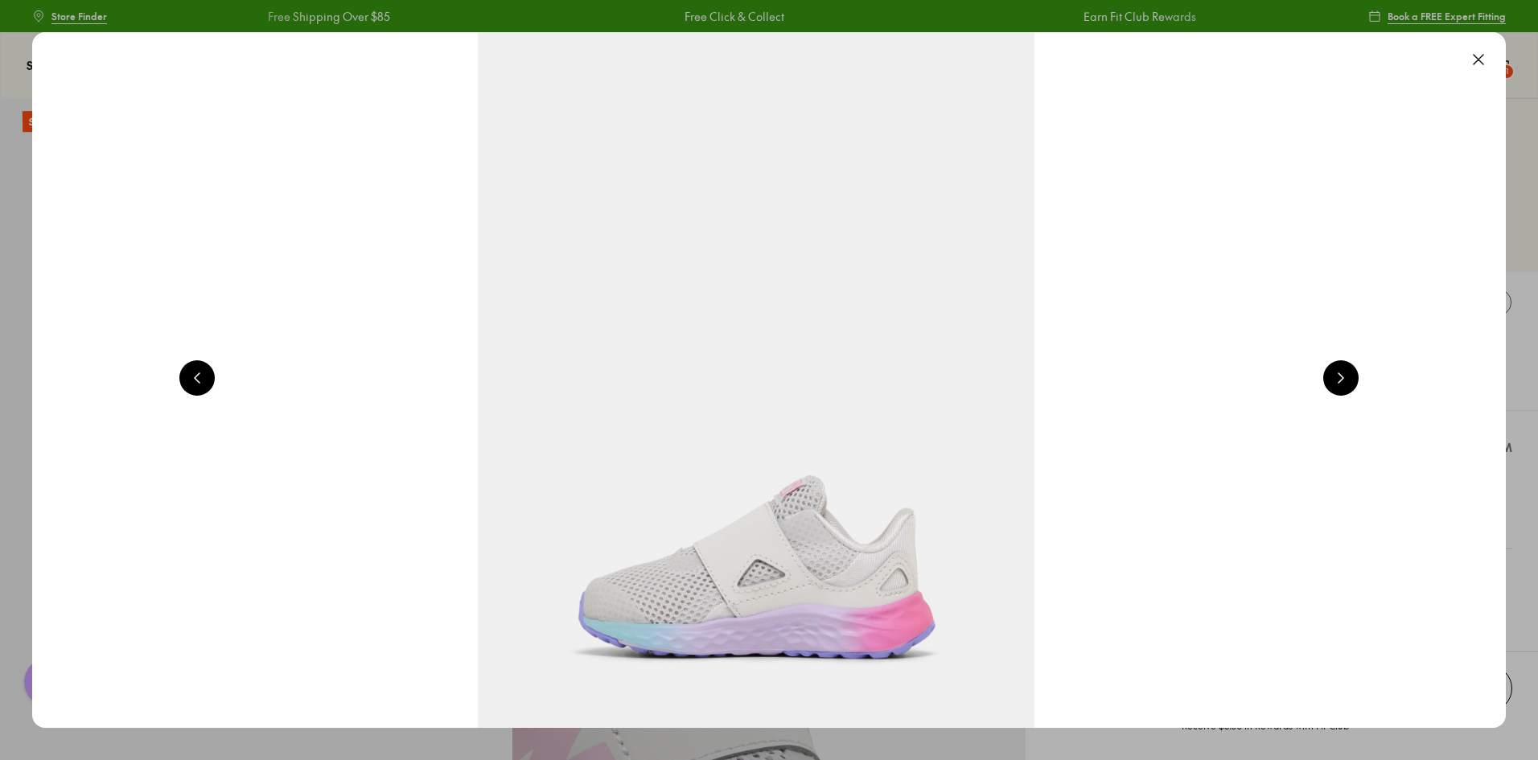
click at [1348, 365] on button at bounding box center [1340, 377] width 35 height 35
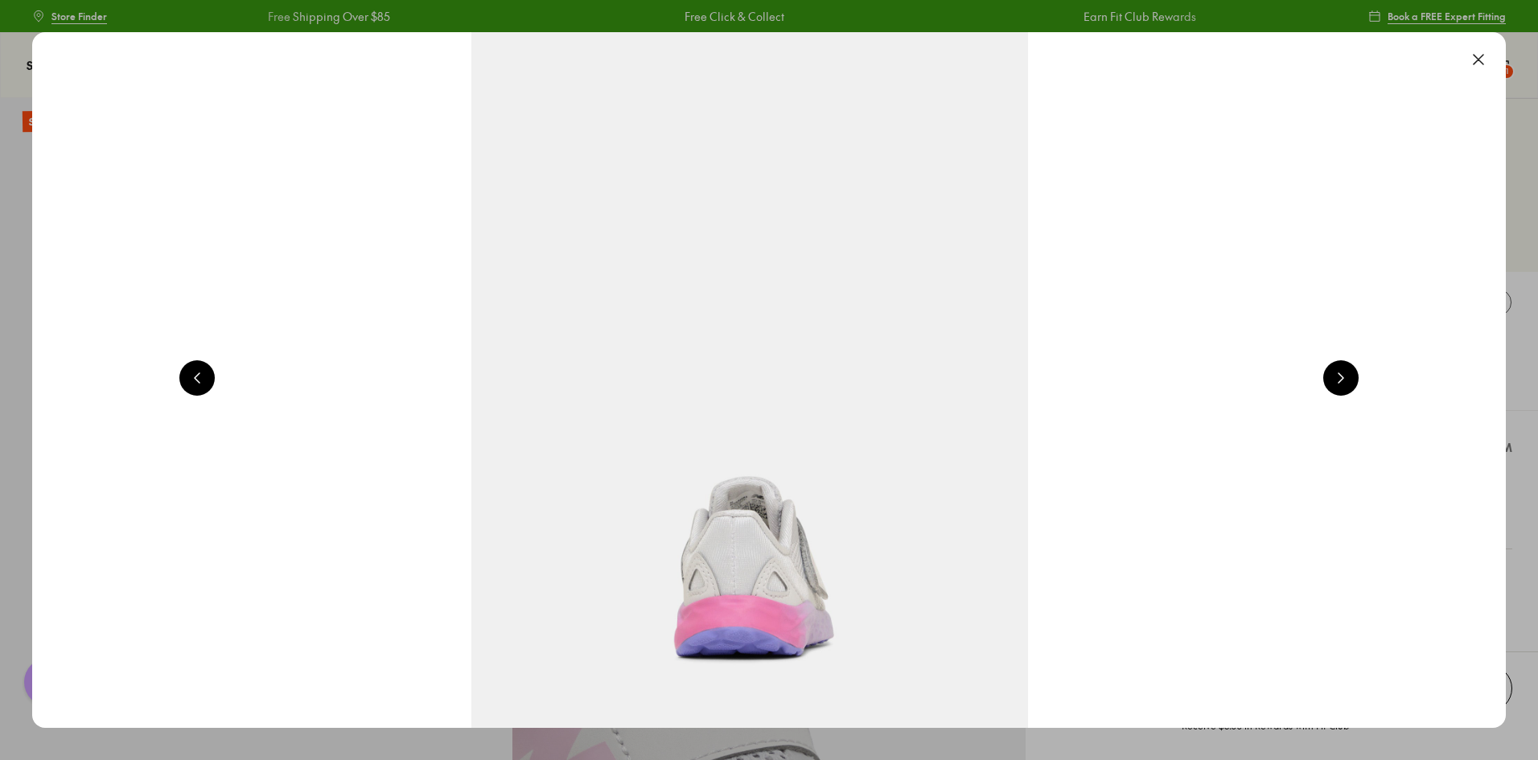
click at [1348, 365] on button at bounding box center [1340, 377] width 35 height 35
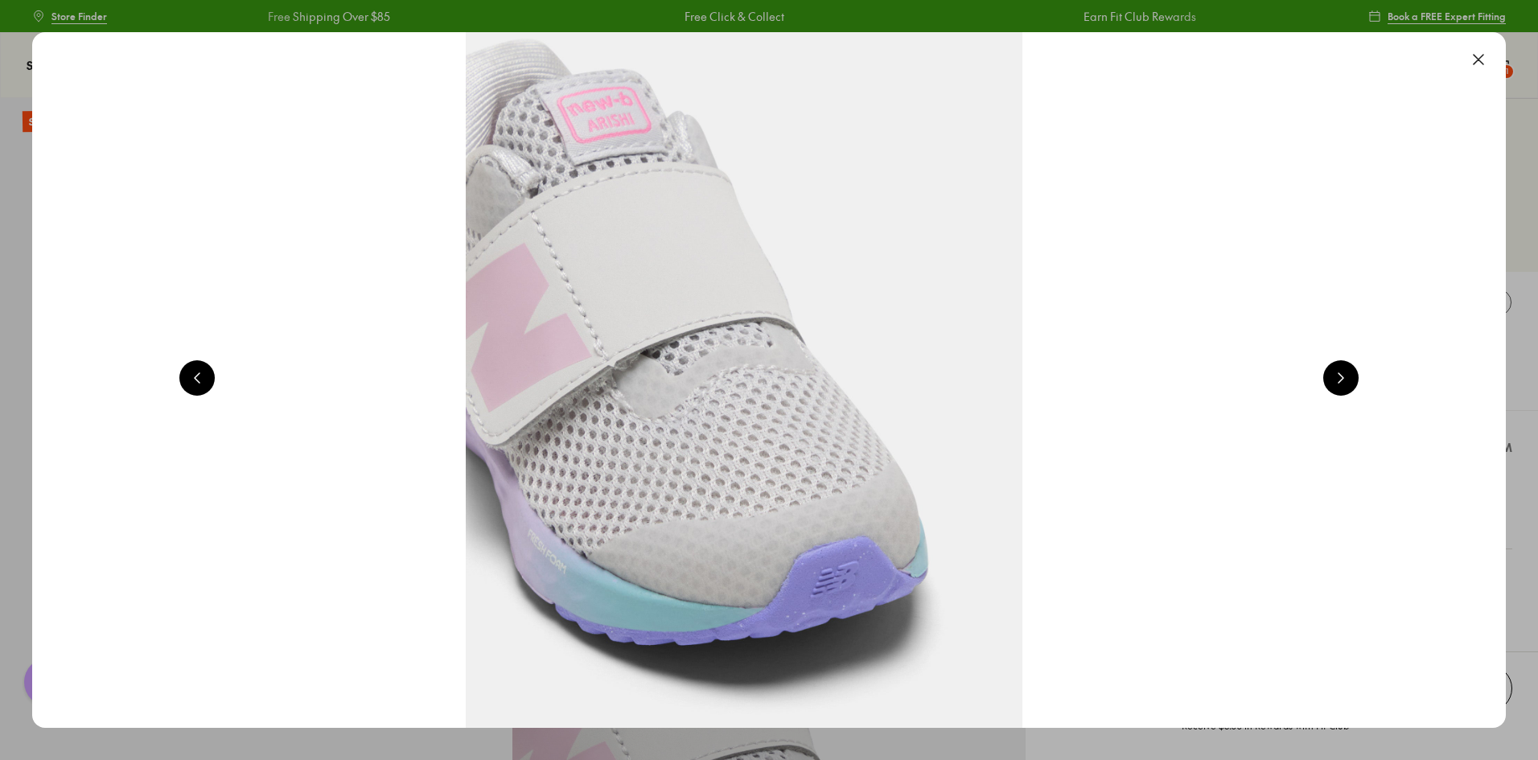
scroll to position [0, 5921]
click at [1479, 57] on button at bounding box center [1478, 59] width 35 height 35
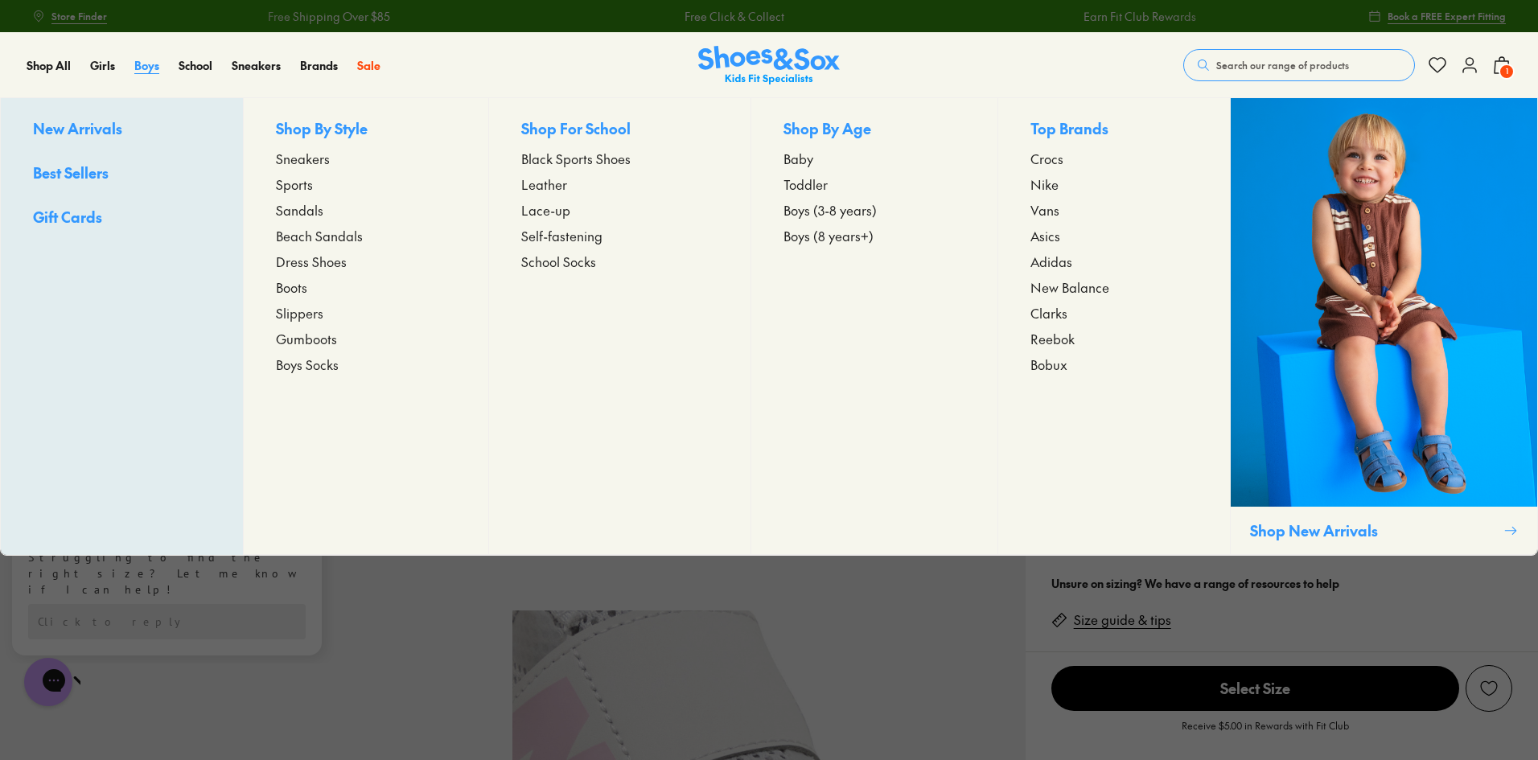
click at [145, 65] on span "Boys" at bounding box center [146, 65] width 25 height 16
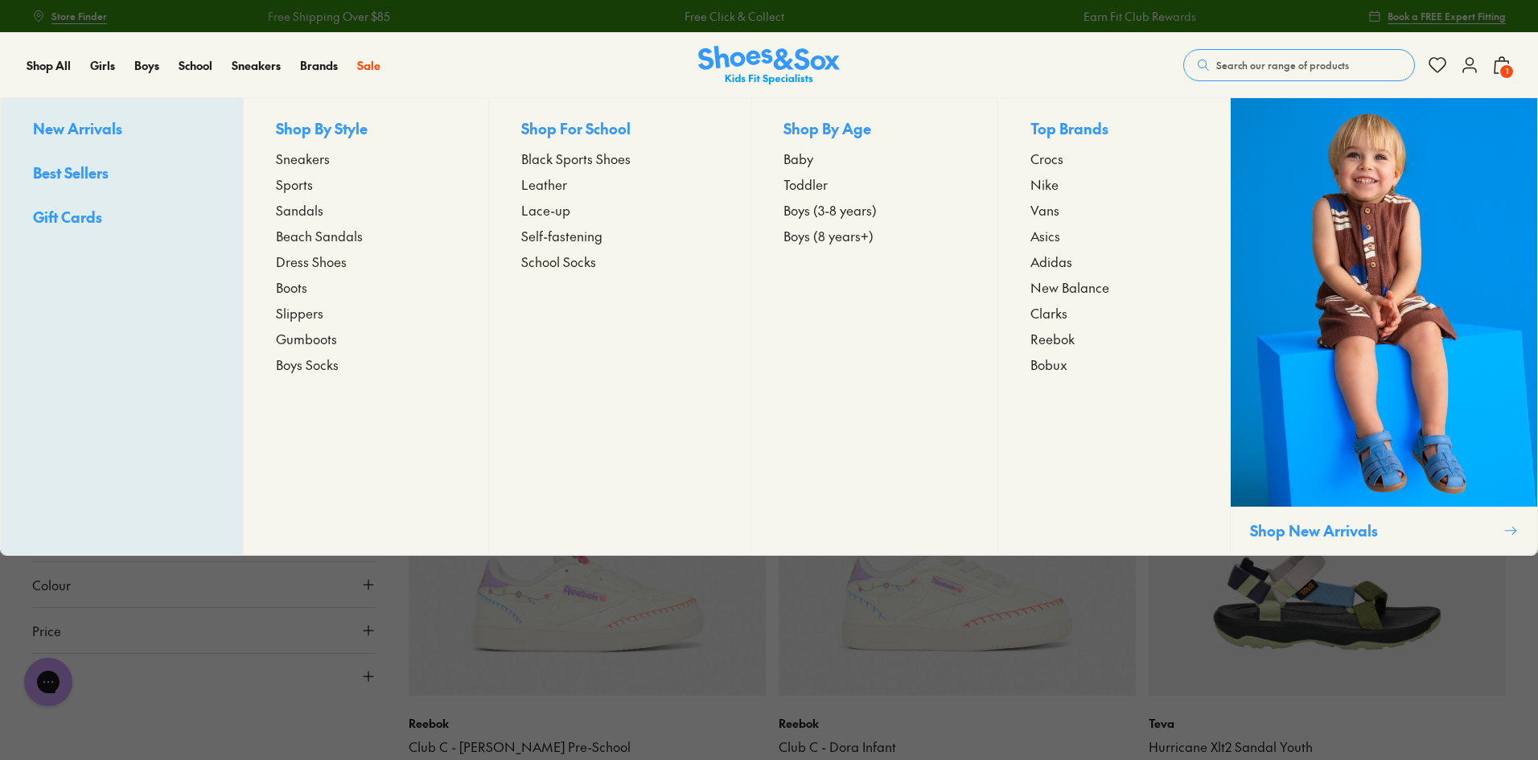
click at [298, 185] on span "Sports" at bounding box center [294, 184] width 37 height 19
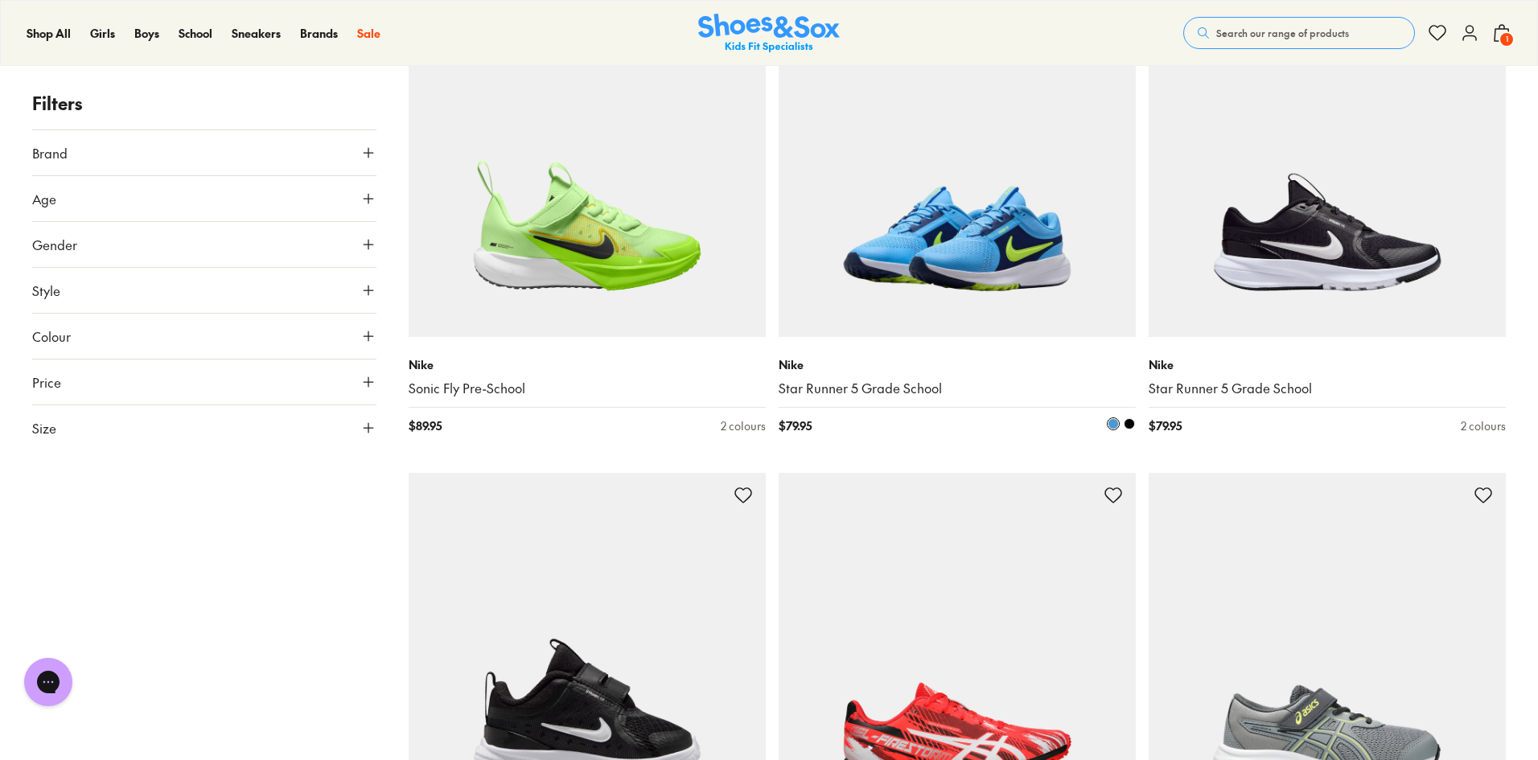
scroll to position [2494, 0]
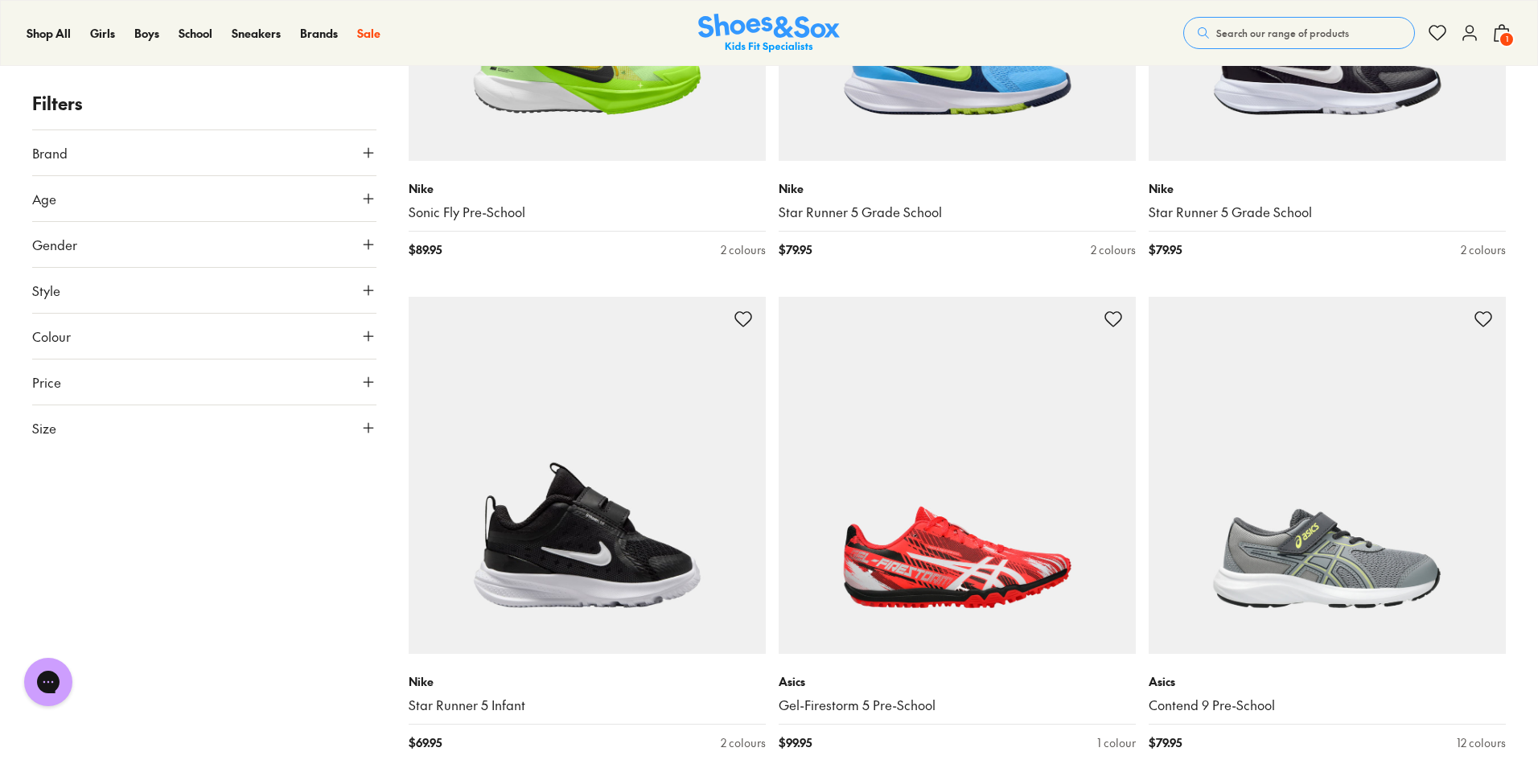
click at [122, 197] on button "Age" at bounding box center [204, 198] width 344 height 45
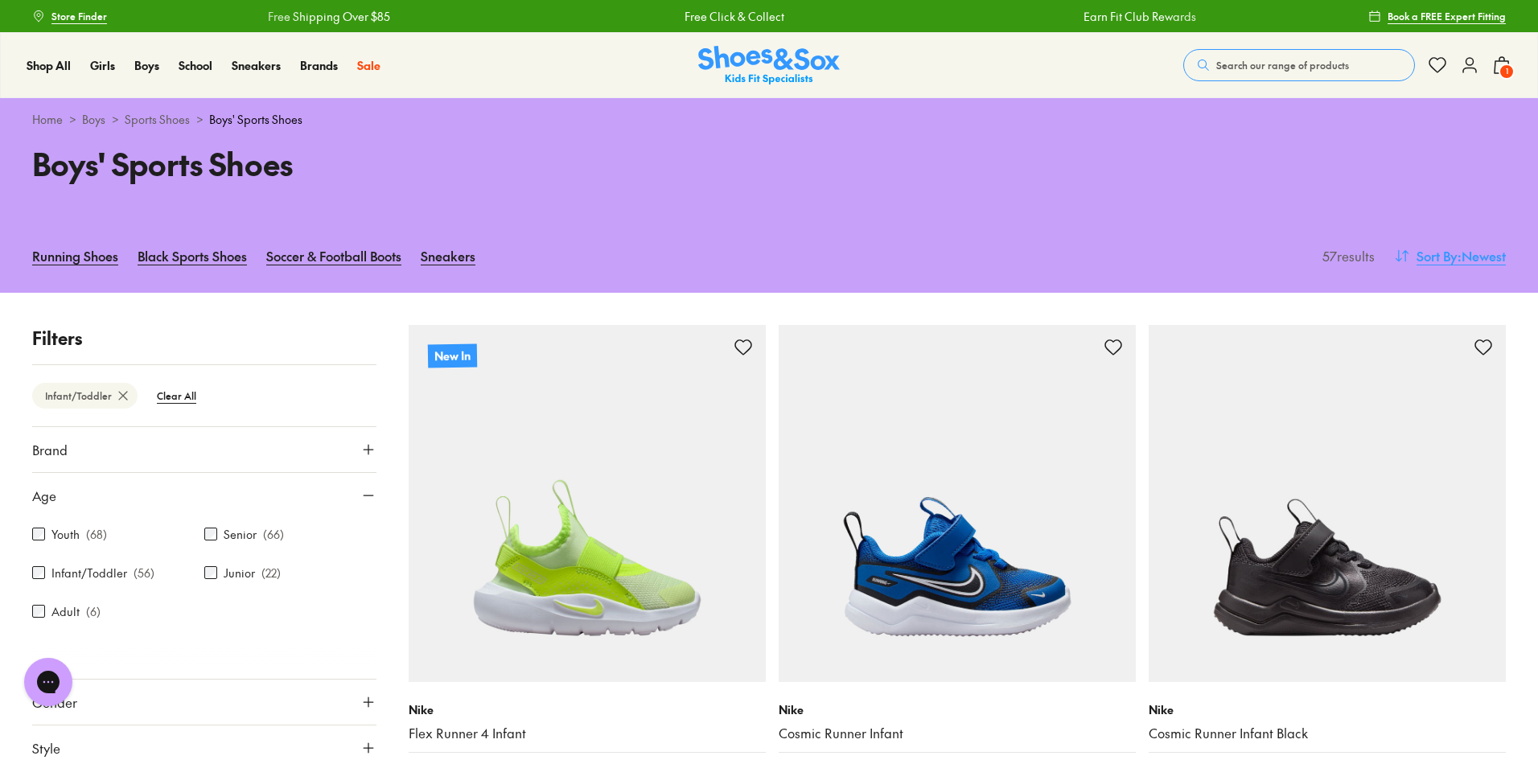
click at [1422, 255] on span "Sort By" at bounding box center [1437, 255] width 41 height 19
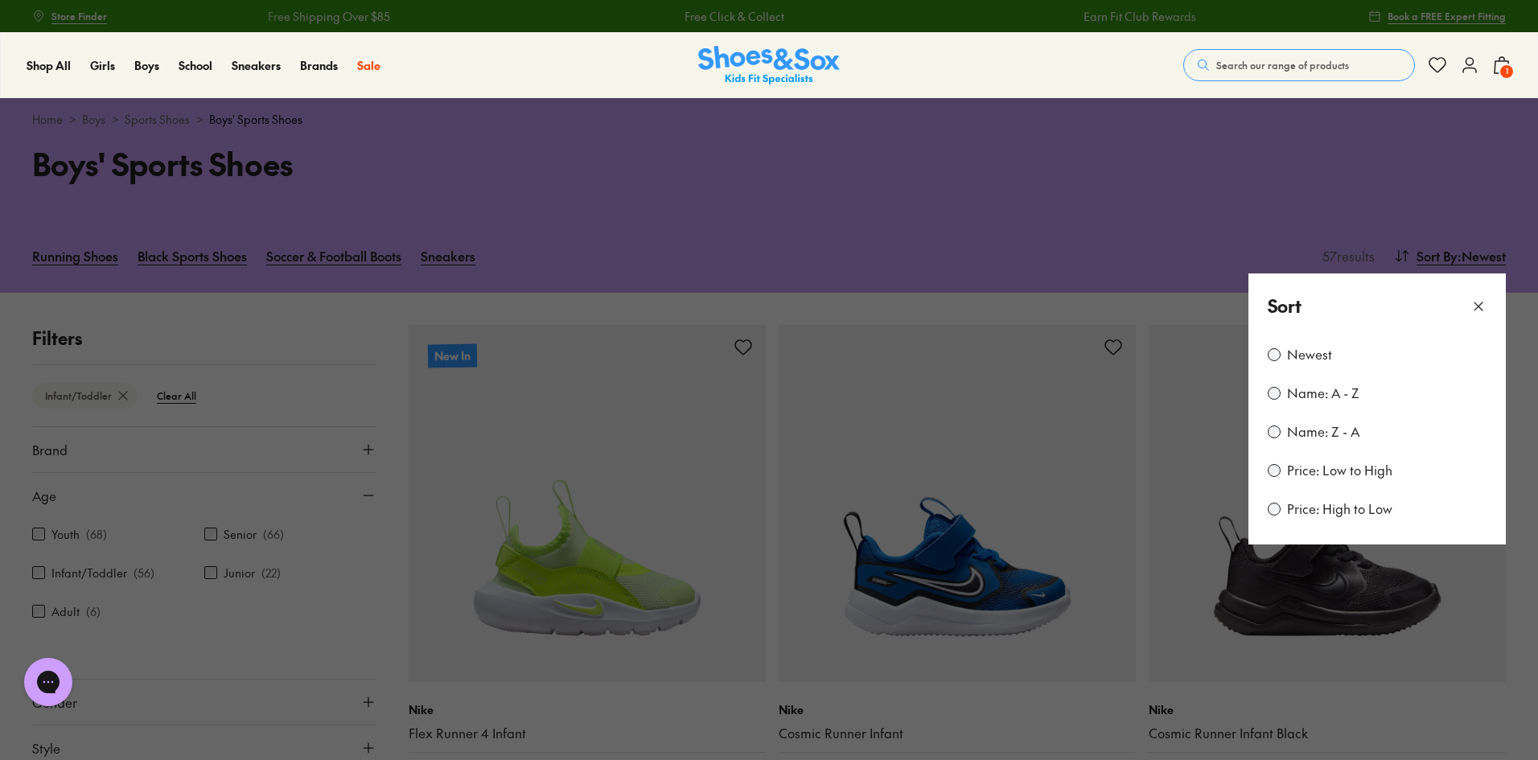
click at [1314, 476] on label "Price: Low to High" at bounding box center [1339, 471] width 105 height 18
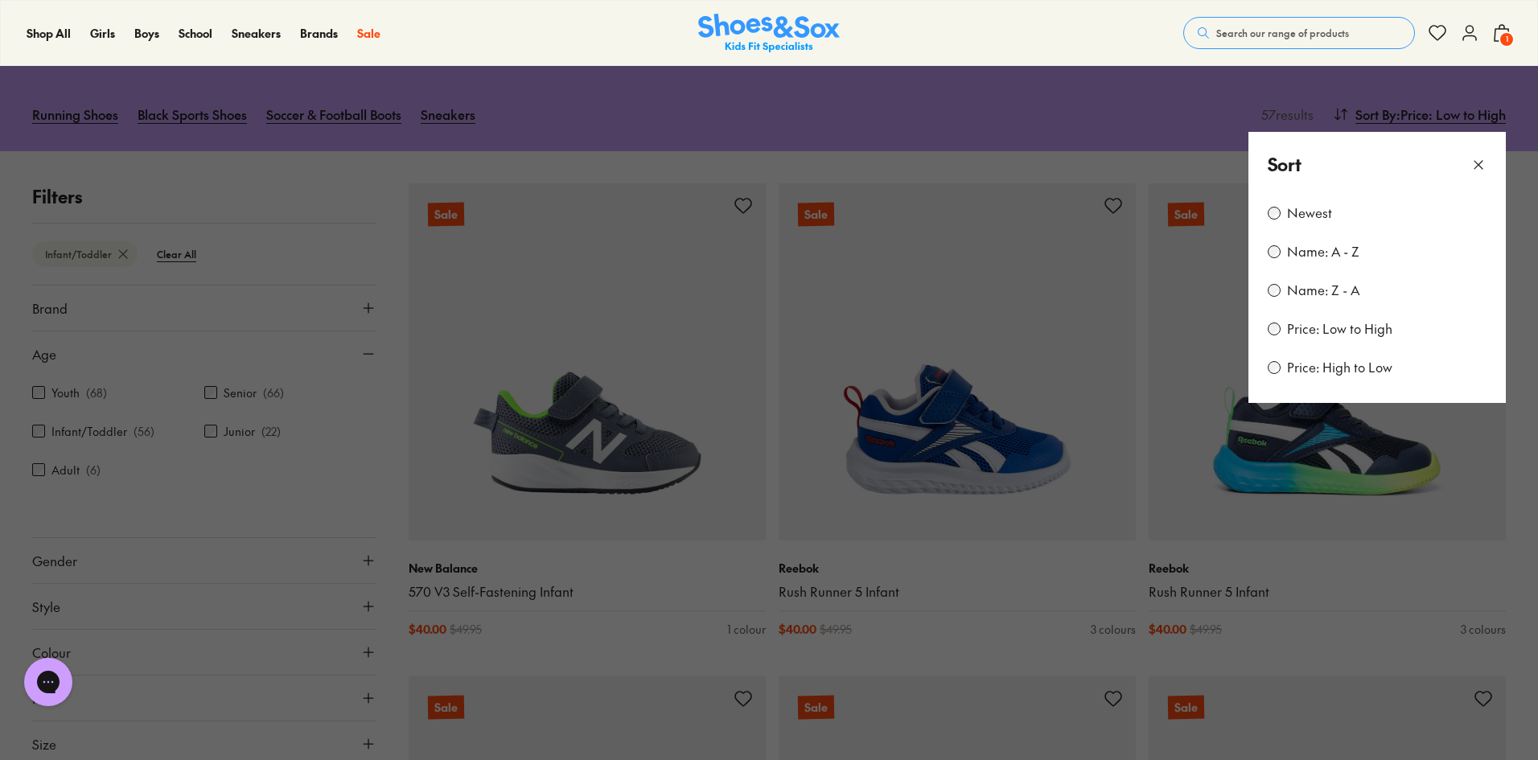
click at [1039, 107] on button at bounding box center [769, 380] width 1538 height 760
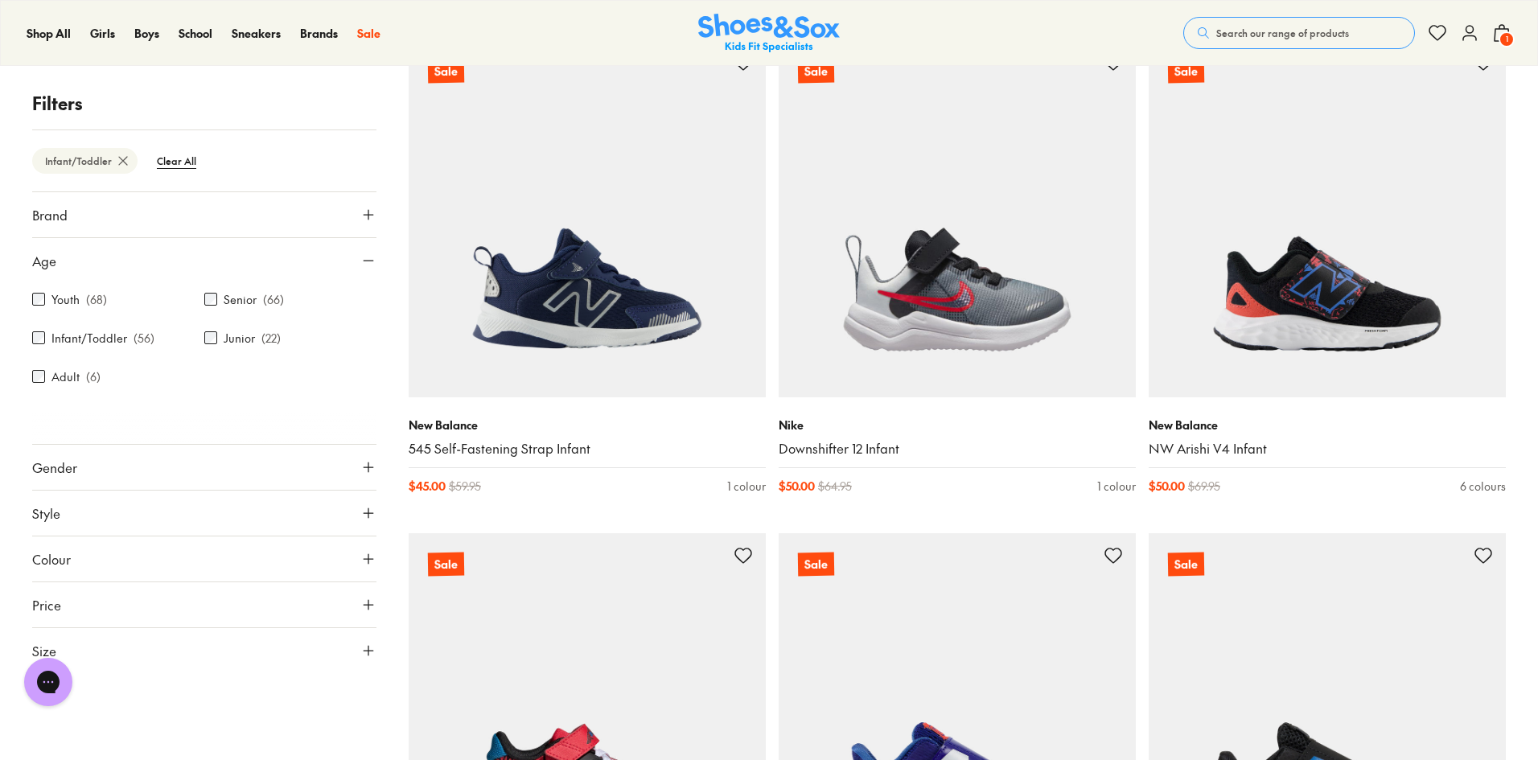
scroll to position [1751, 0]
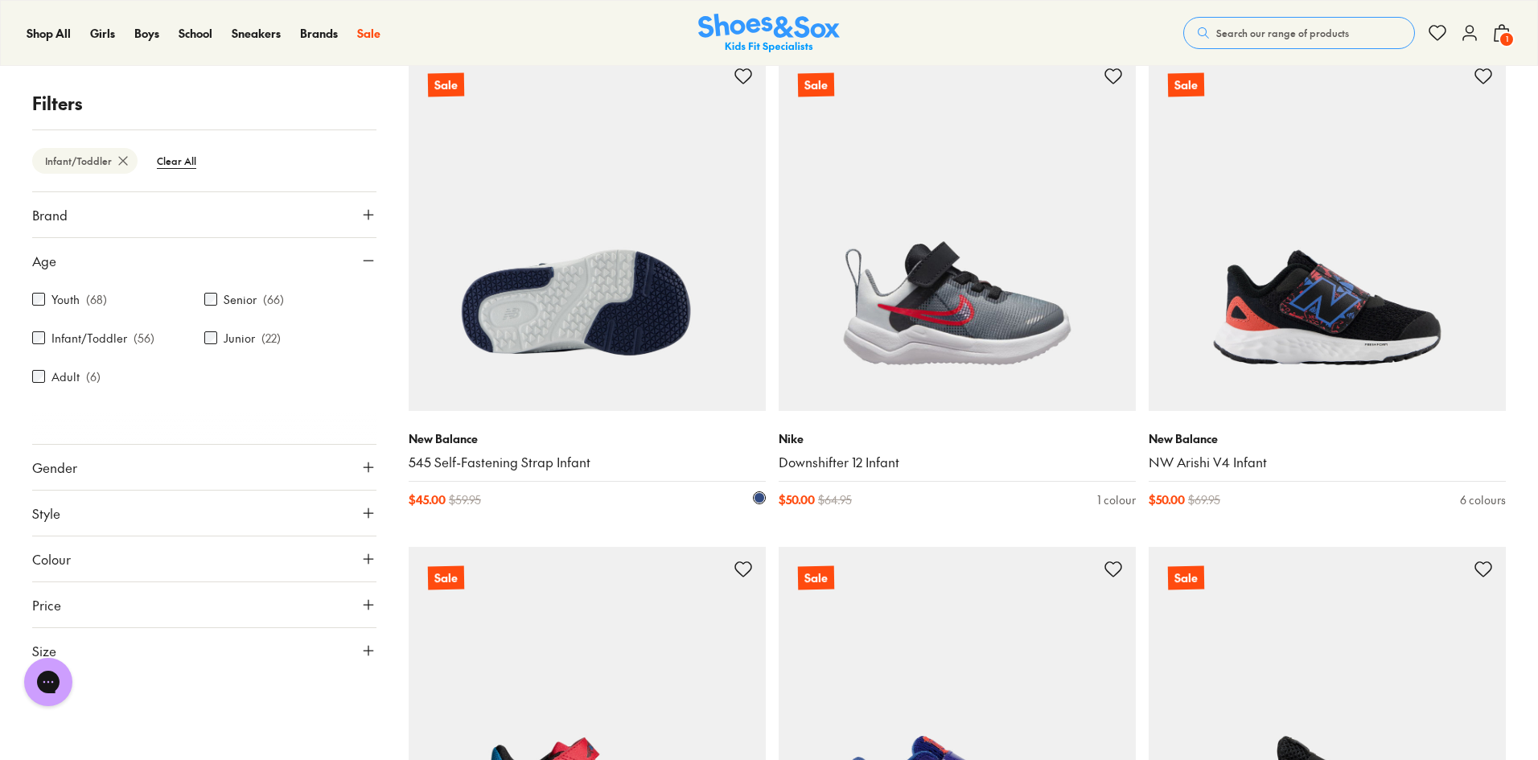
click at [576, 304] on img at bounding box center [587, 232] width 357 height 357
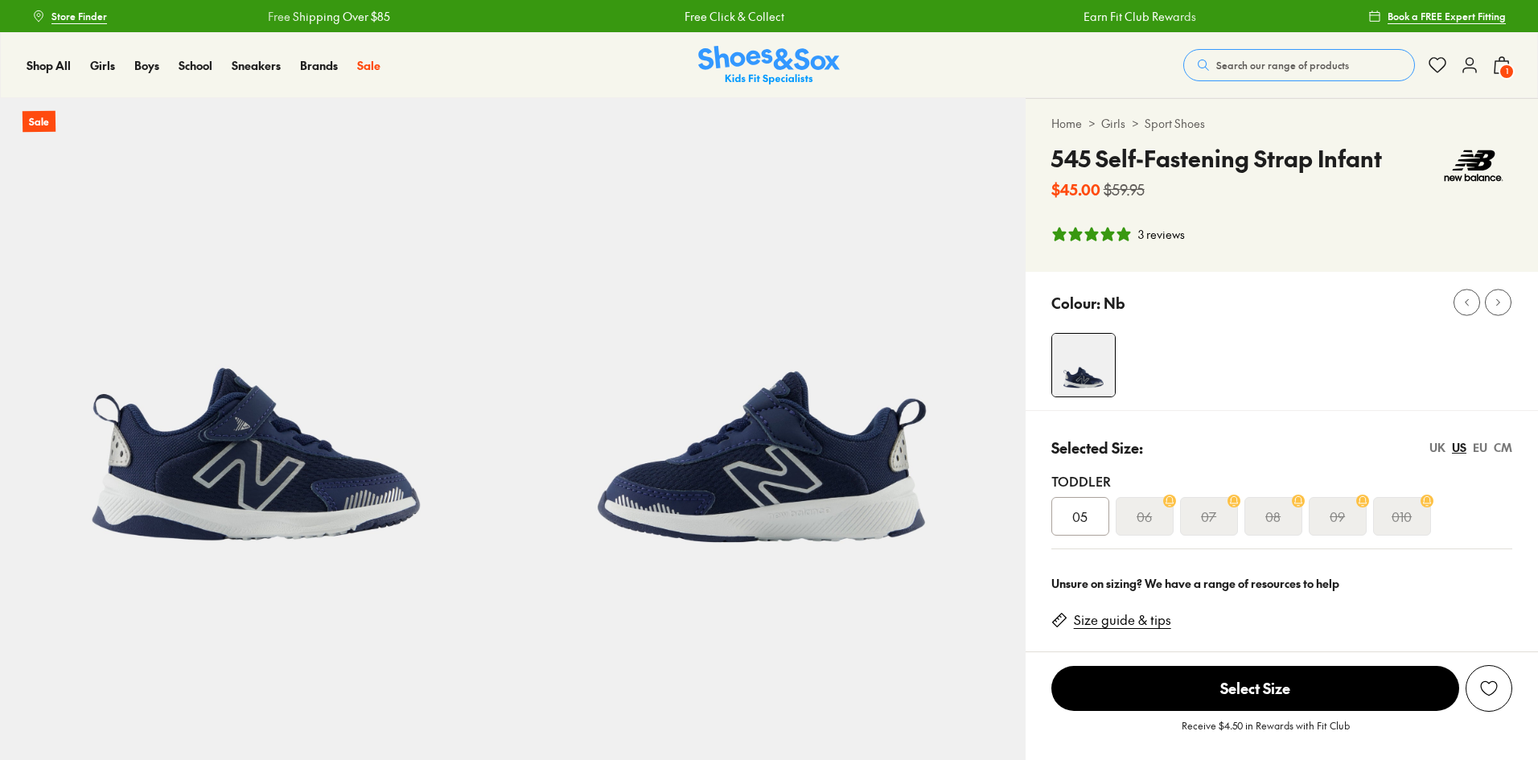
select select "*"
click at [1508, 443] on div "CM" at bounding box center [1503, 447] width 19 height 17
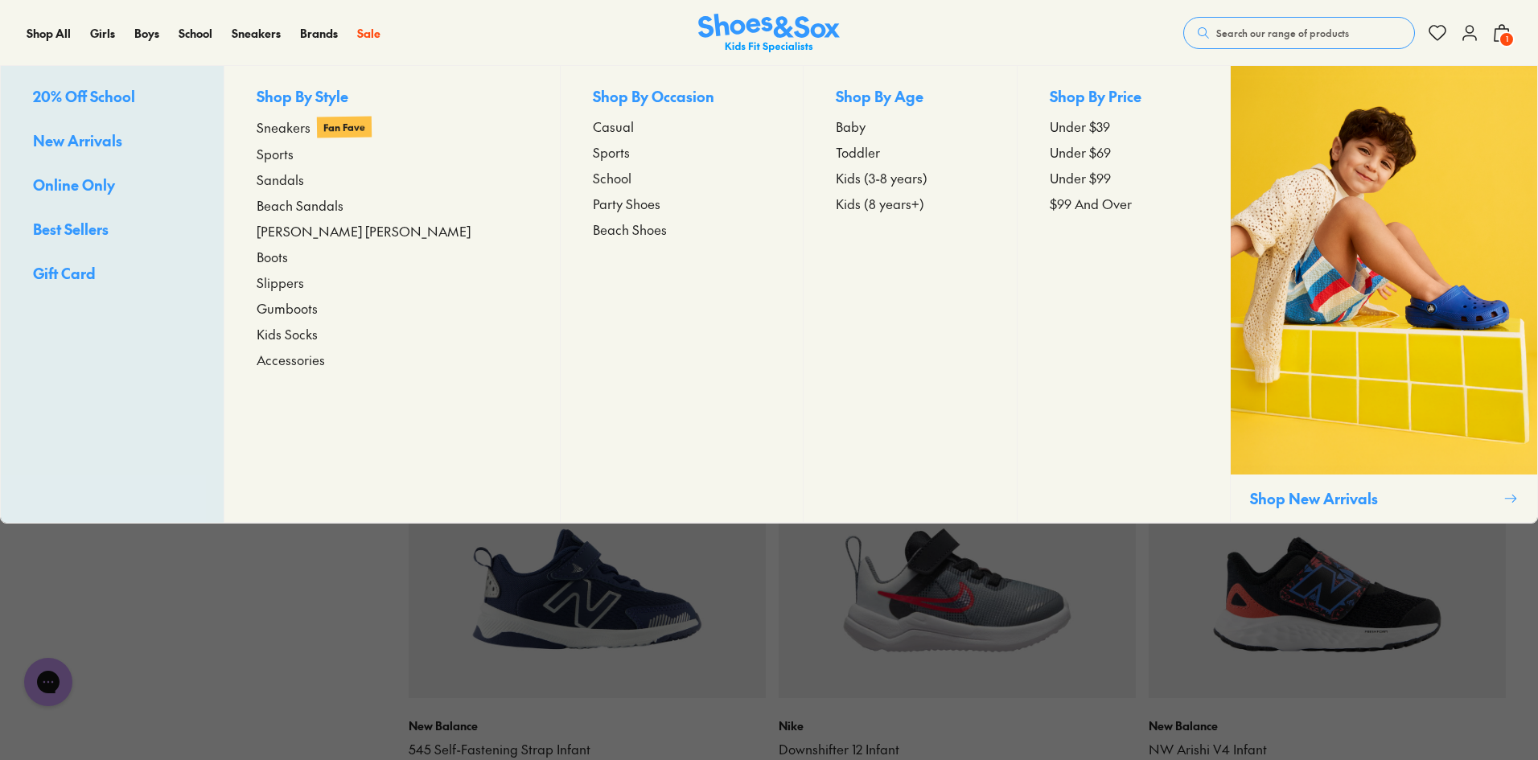
scroll to position [1245, 0]
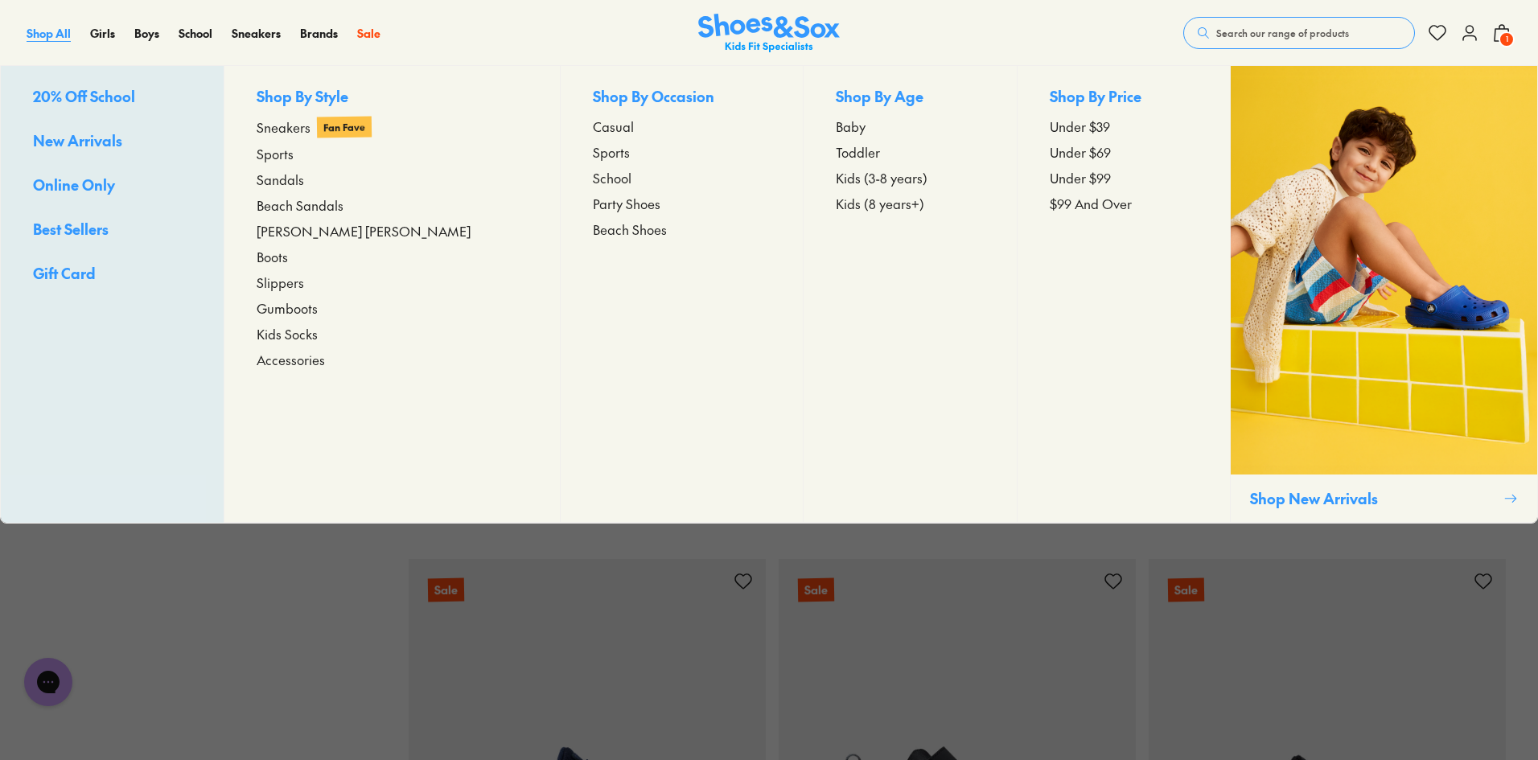
click at [41, 36] on span "Shop All" at bounding box center [49, 33] width 44 height 16
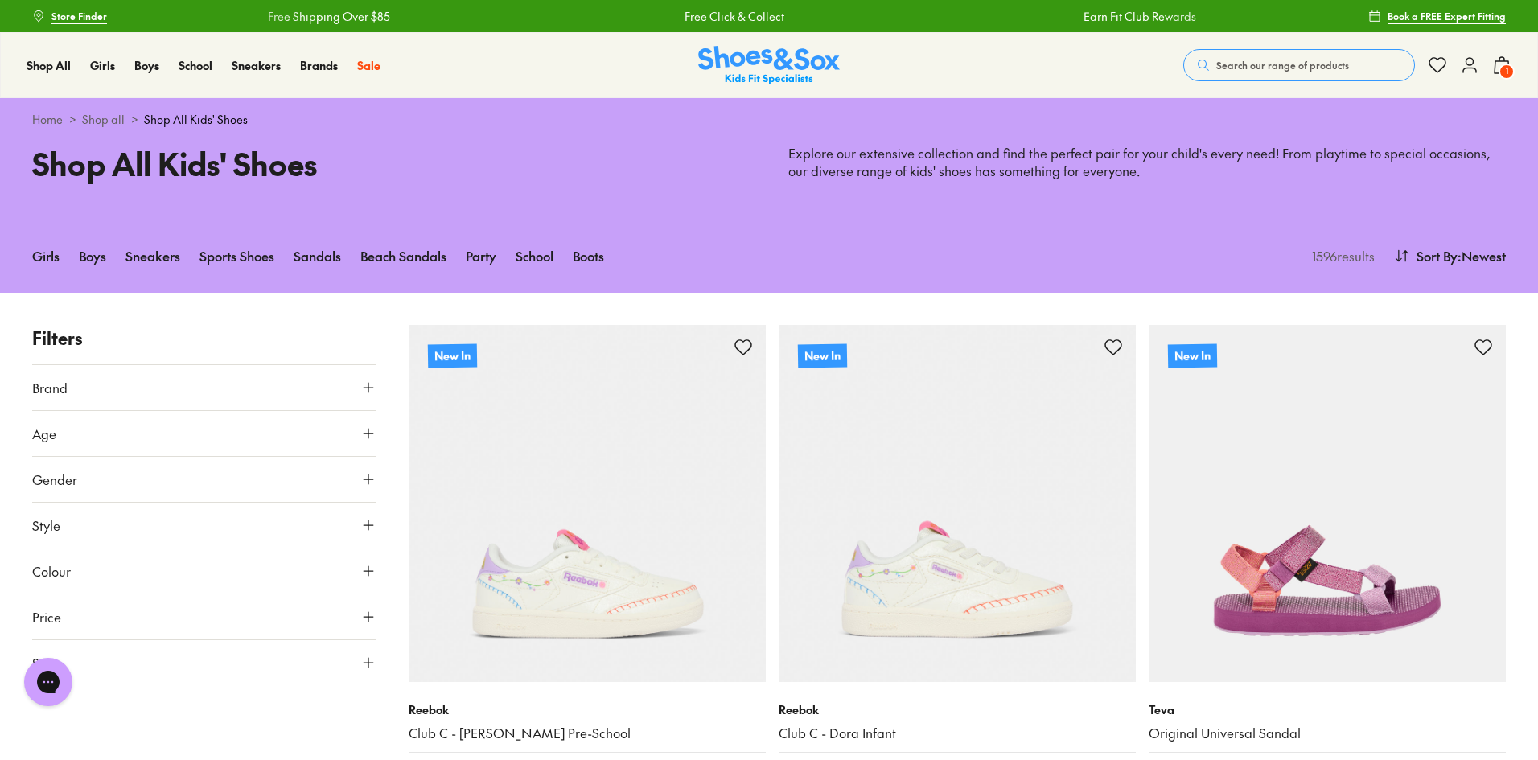
click at [123, 388] on button "Brand" at bounding box center [204, 387] width 344 height 45
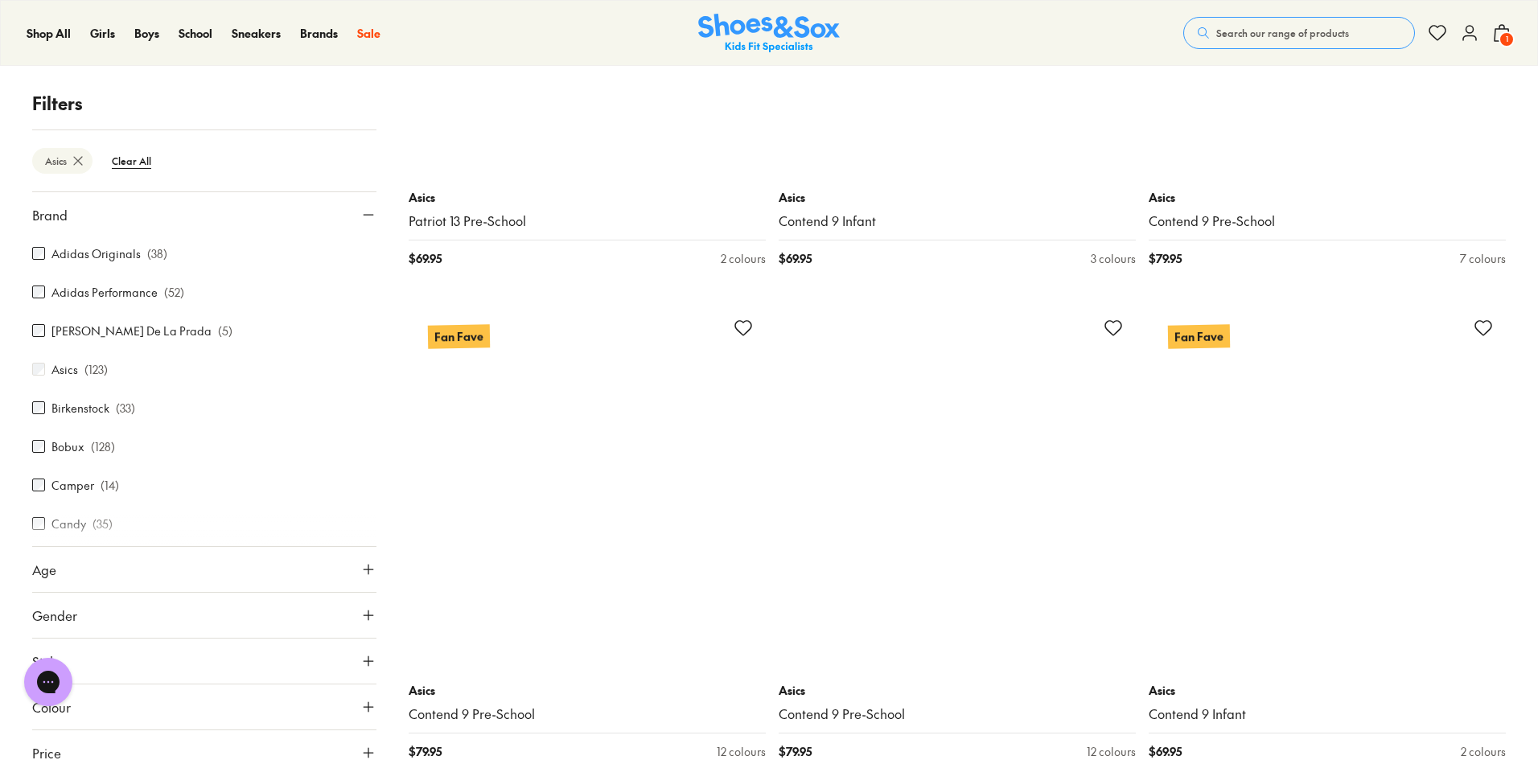
scroll to position [2224, 0]
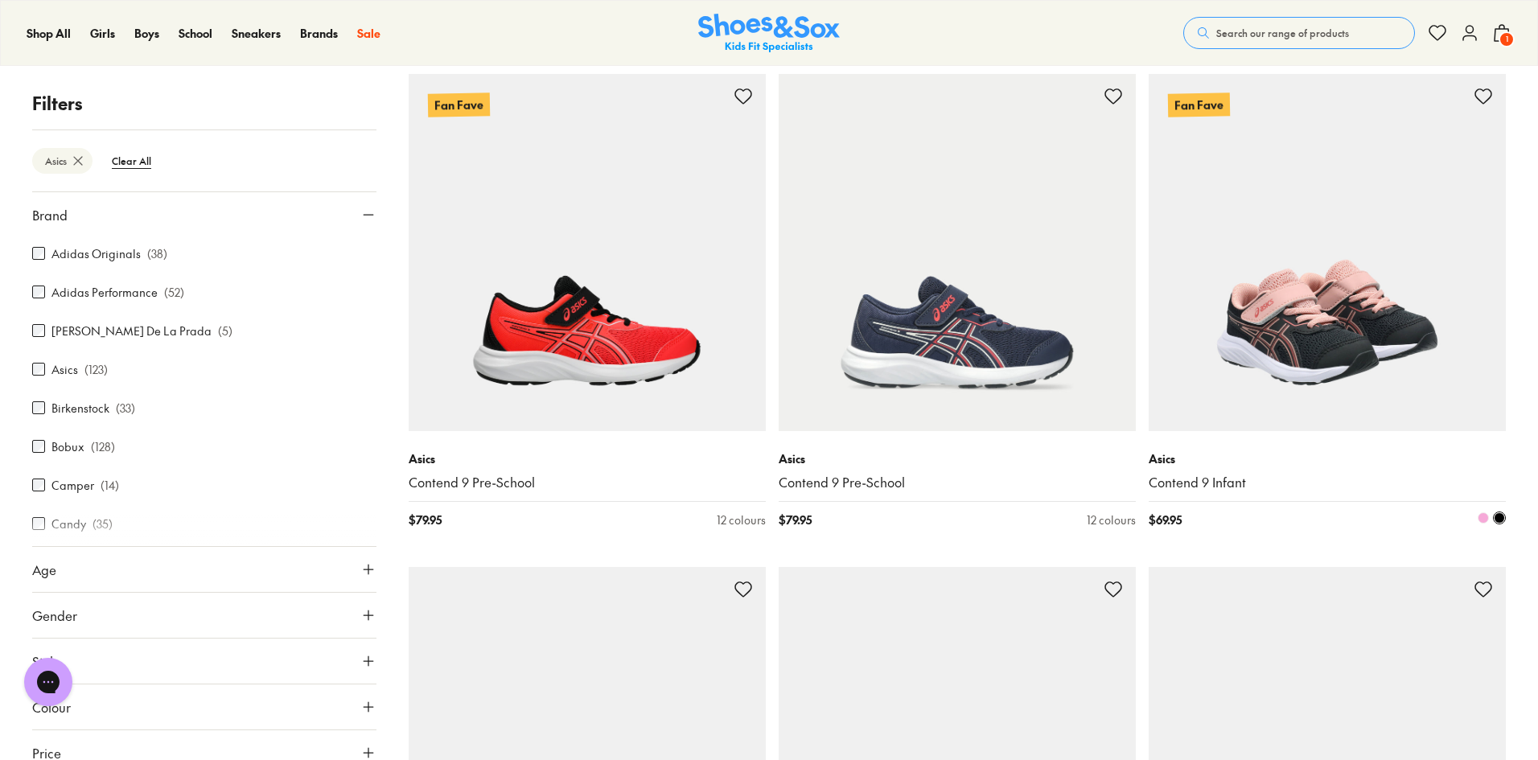
click at [1313, 356] on img at bounding box center [1327, 252] width 357 height 357
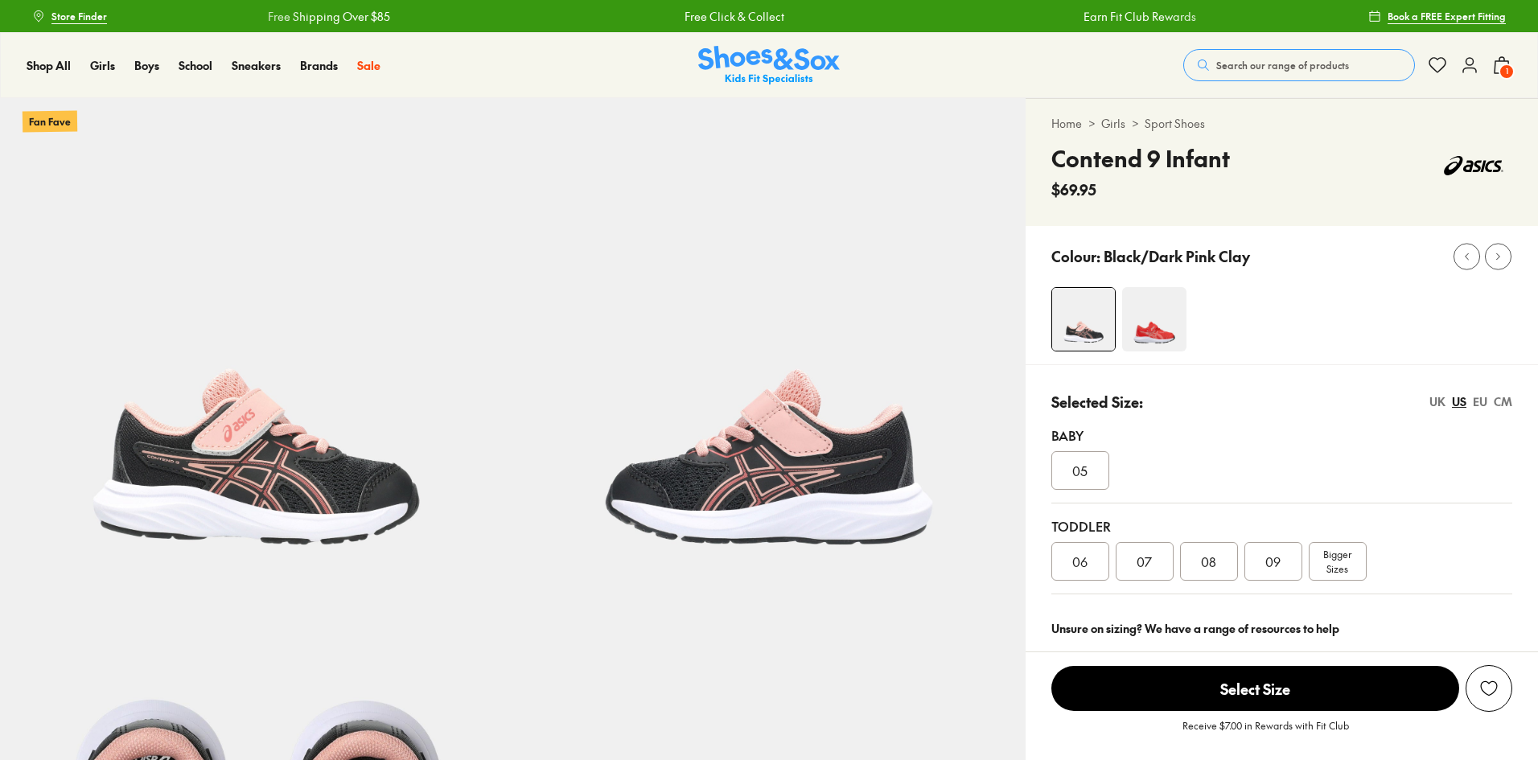
select select "*"
click at [1504, 398] on div "CM" at bounding box center [1503, 401] width 19 height 17
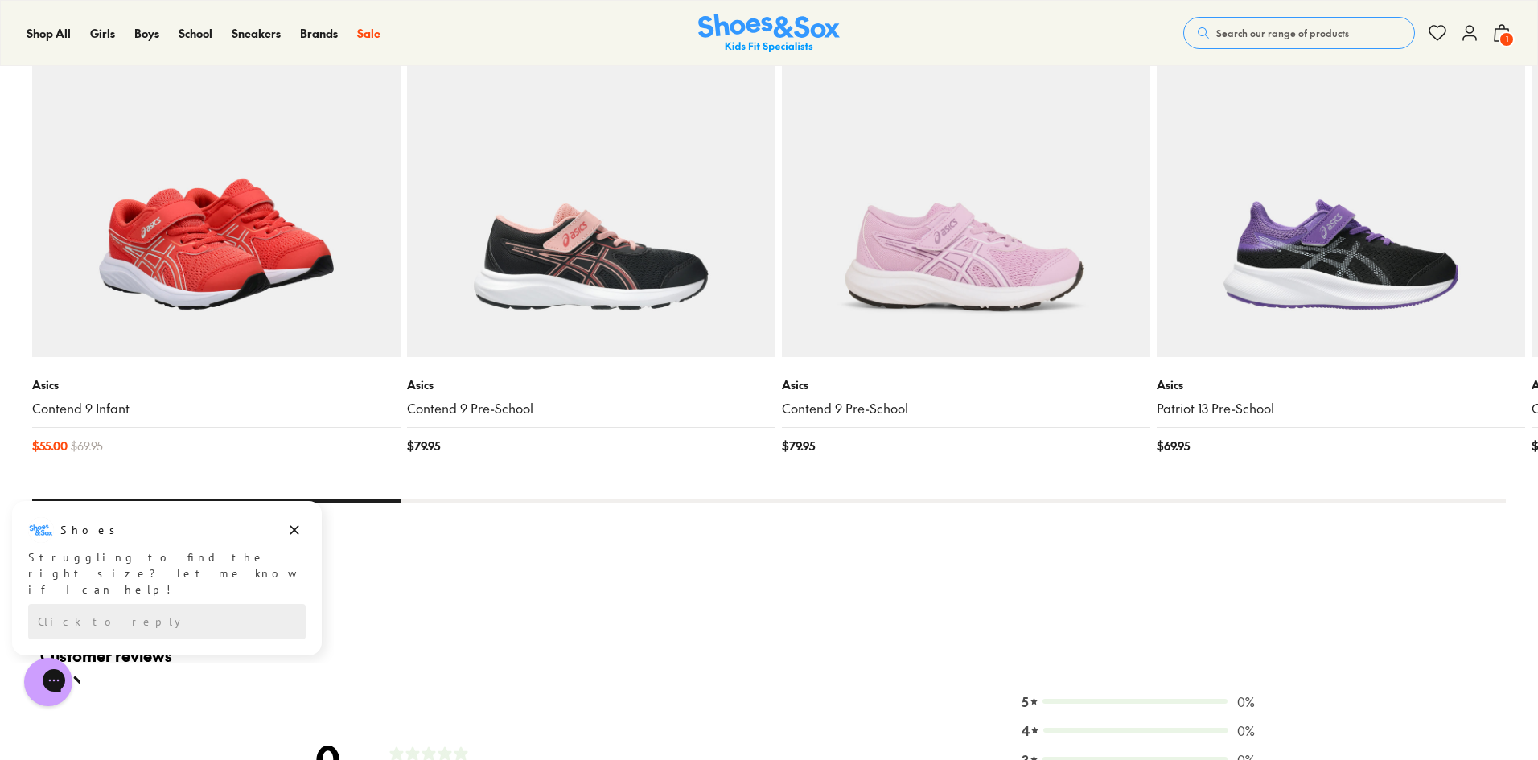
scroll to position [1770, 0]
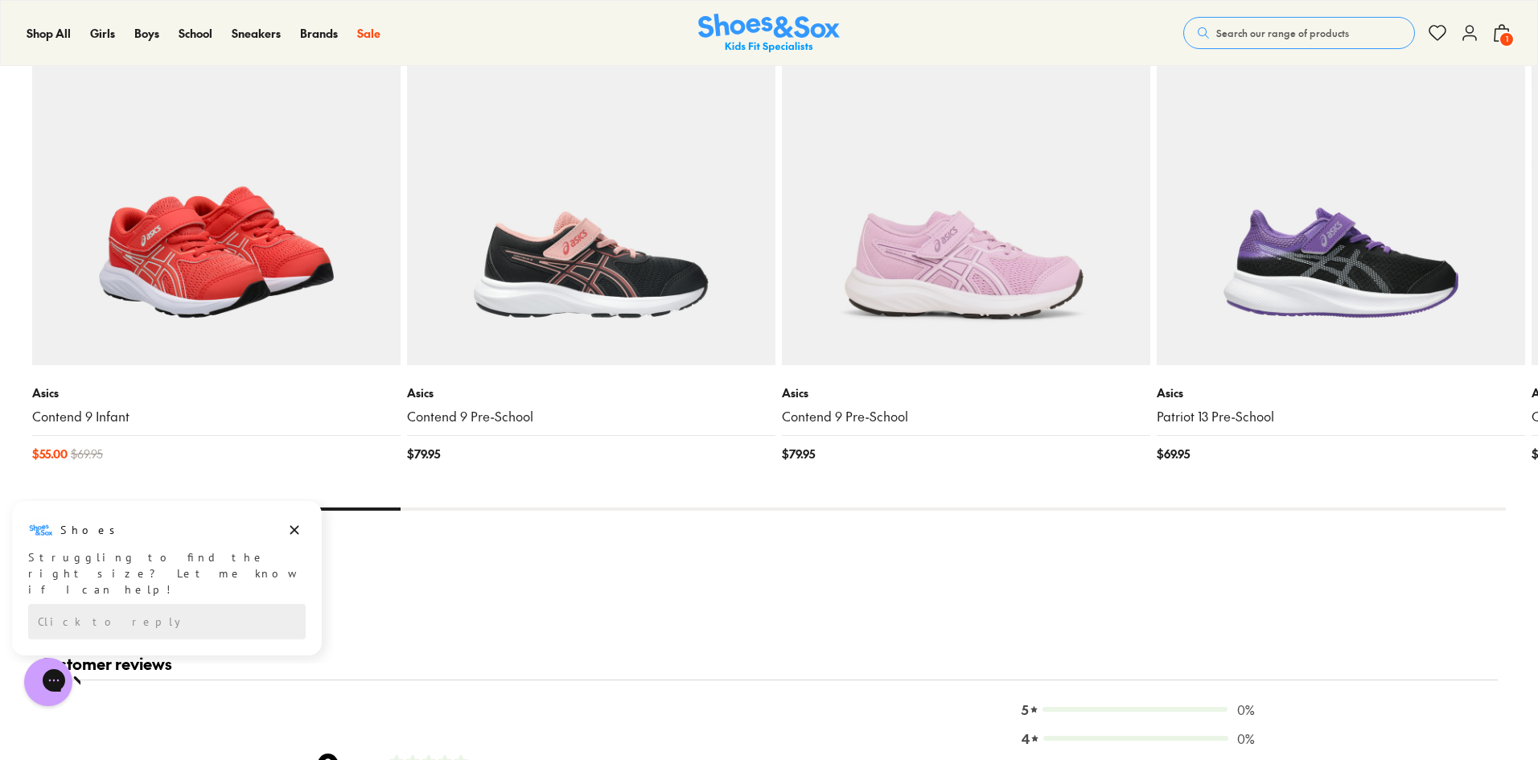
click at [203, 249] on img at bounding box center [216, 181] width 368 height 368
